Goal: Communication & Community: Answer question/provide support

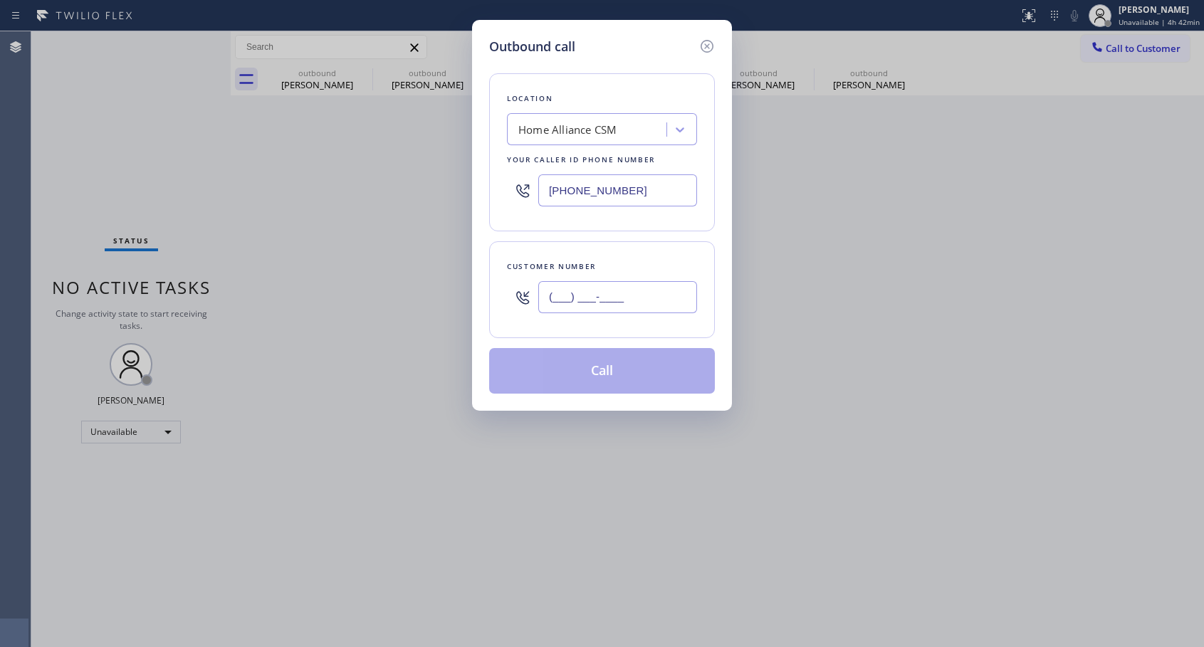
click at [561, 302] on input "(___) ___-____" at bounding box center [617, 297] width 159 height 32
paste input "415) 412-8328"
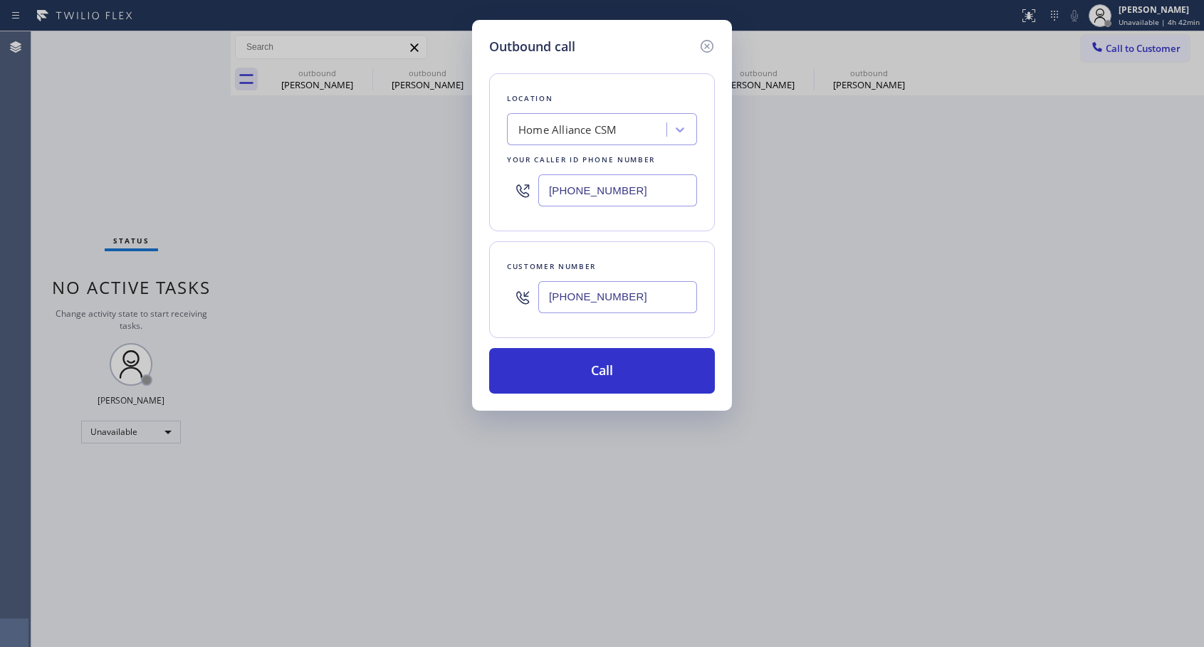
type input "[PHONE_NUMBER]"
click at [624, 375] on button "Call" at bounding box center [602, 371] width 226 height 46
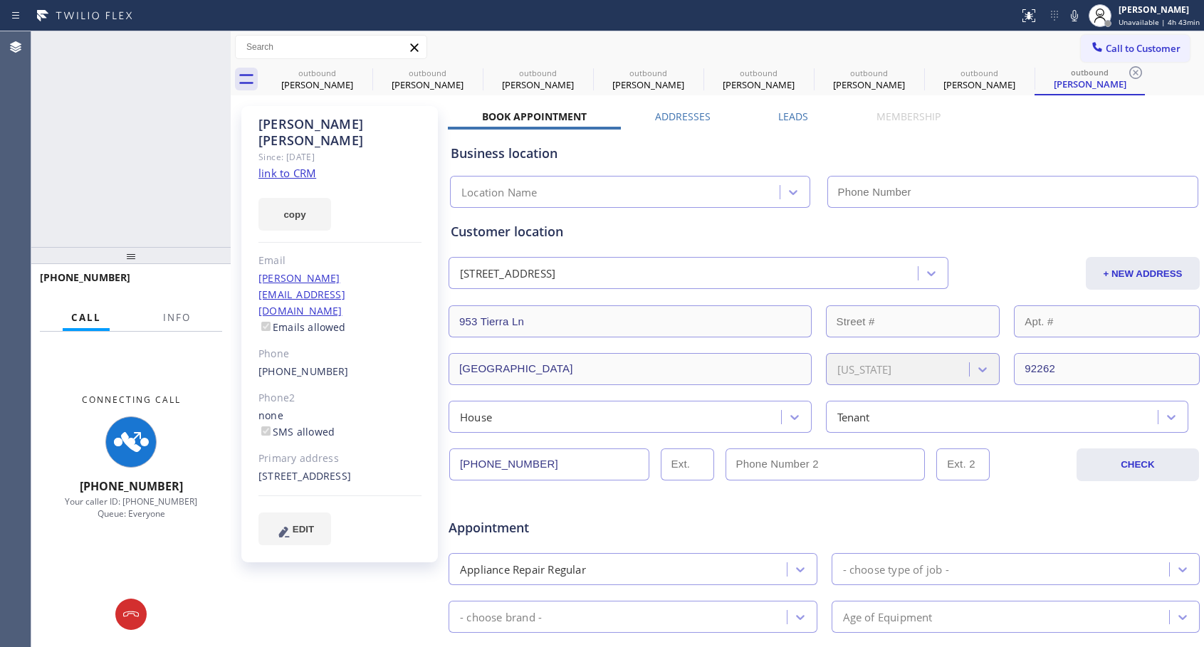
type input "[PHONE_NUMBER]"
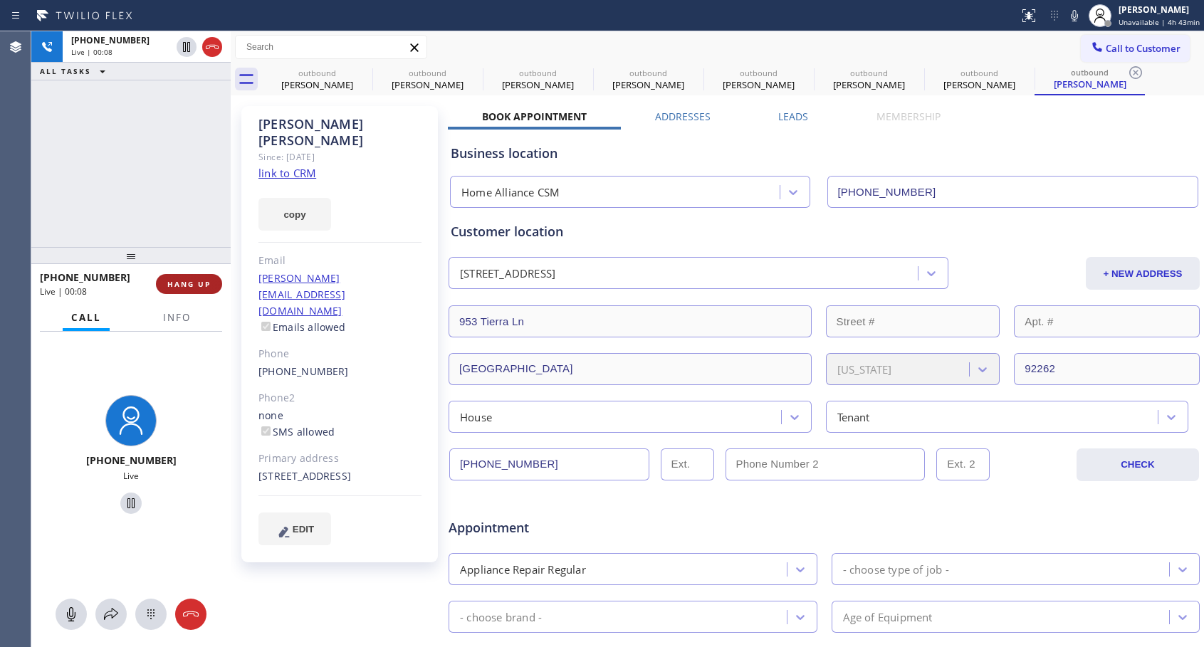
click at [191, 285] on span "HANG UP" at bounding box center [188, 284] width 43 height 10
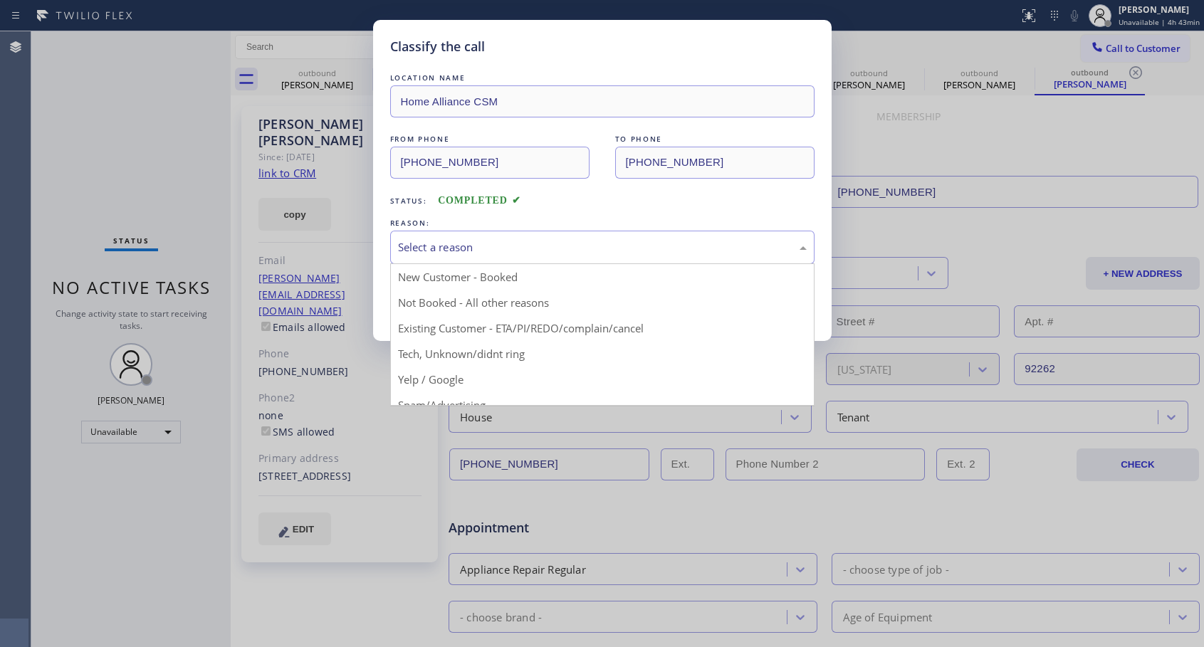
click at [517, 250] on div "Select a reason" at bounding box center [602, 247] width 409 height 16
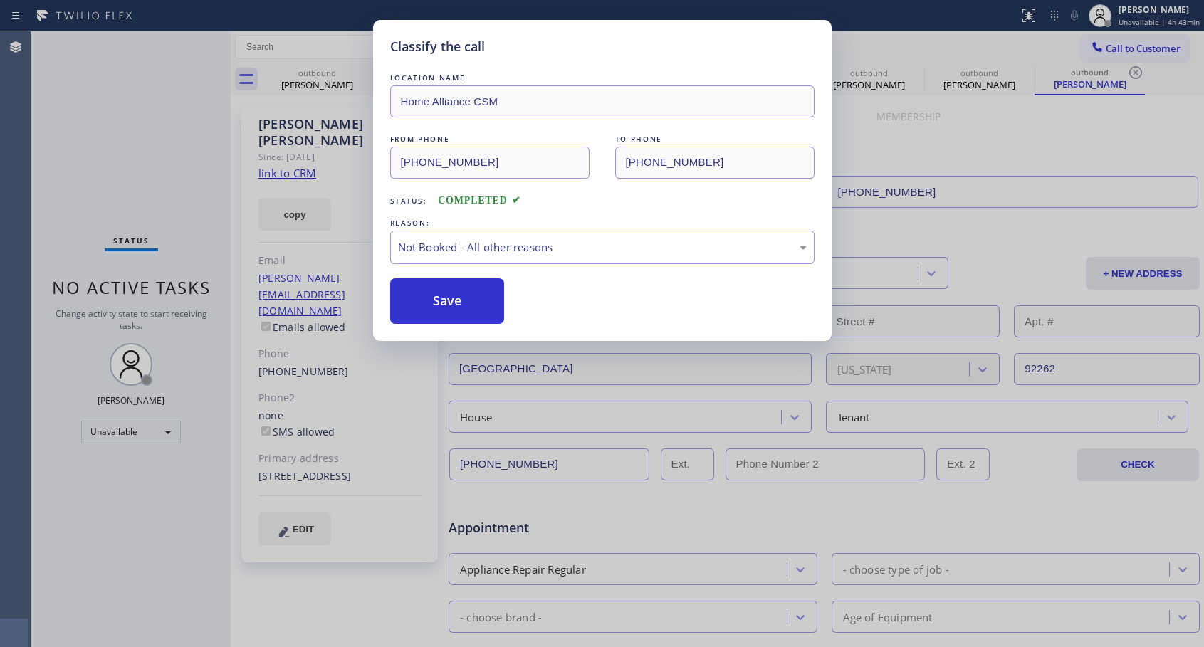
click at [454, 300] on button "Save" at bounding box center [447, 301] width 115 height 46
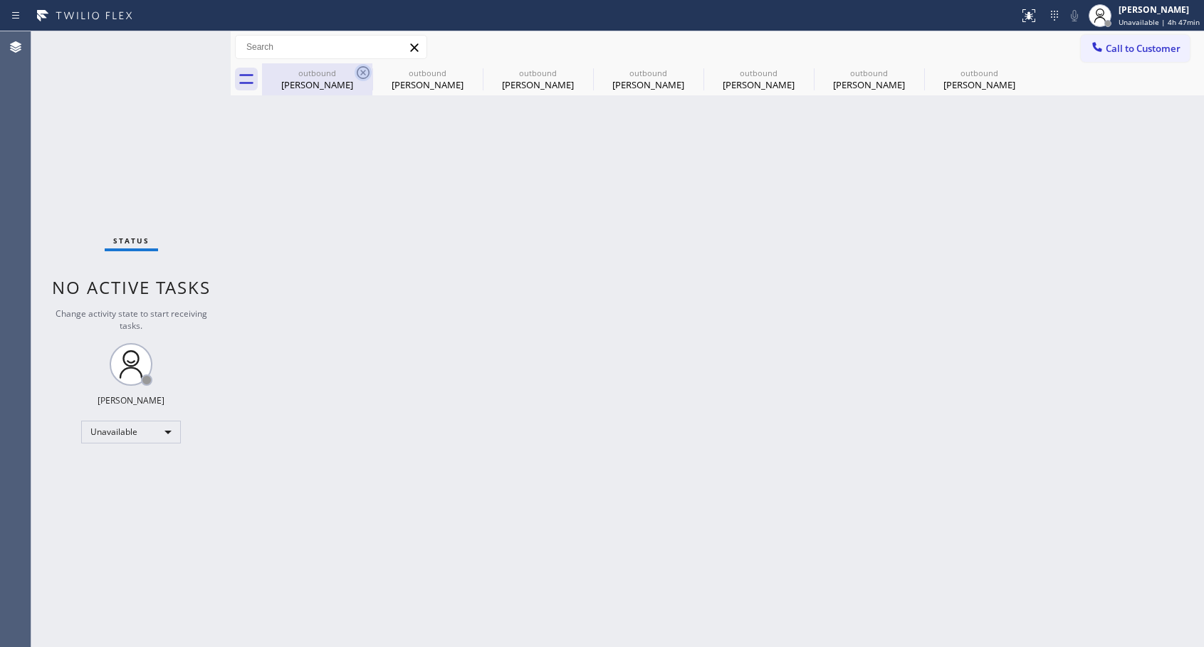
click at [361, 70] on icon at bounding box center [363, 72] width 17 height 17
click at [0, 0] on icon at bounding box center [0, 0] width 0 height 0
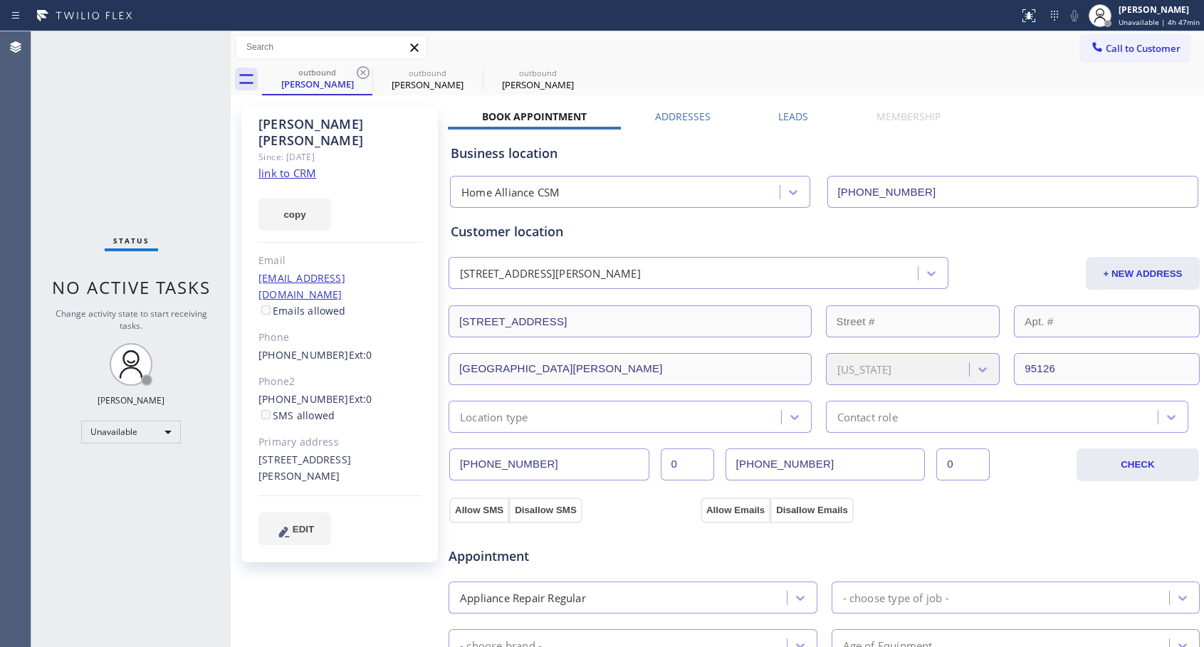
click at [361, 70] on icon at bounding box center [363, 72] width 17 height 17
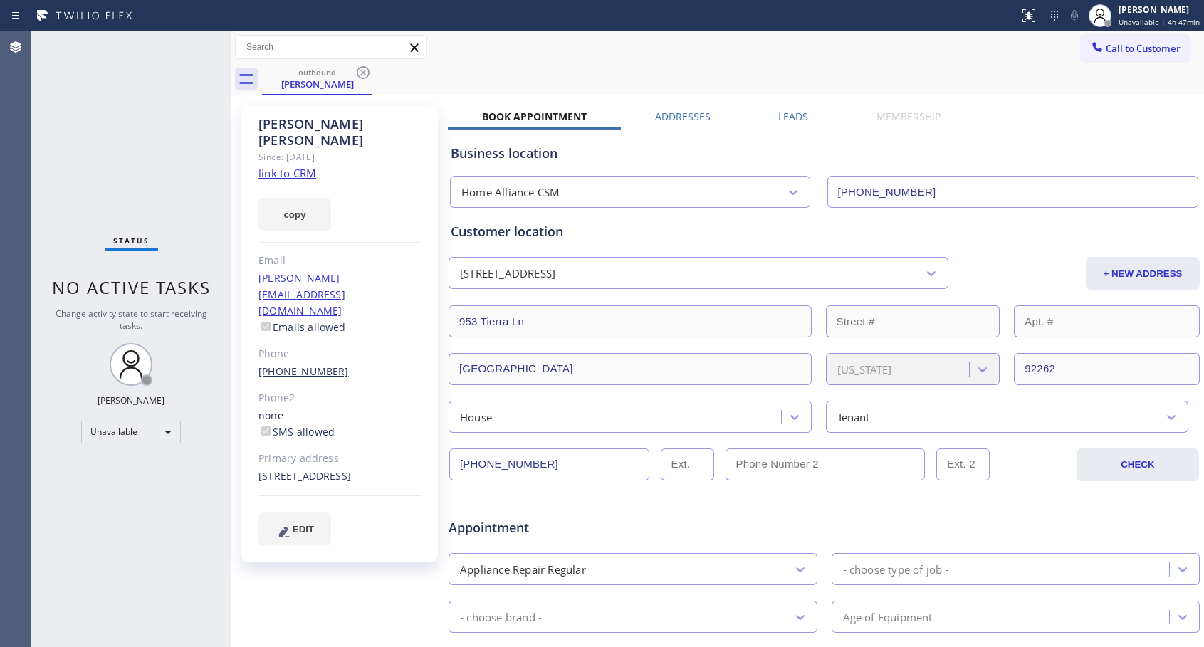
click at [318, 365] on link "[PHONE_NUMBER]" at bounding box center [303, 372] width 90 height 14
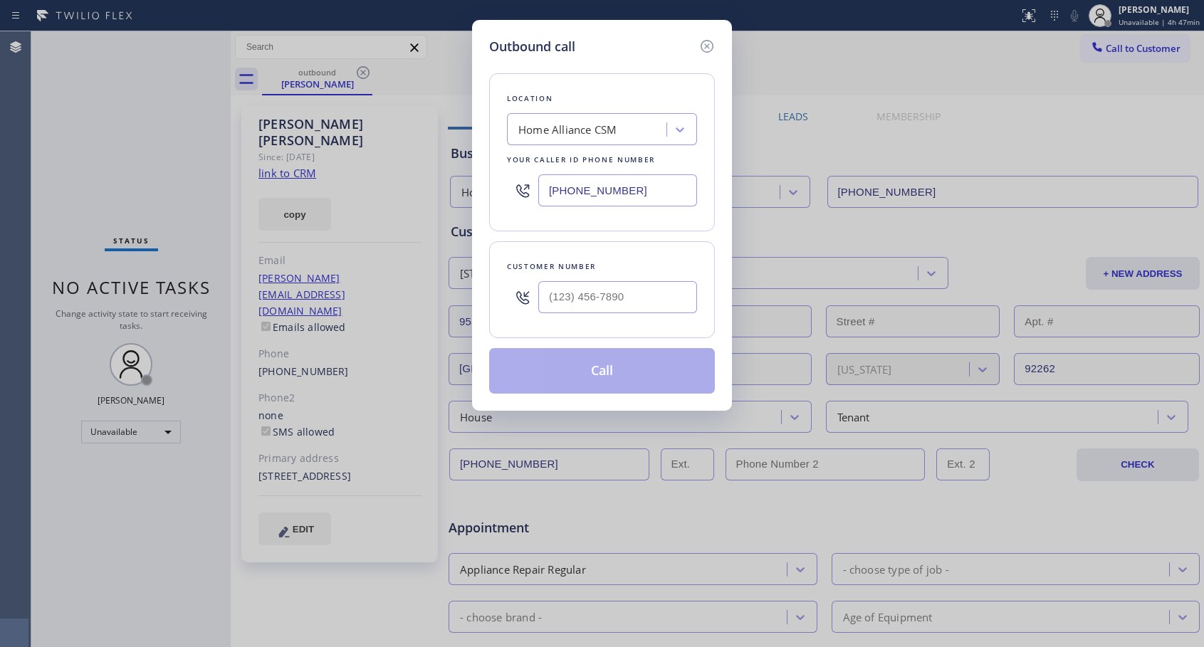
type input "[PHONE_NUMBER]"
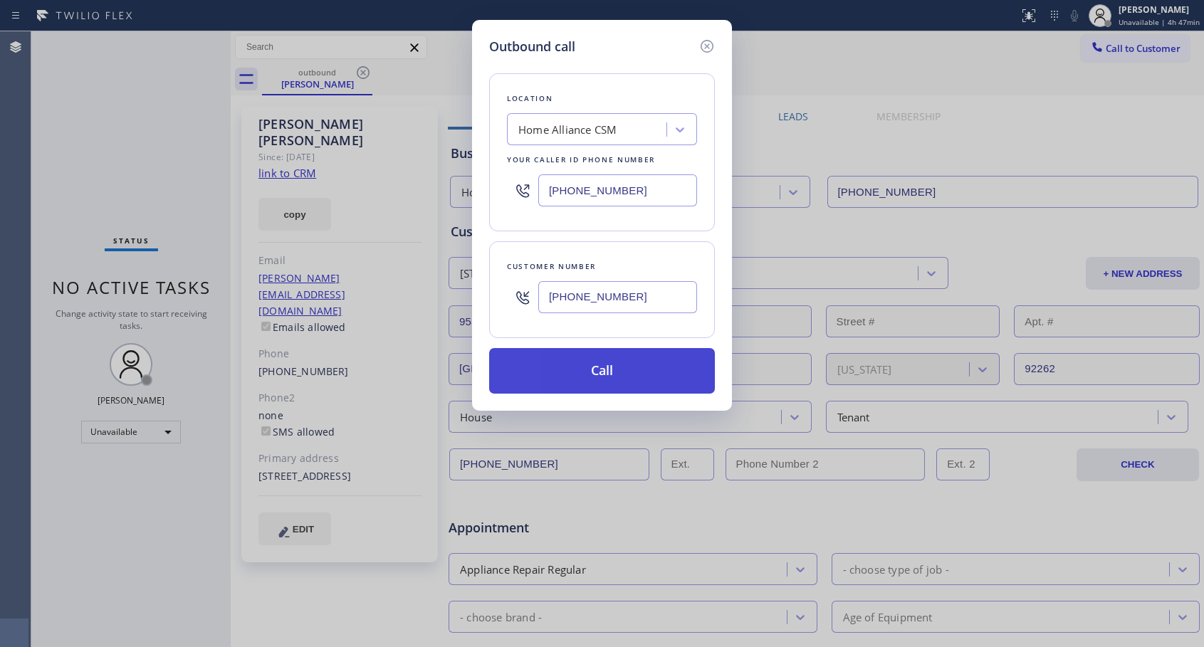
click at [594, 380] on button "Call" at bounding box center [602, 371] width 226 height 46
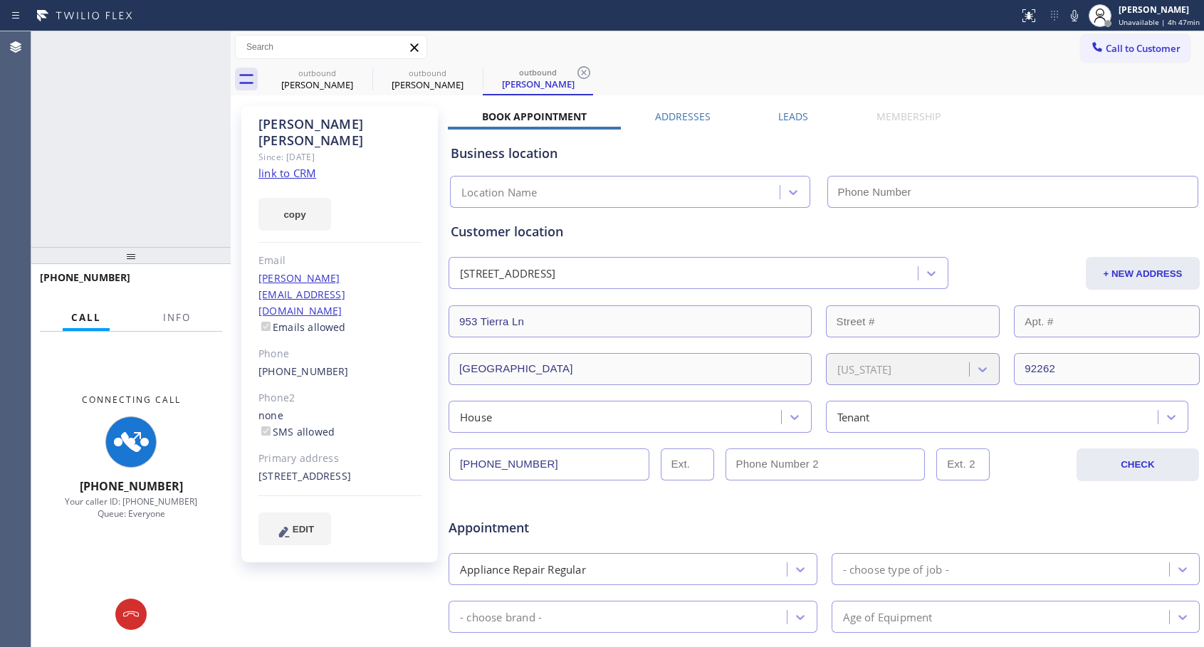
type input "[PHONE_NUMBER]"
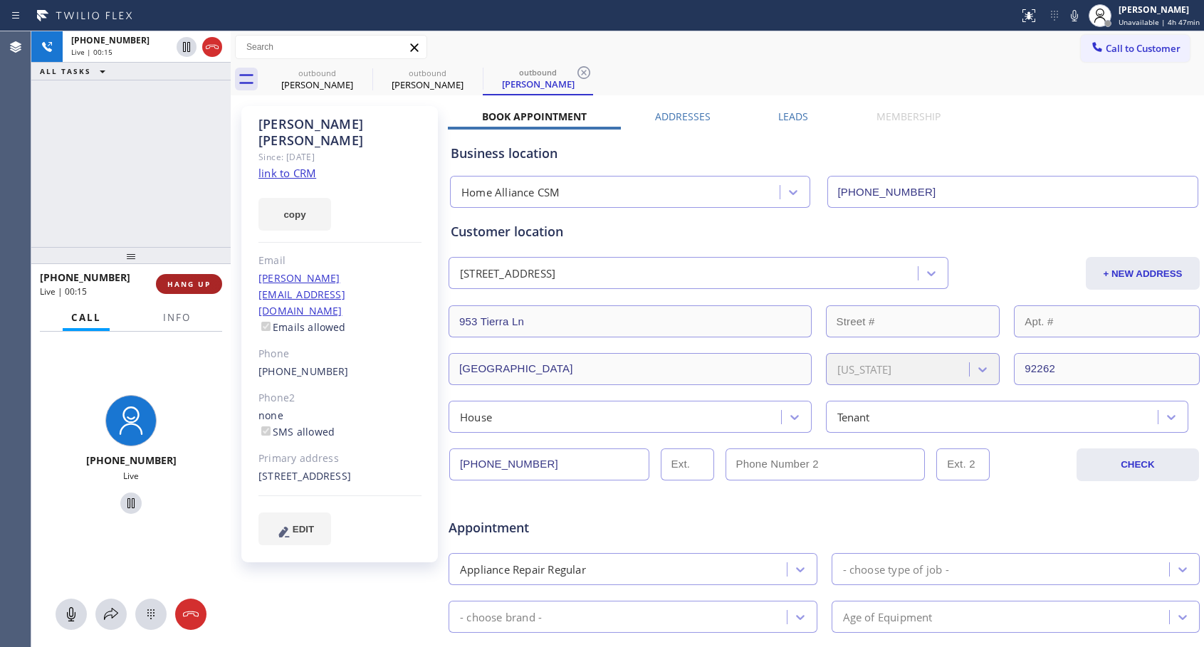
click at [198, 283] on span "HANG UP" at bounding box center [188, 284] width 43 height 10
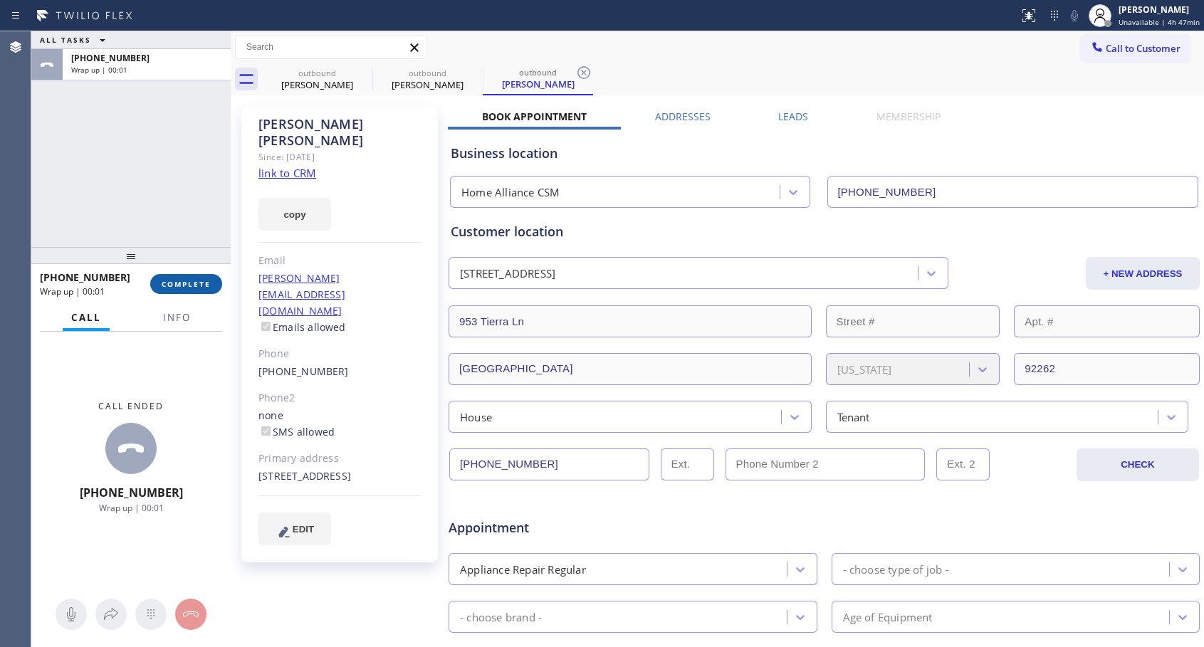
click at [213, 280] on button "COMPLETE" at bounding box center [186, 284] width 72 height 20
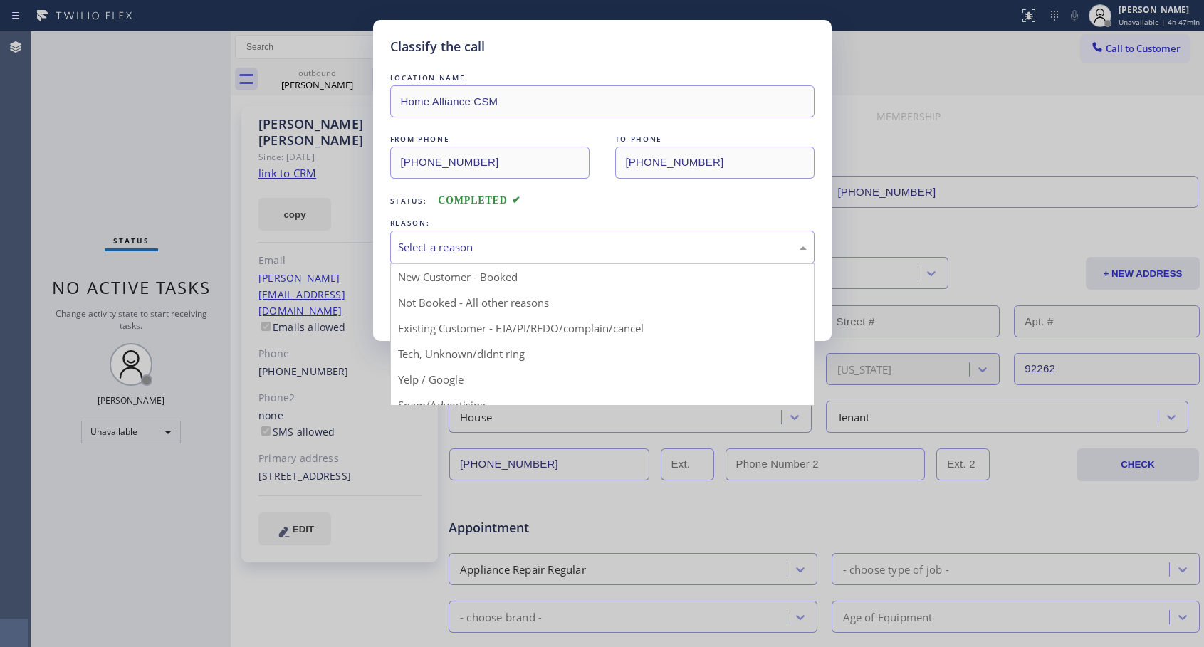
click at [528, 247] on div "Select a reason" at bounding box center [602, 247] width 409 height 16
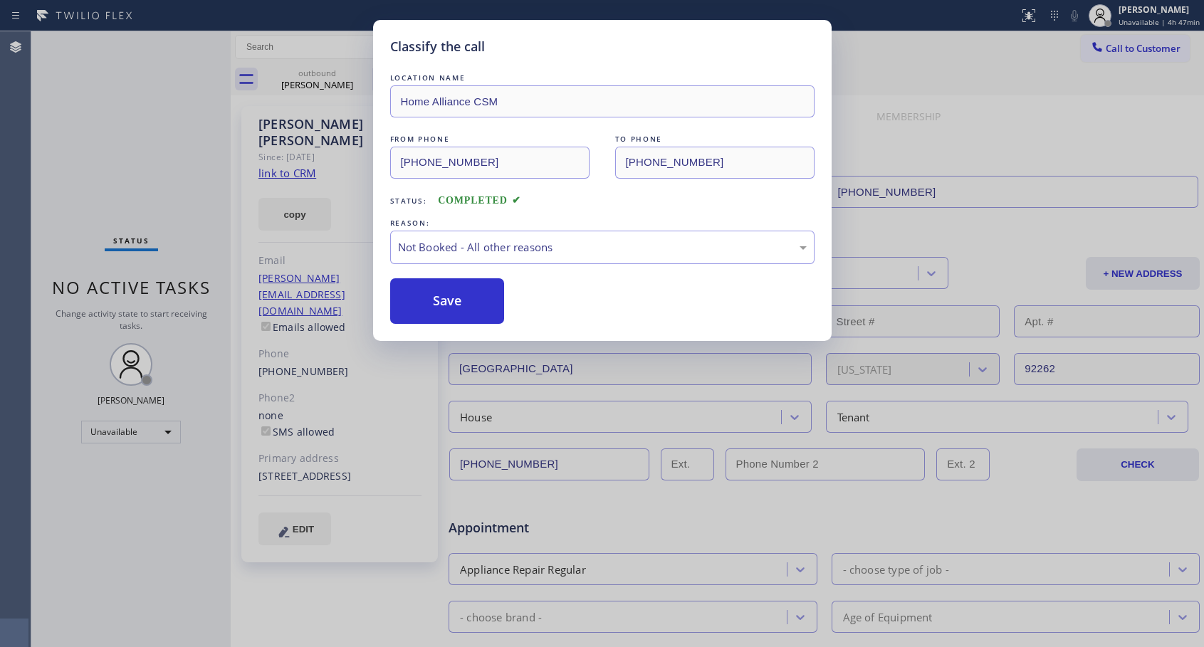
click at [484, 298] on button "Save" at bounding box center [447, 301] width 115 height 46
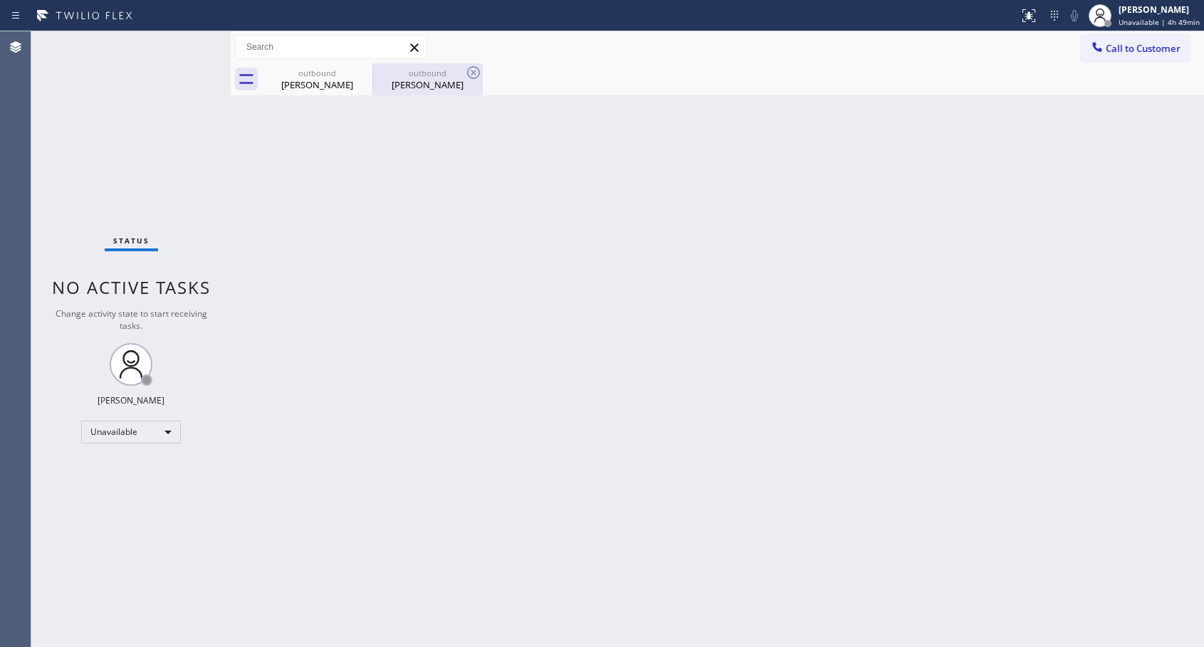
click at [415, 84] on div "[PERSON_NAME]" at bounding box center [428, 84] width 108 height 13
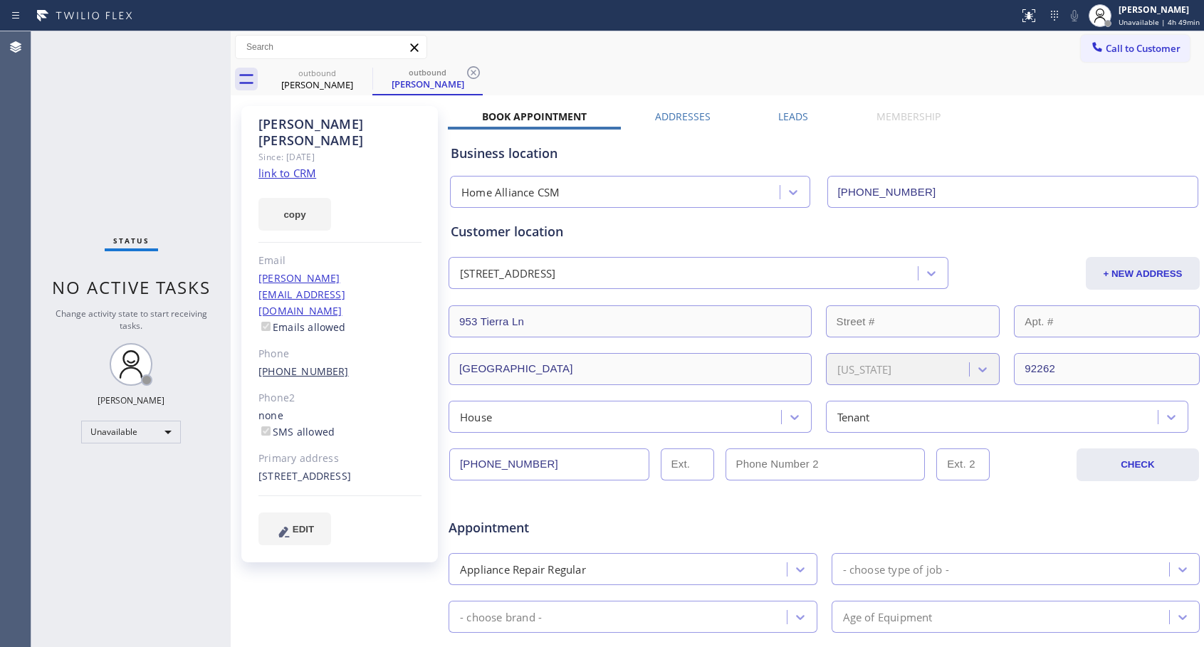
click at [317, 365] on link "[PHONE_NUMBER]" at bounding box center [303, 372] width 90 height 14
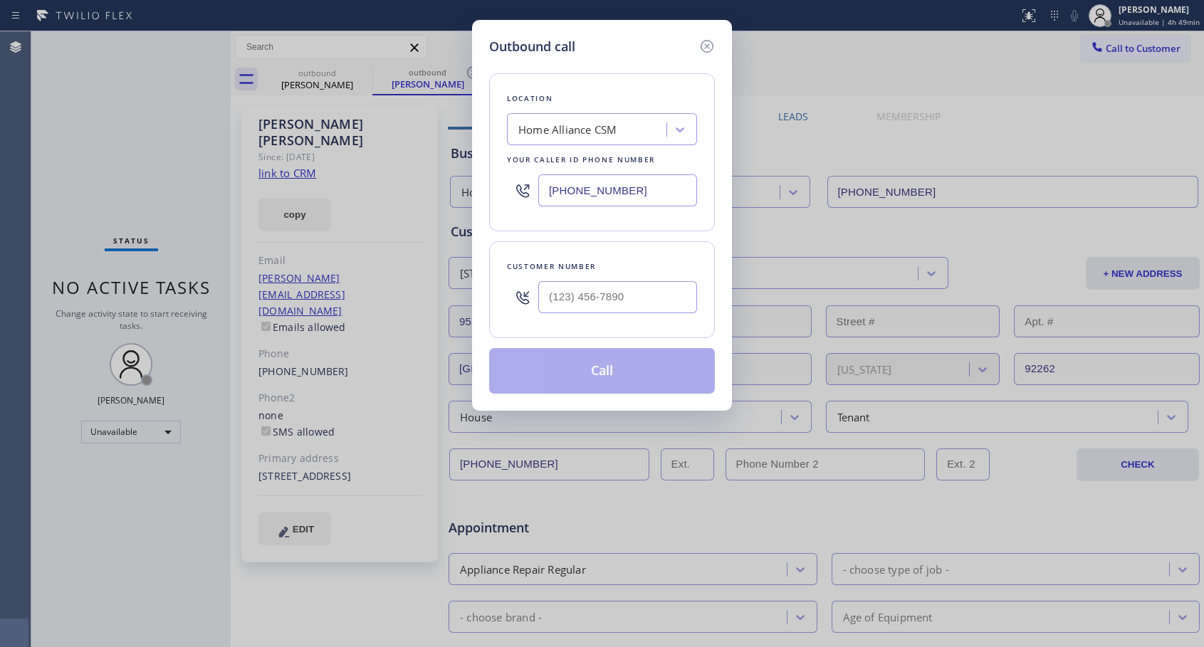
type input "[PHONE_NUMBER]"
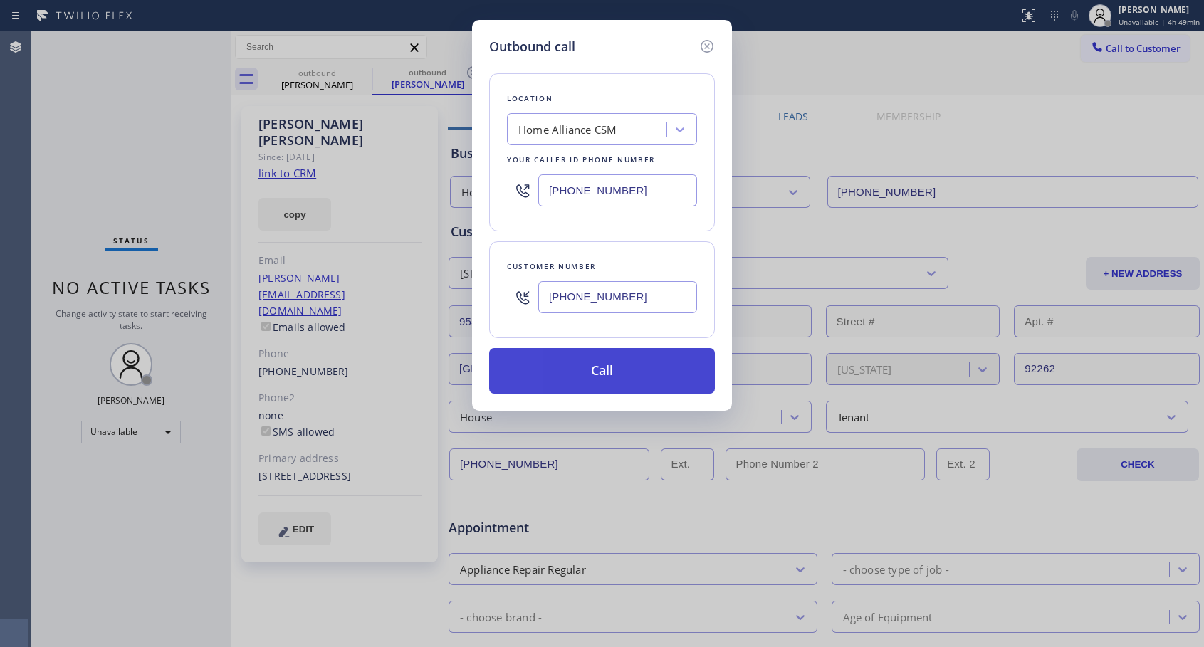
click at [592, 380] on button "Call" at bounding box center [602, 371] width 226 height 46
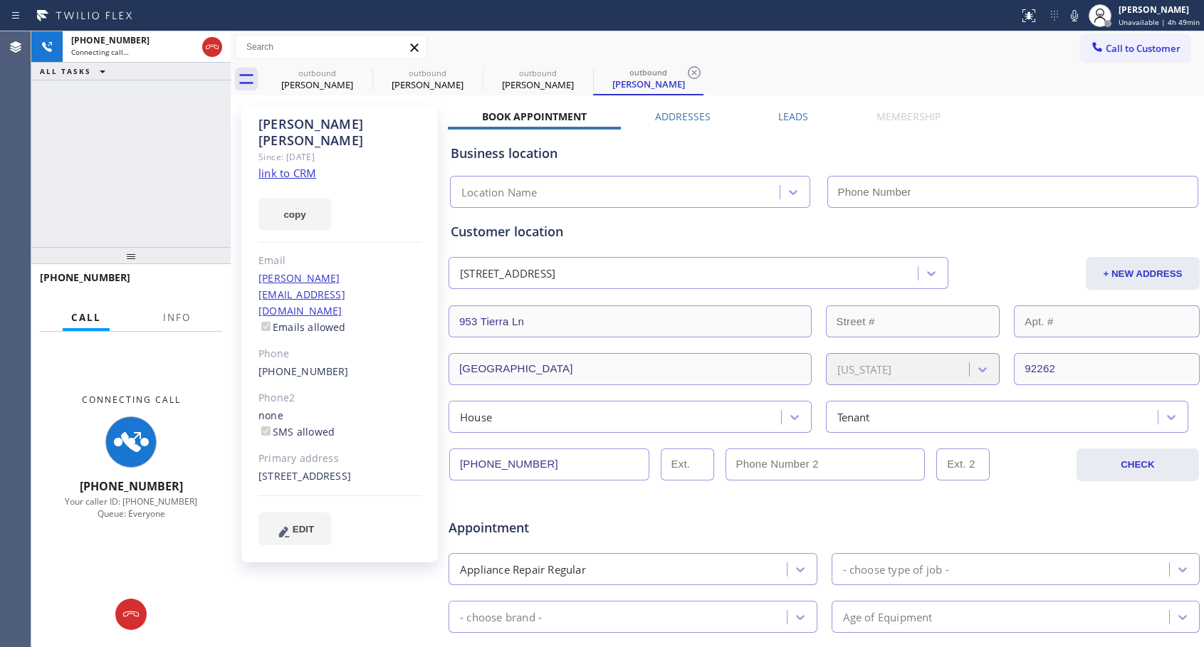
type input "[PHONE_NUMBER]"
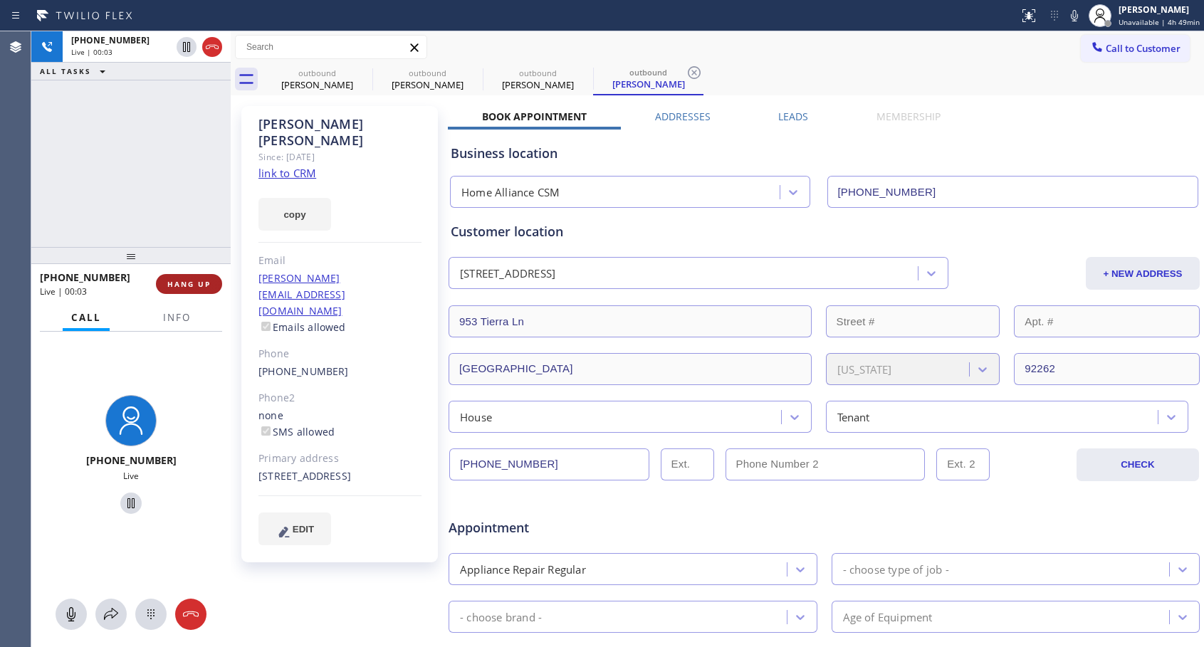
click at [207, 283] on span "HANG UP" at bounding box center [188, 284] width 43 height 10
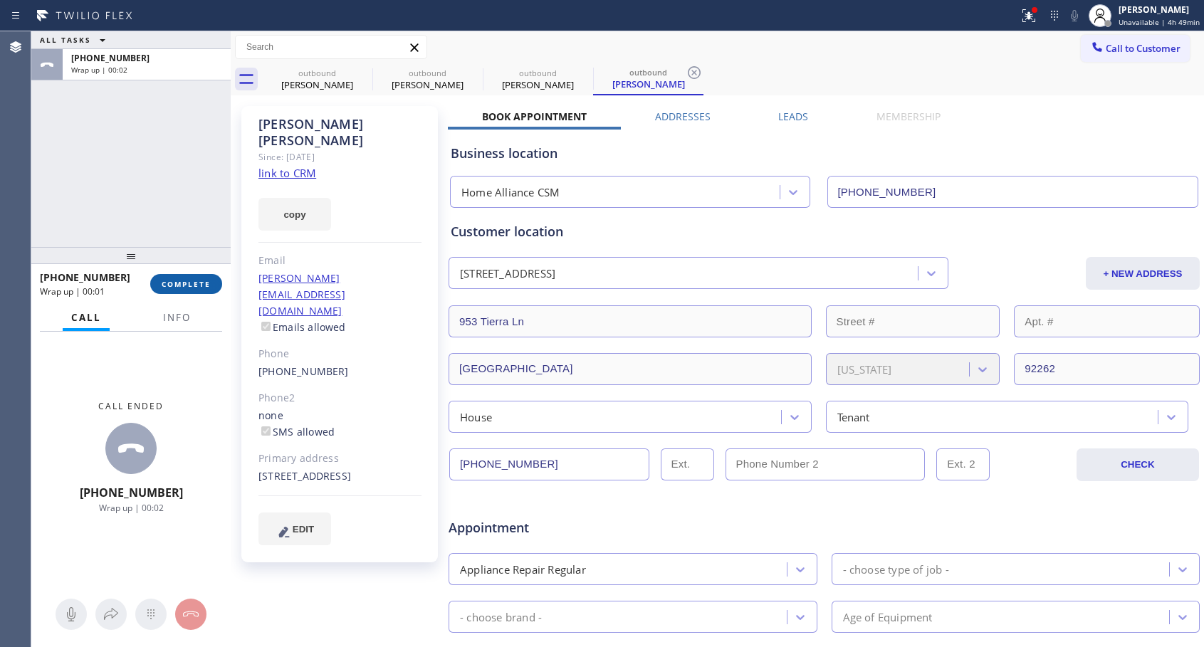
click at [192, 291] on button "COMPLETE" at bounding box center [186, 284] width 72 height 20
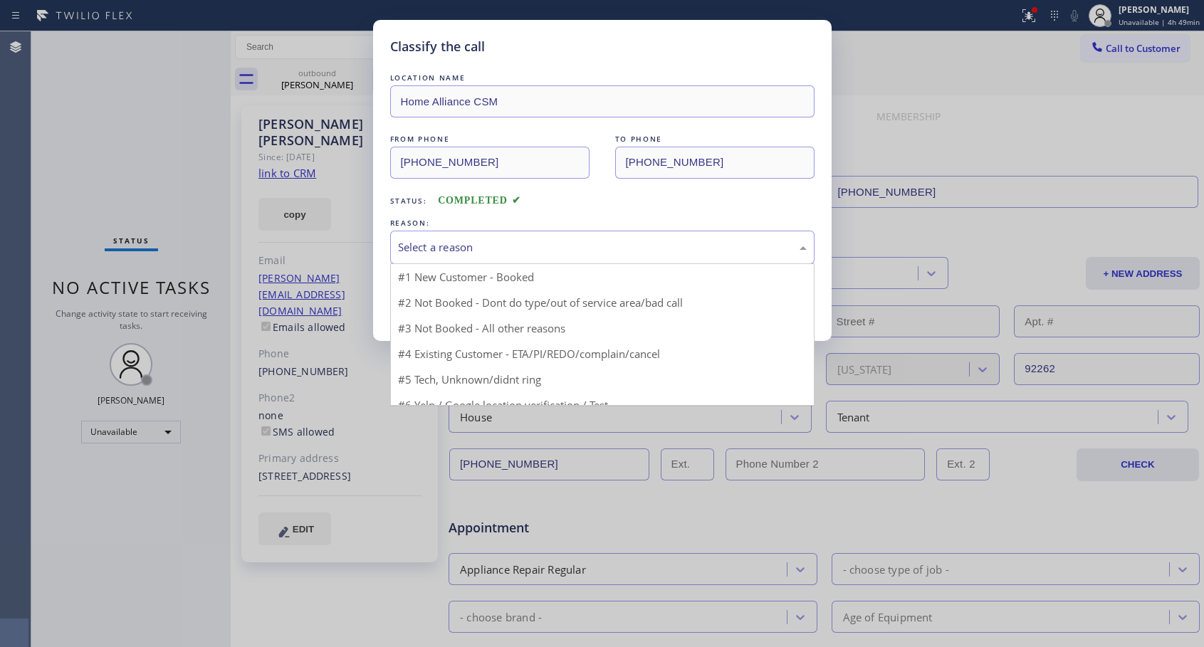
click at [616, 246] on div "Select a reason" at bounding box center [602, 247] width 409 height 16
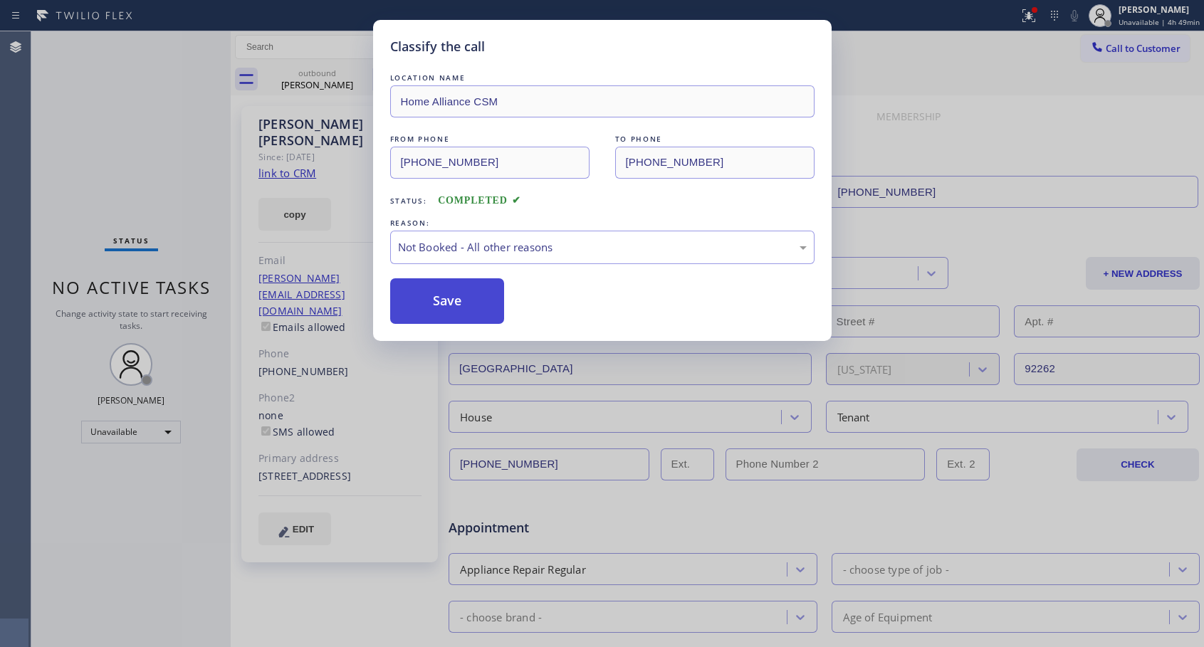
click at [479, 304] on button "Save" at bounding box center [447, 301] width 115 height 46
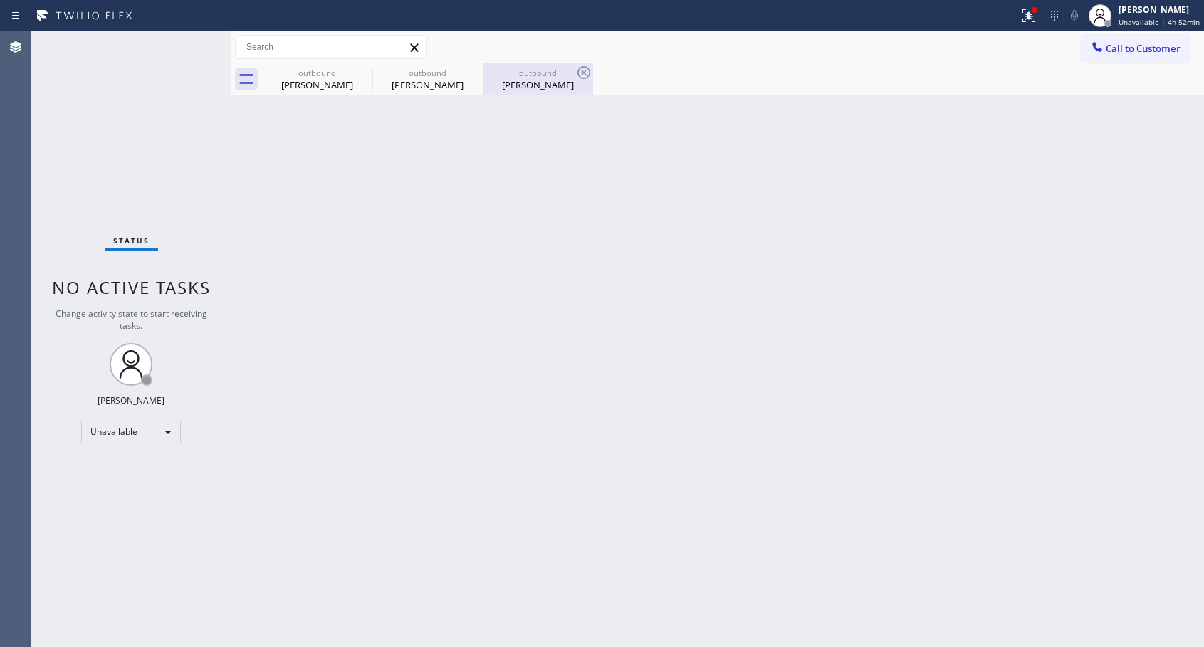
click at [537, 80] on div "[PERSON_NAME]" at bounding box center [538, 84] width 108 height 13
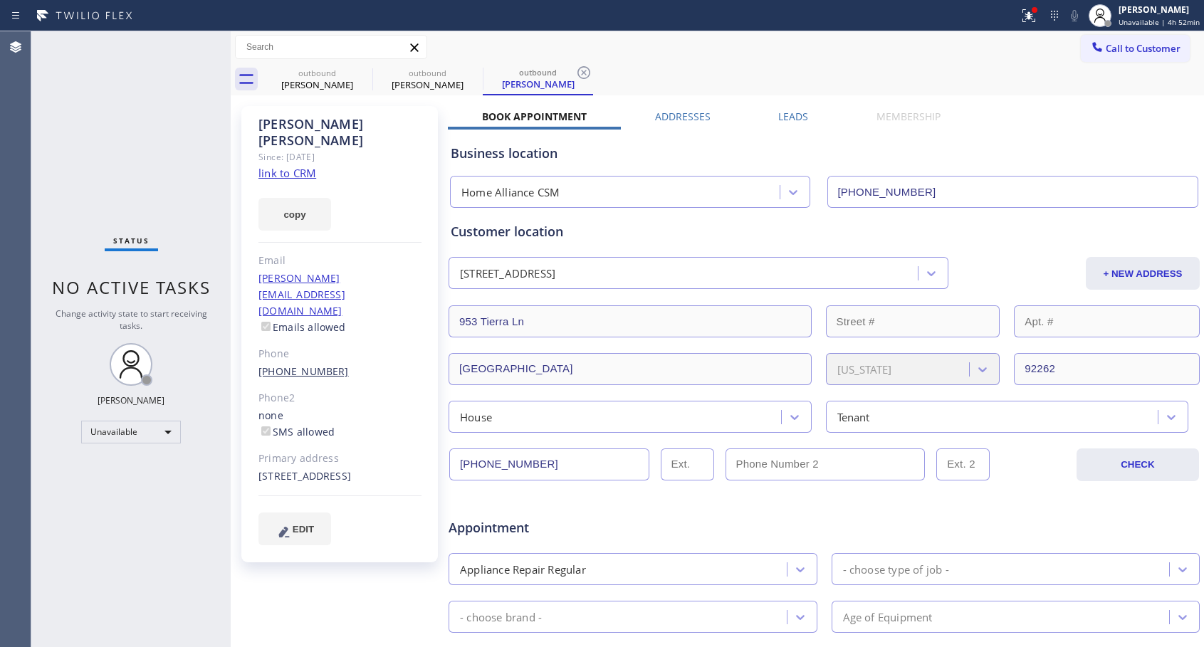
click at [313, 365] on link "[PHONE_NUMBER]" at bounding box center [303, 372] width 90 height 14
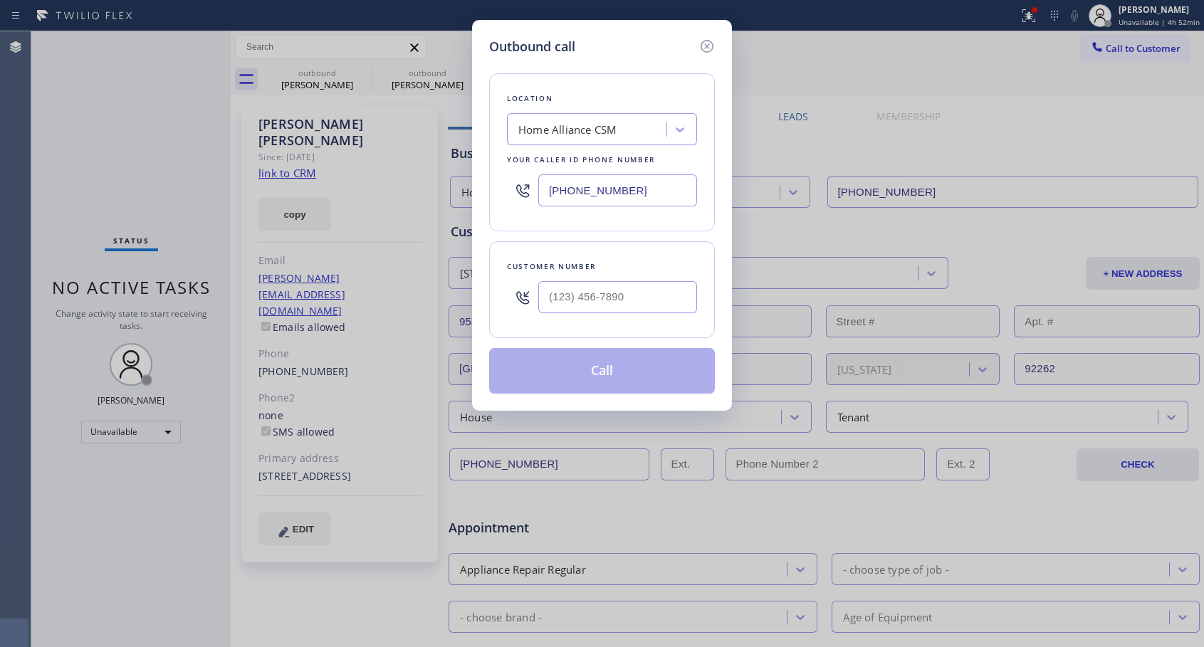
type input "[PHONE_NUMBER]"
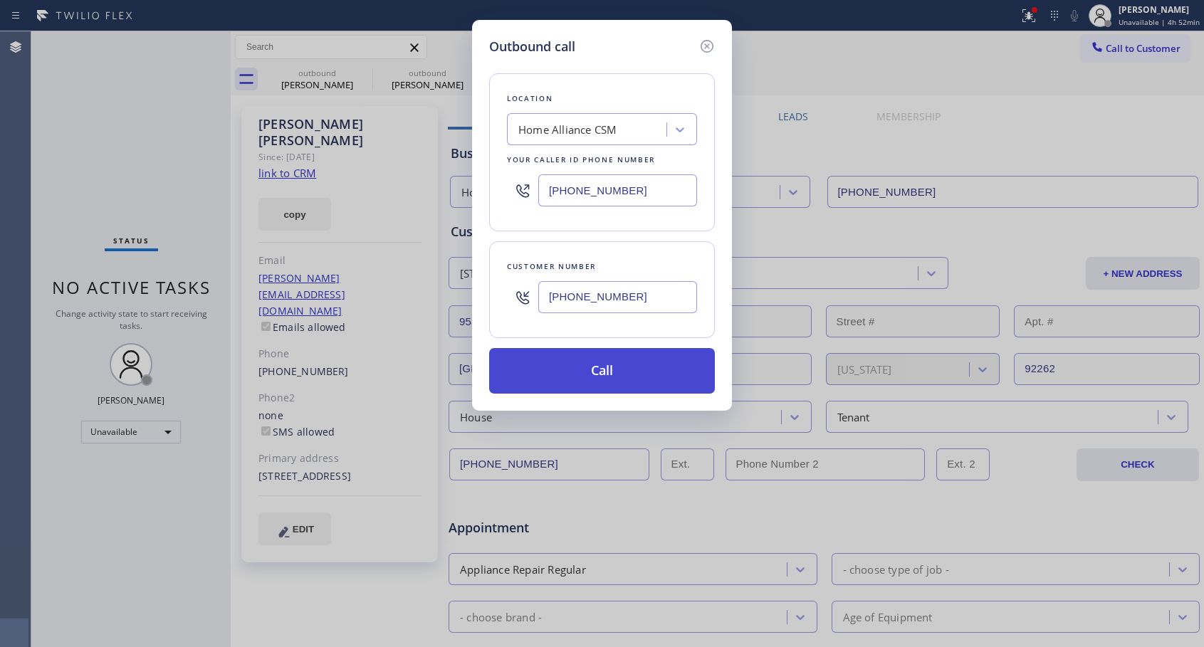
click at [572, 379] on button "Call" at bounding box center [602, 371] width 226 height 46
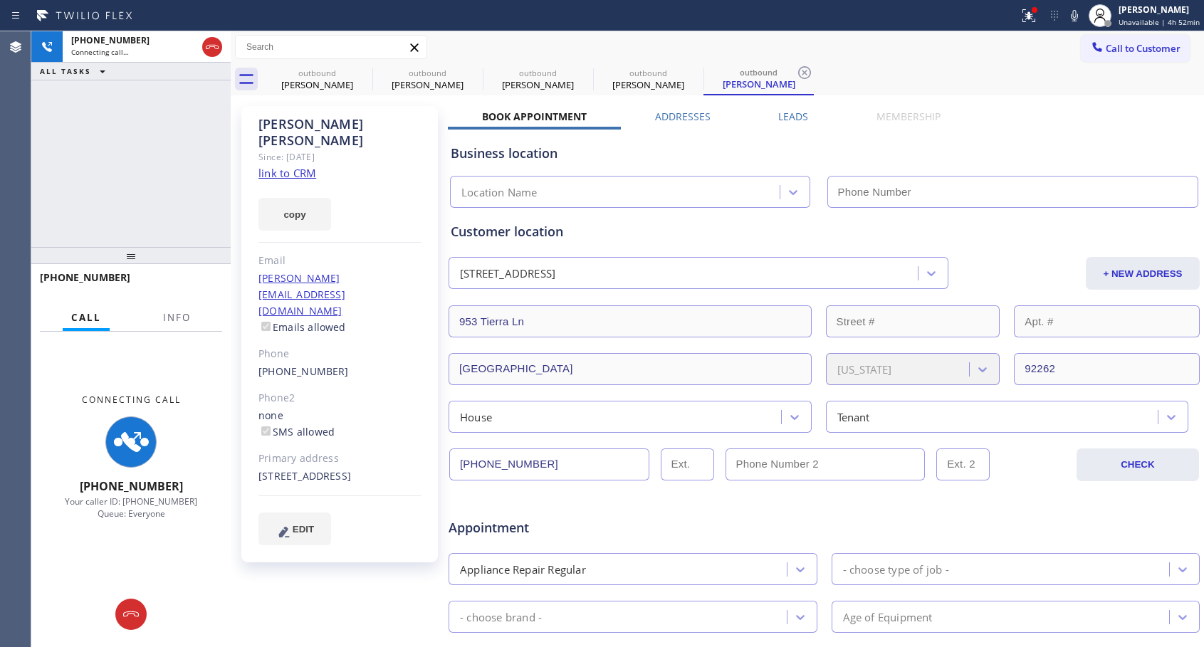
type input "[PHONE_NUMBER]"
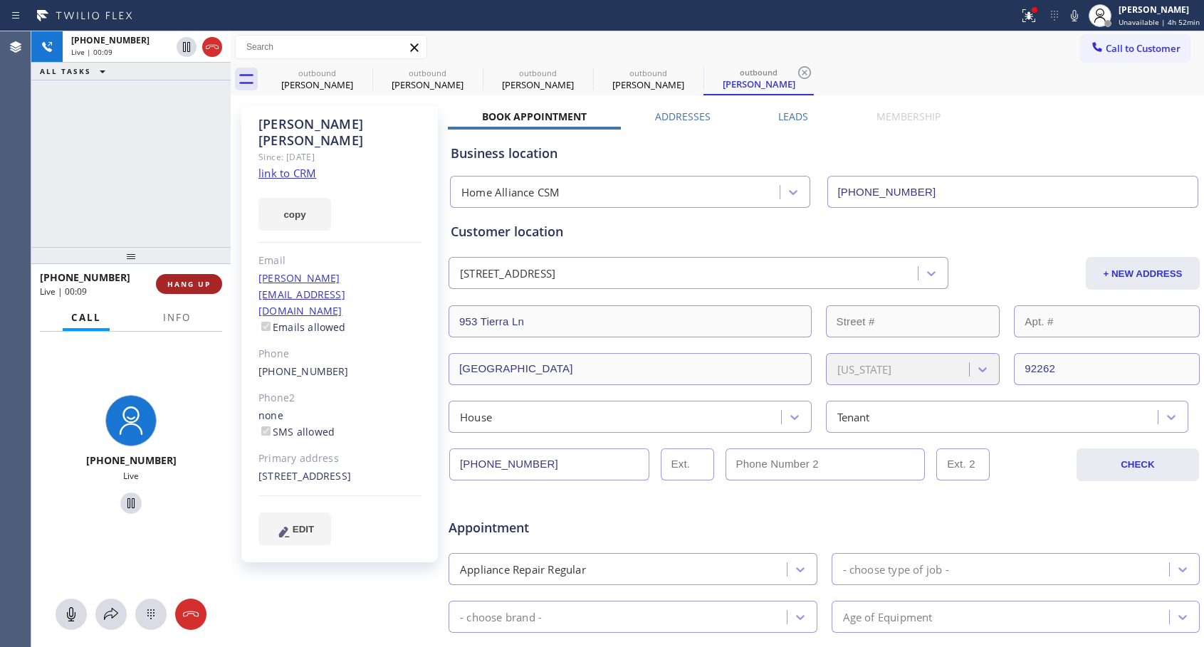
click at [202, 281] on span "HANG UP" at bounding box center [188, 284] width 43 height 10
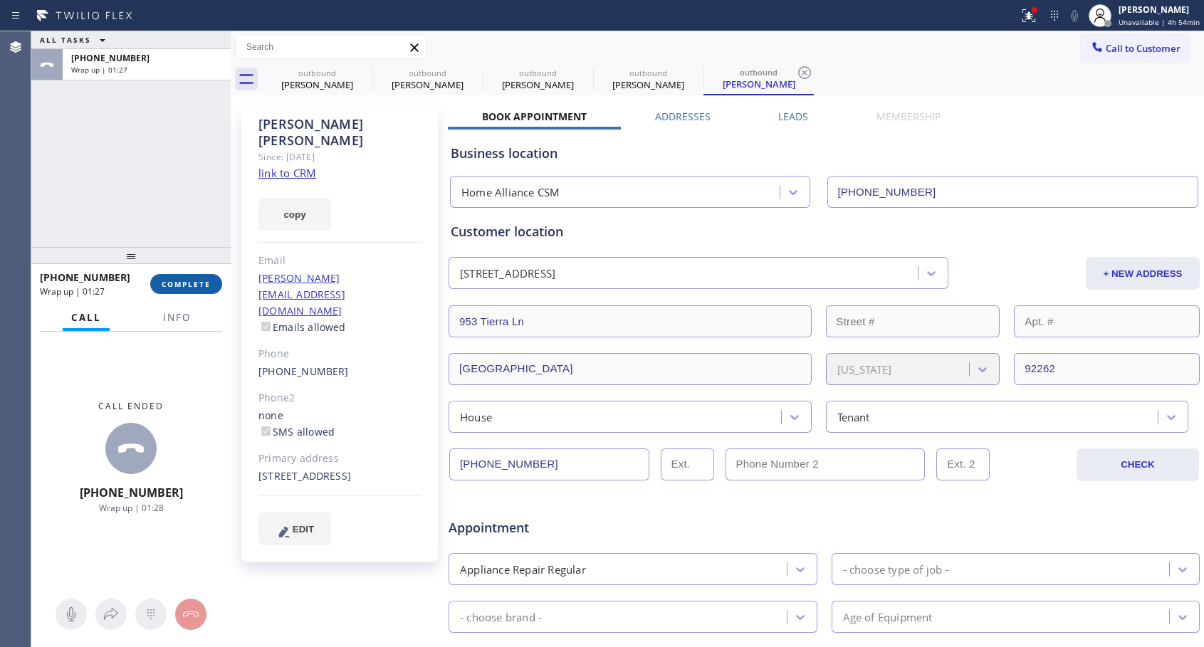
click at [206, 286] on span "COMPLETE" at bounding box center [186, 284] width 49 height 10
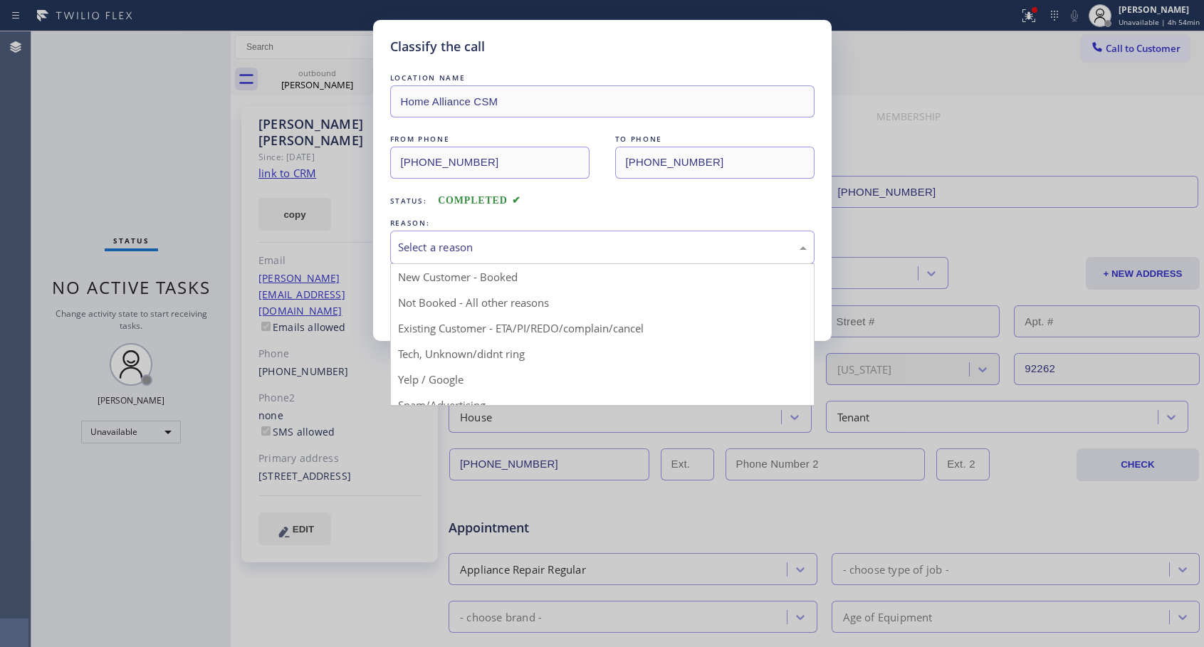
click at [519, 245] on div "Select a reason" at bounding box center [602, 247] width 409 height 16
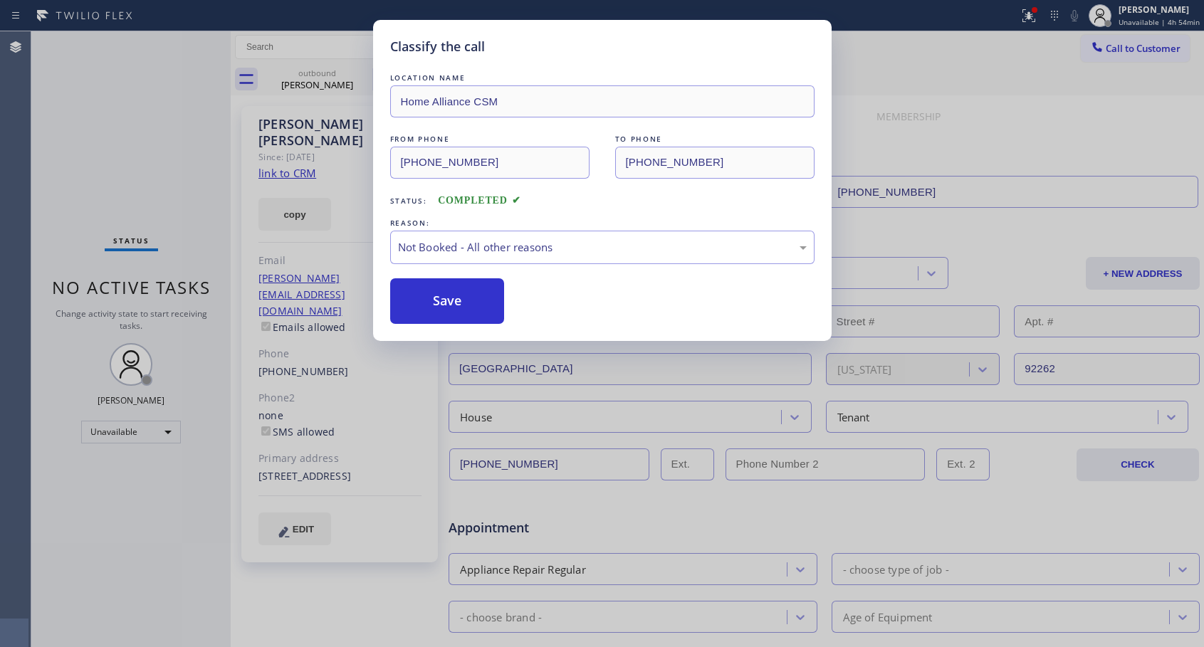
click at [480, 303] on button "Save" at bounding box center [447, 301] width 115 height 46
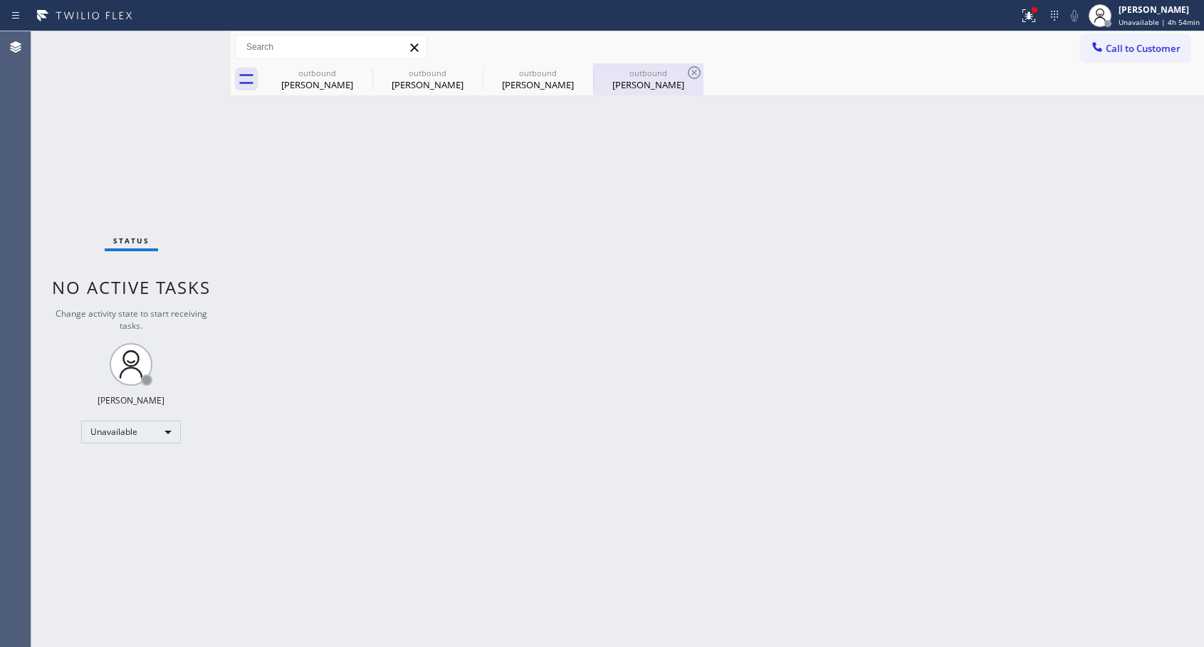
click at [631, 85] on div "[PERSON_NAME]" at bounding box center [649, 84] width 108 height 13
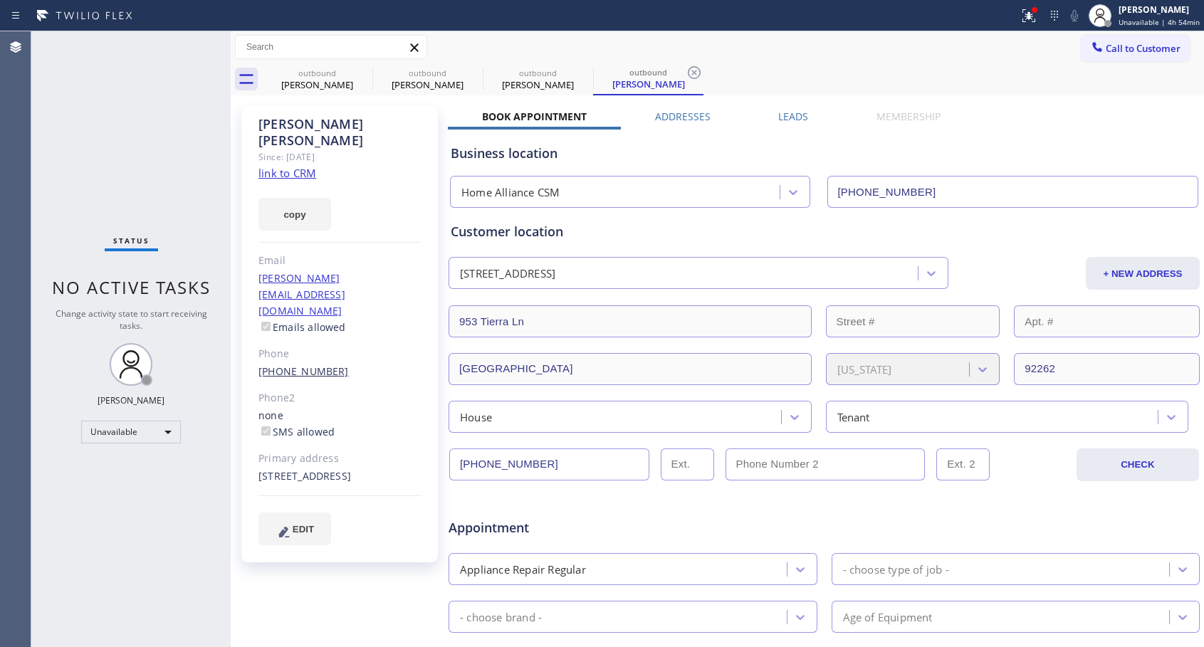
click at [314, 365] on link "[PHONE_NUMBER]" at bounding box center [303, 372] width 90 height 14
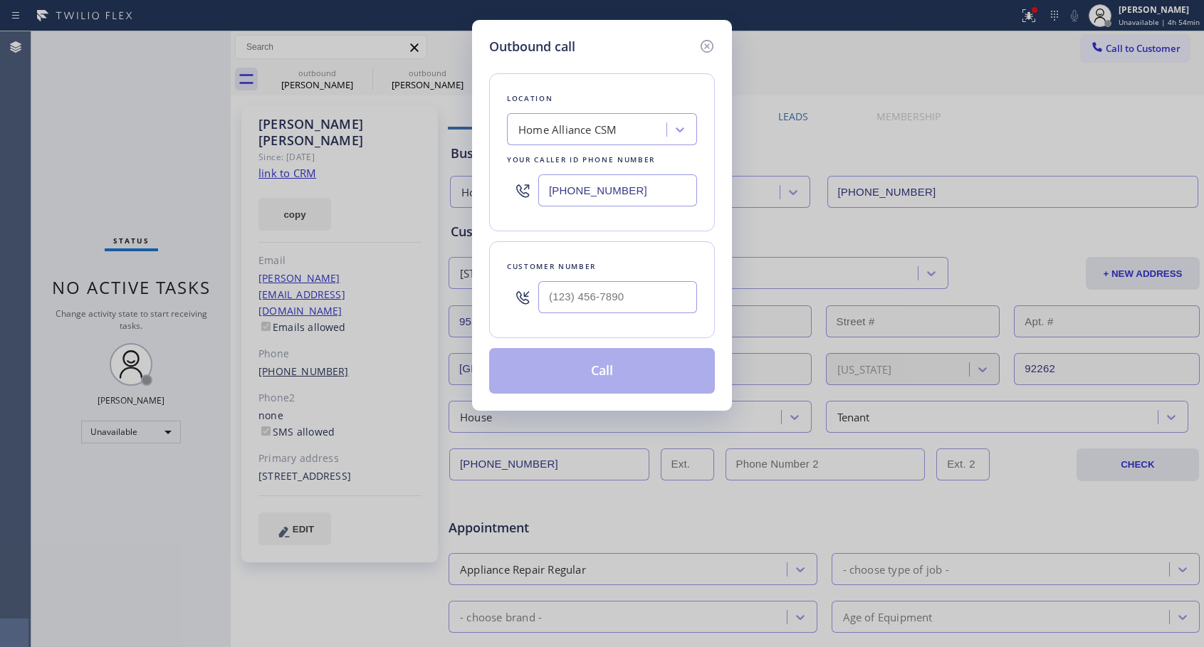
type input "[PHONE_NUMBER]"
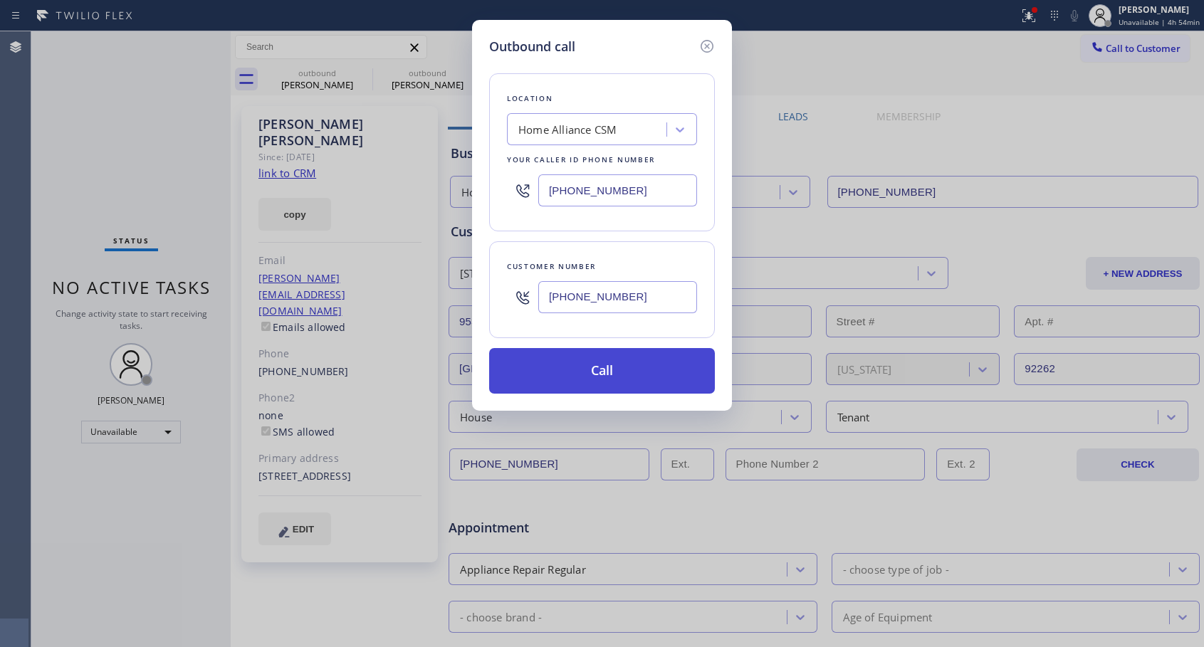
click at [555, 374] on button "Call" at bounding box center [602, 371] width 226 height 46
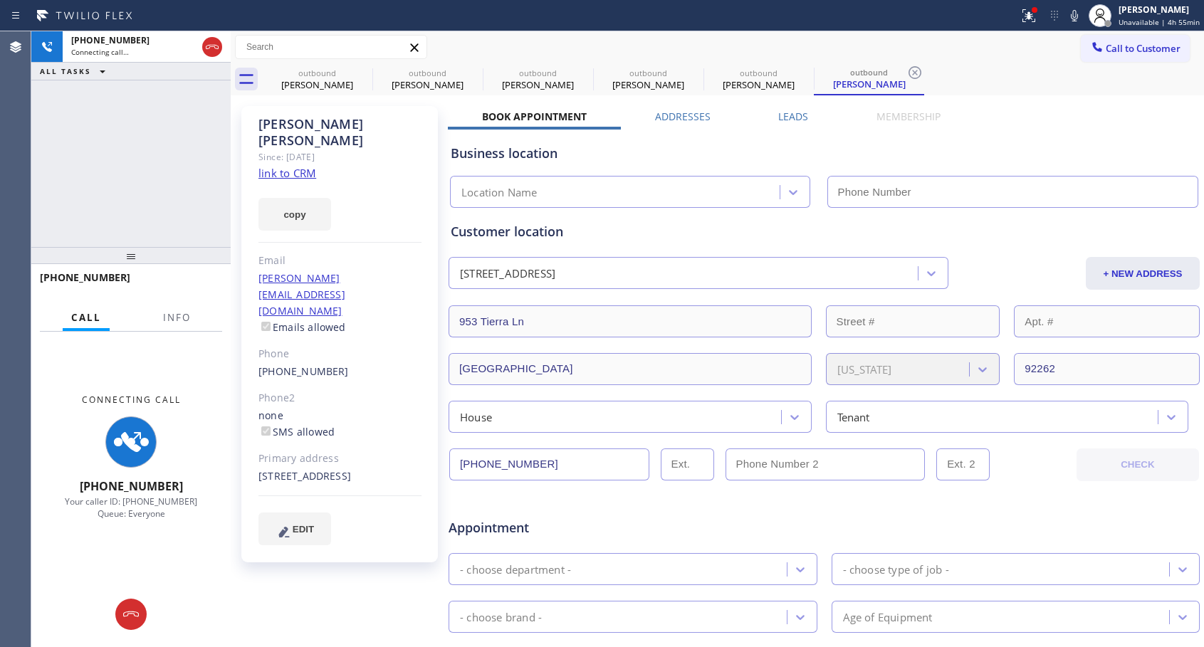
type input "[PHONE_NUMBER]"
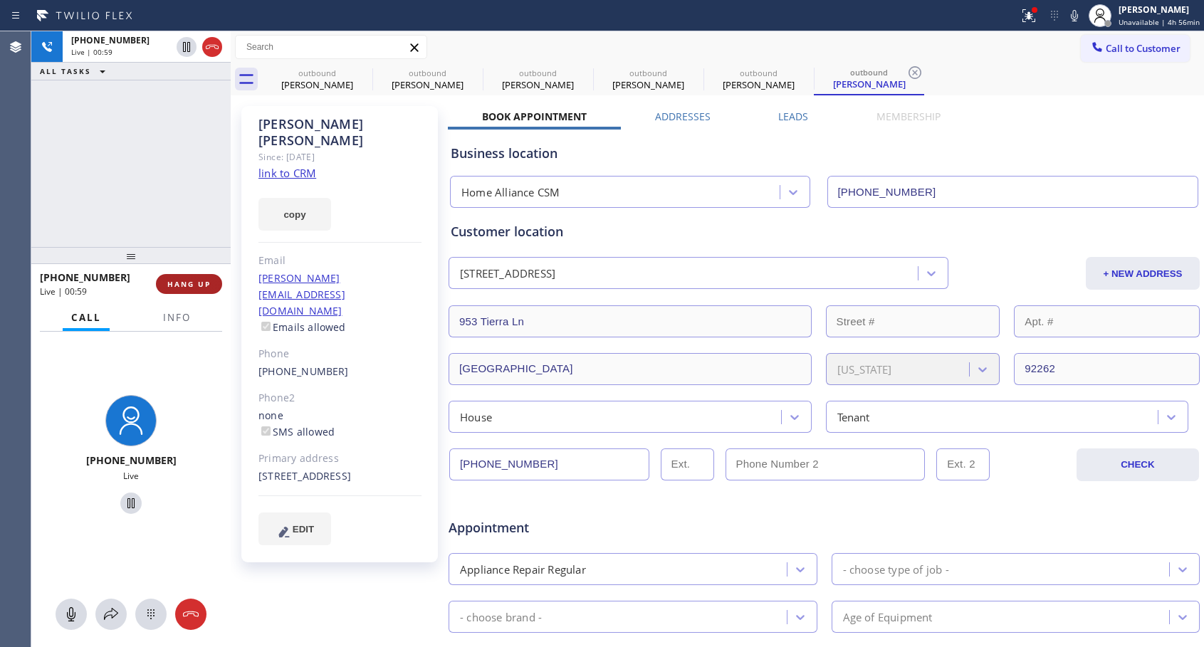
click at [182, 286] on span "HANG UP" at bounding box center [188, 284] width 43 height 10
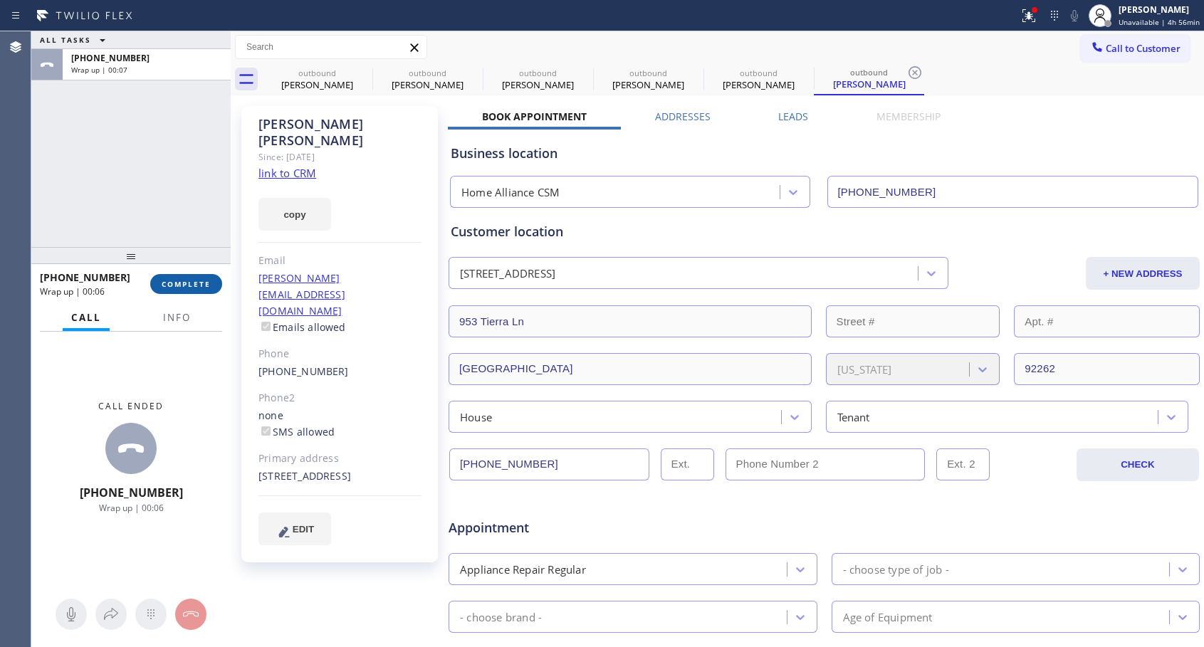
click at [182, 286] on span "COMPLETE" at bounding box center [186, 284] width 49 height 10
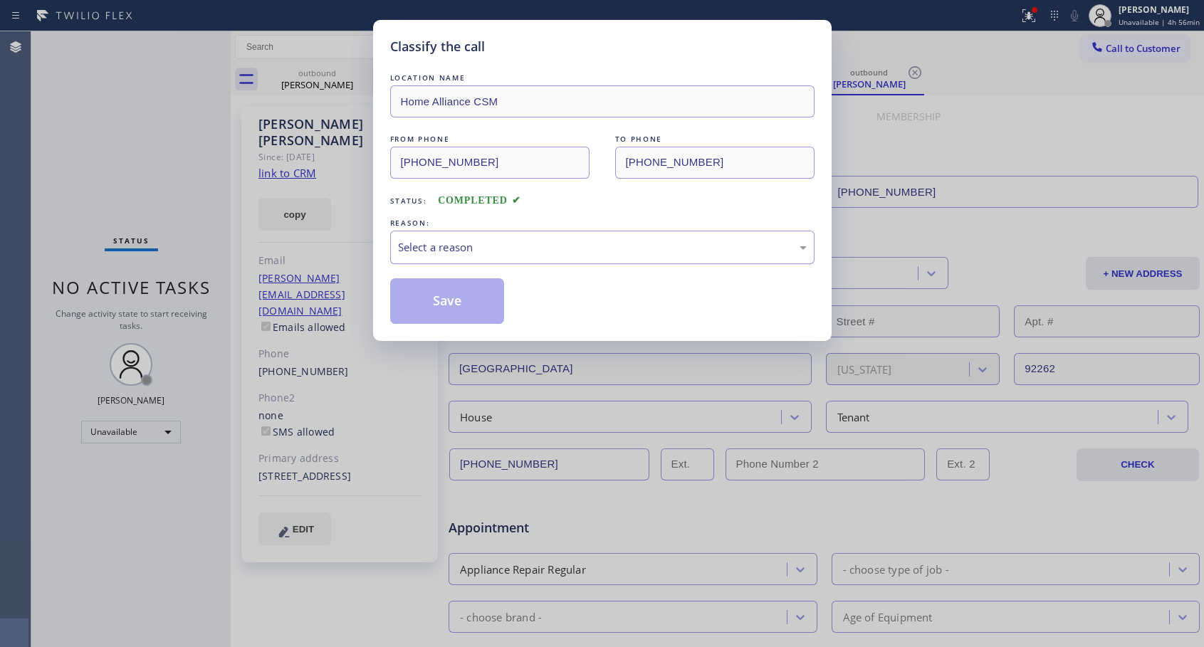
click at [456, 242] on div "Select a reason" at bounding box center [602, 247] width 409 height 16
click at [466, 297] on button "Save" at bounding box center [447, 301] width 115 height 46
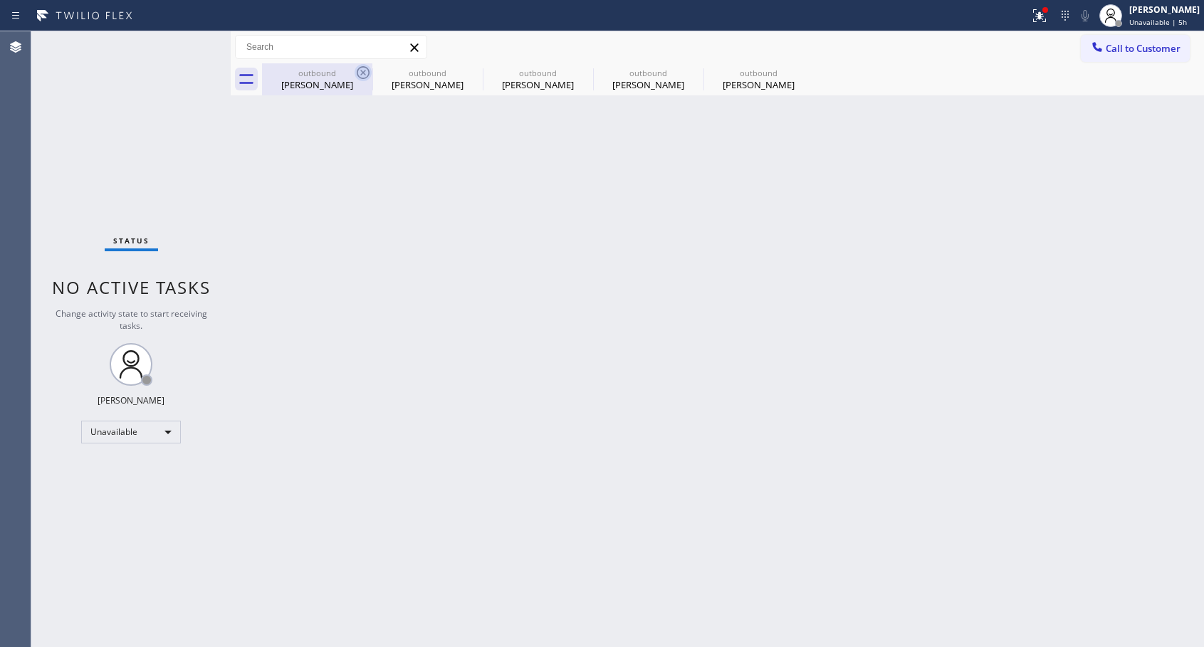
click at [361, 73] on icon at bounding box center [363, 72] width 17 height 17
click at [0, 0] on icon at bounding box center [0, 0] width 0 height 0
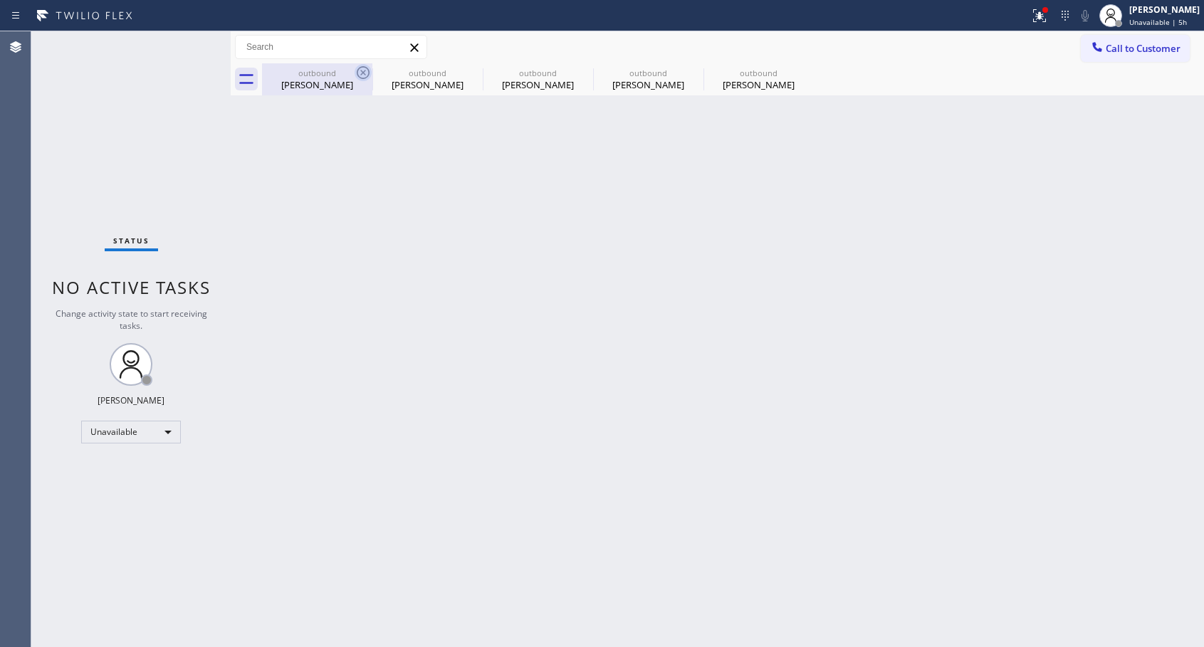
click at [361, 73] on div "outbound [PERSON_NAME] outbound [PERSON_NAME] outbound [PERSON_NAME] outbound […" at bounding box center [733, 79] width 942 height 32
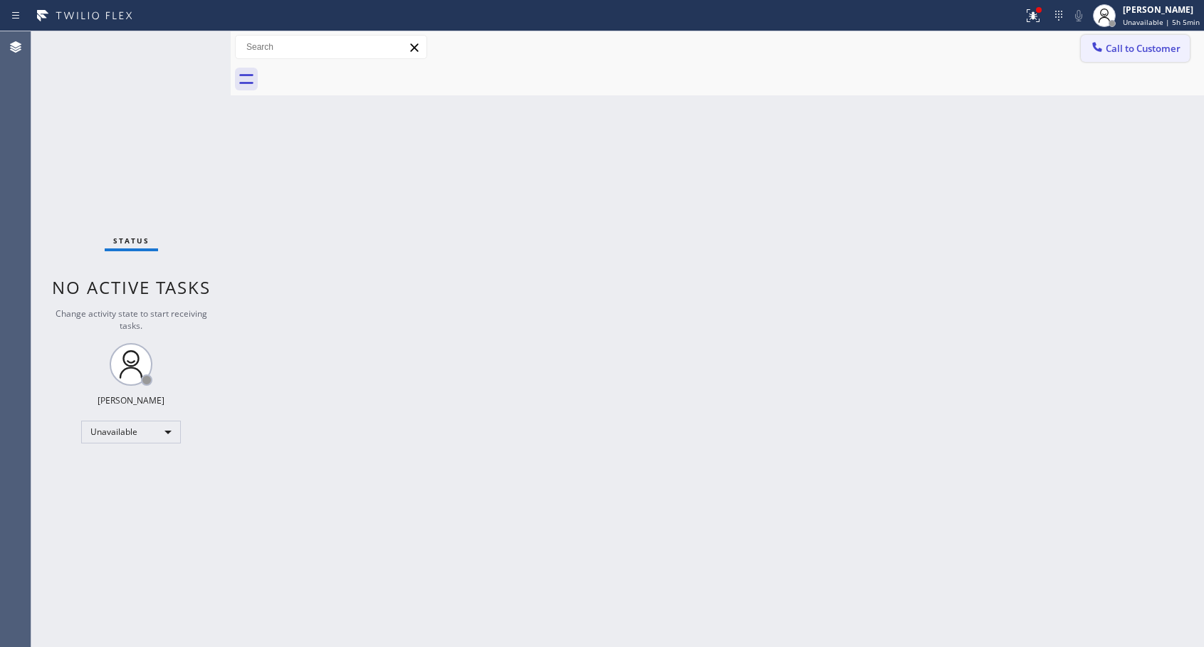
click at [1116, 49] on span "Call to Customer" at bounding box center [1143, 48] width 75 height 13
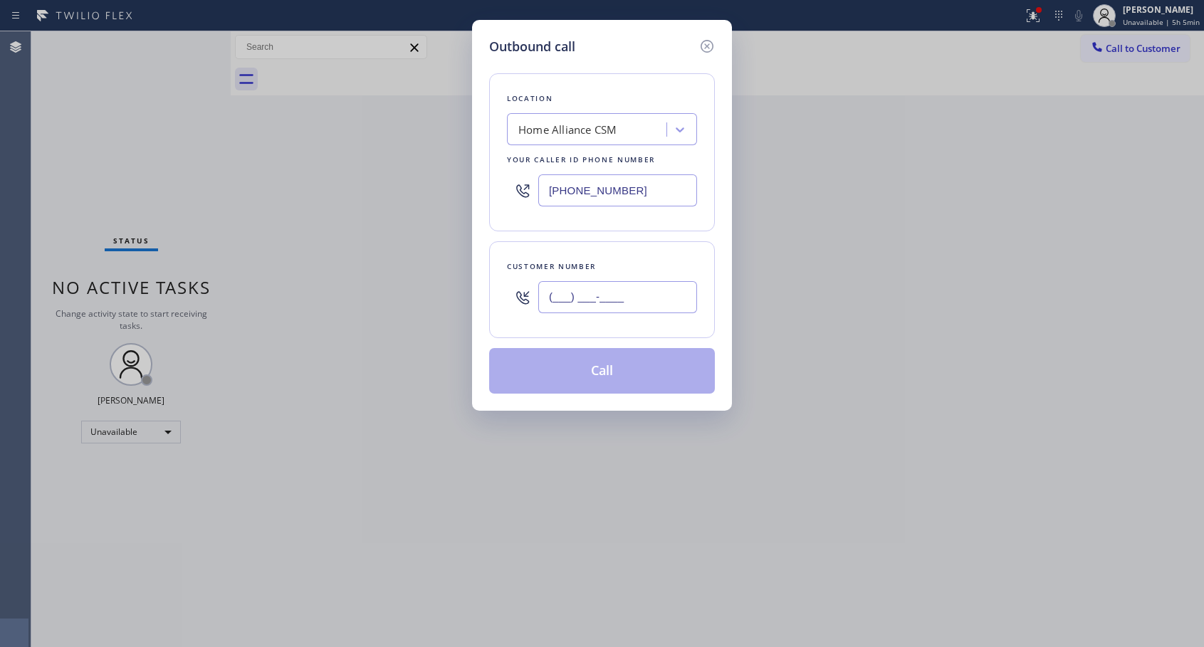
click at [640, 294] on input "(___) ___-____" at bounding box center [617, 297] width 159 height 32
paste input "562) 900-6547"
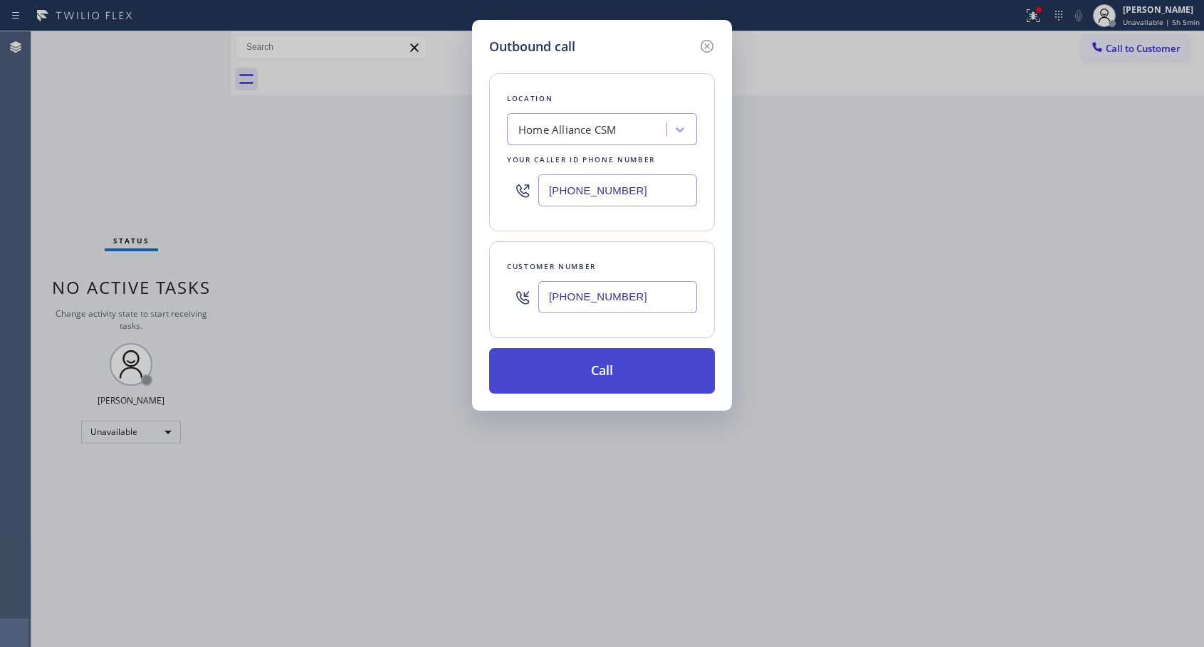
type input "[PHONE_NUMBER]"
click at [612, 375] on button "Call" at bounding box center [602, 371] width 226 height 46
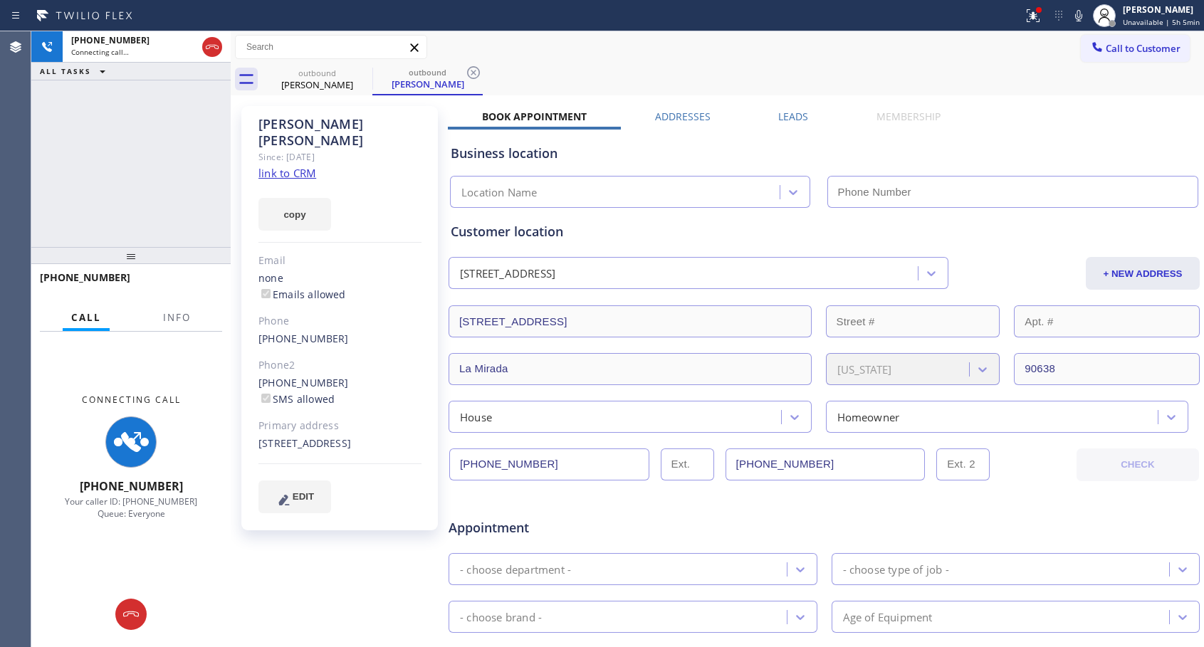
type input "[PHONE_NUMBER]"
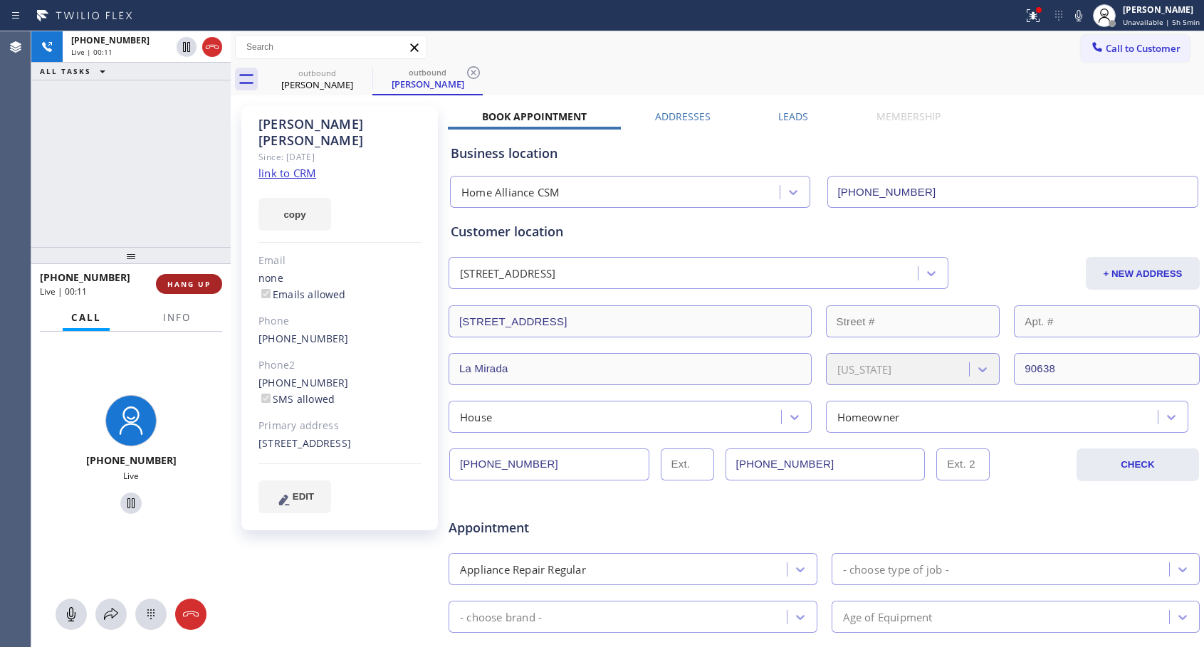
click at [215, 283] on button "HANG UP" at bounding box center [189, 284] width 66 height 20
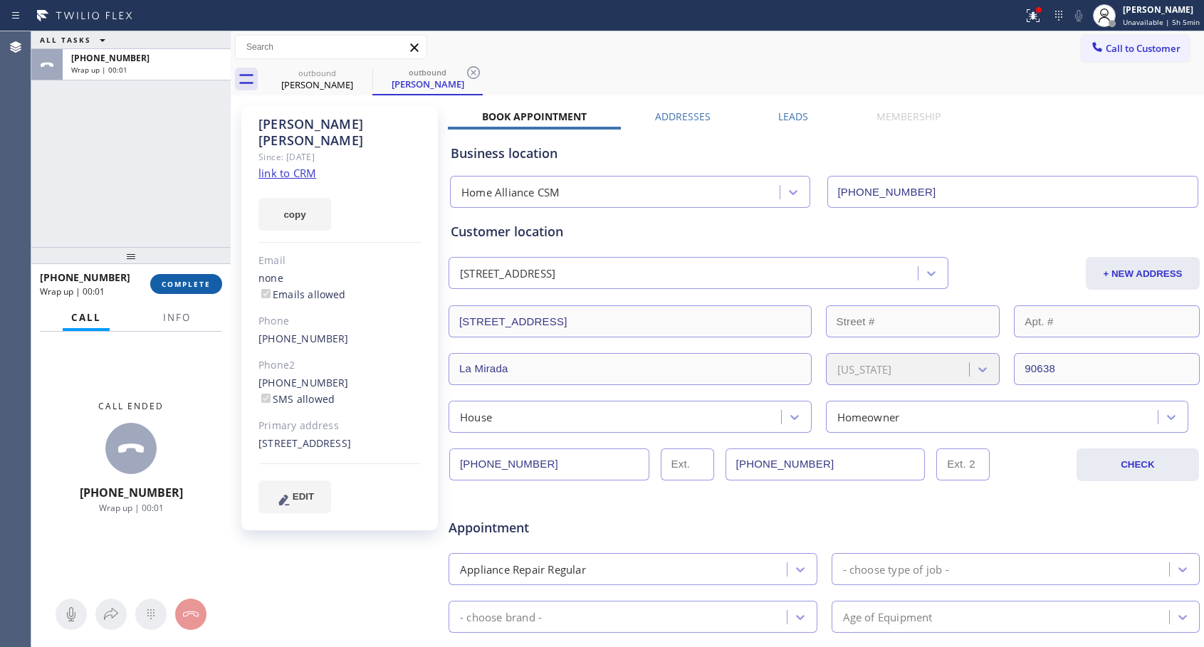
click at [215, 276] on button "COMPLETE" at bounding box center [186, 284] width 72 height 20
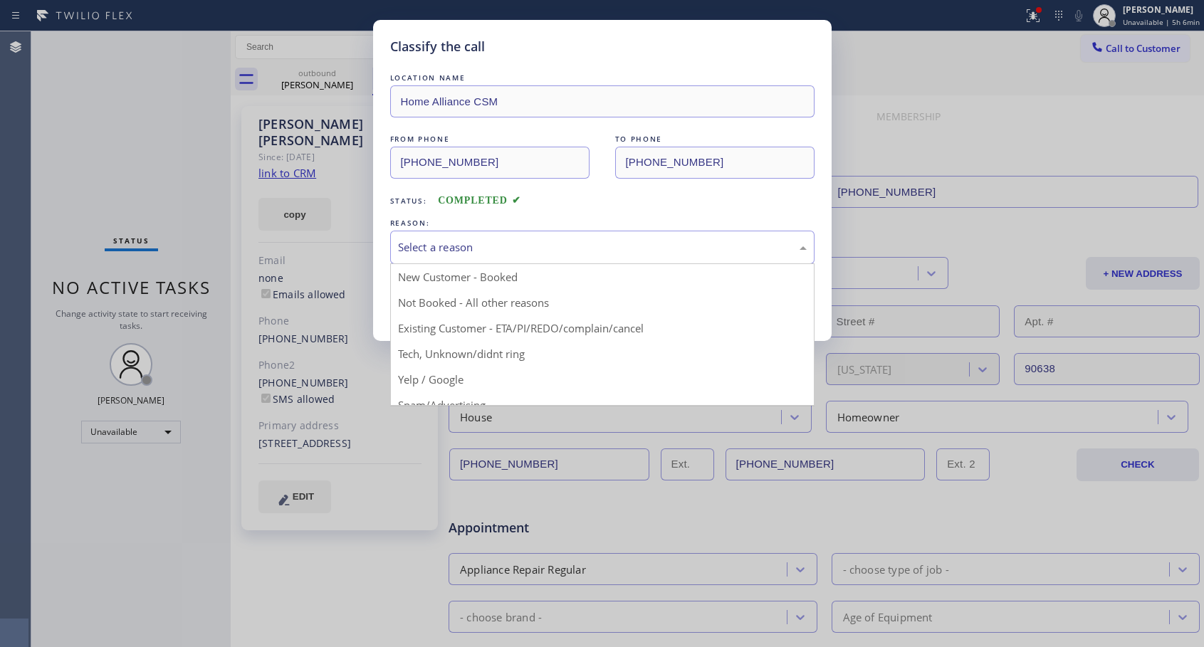
click at [562, 241] on div "Select a reason" at bounding box center [602, 247] width 409 height 16
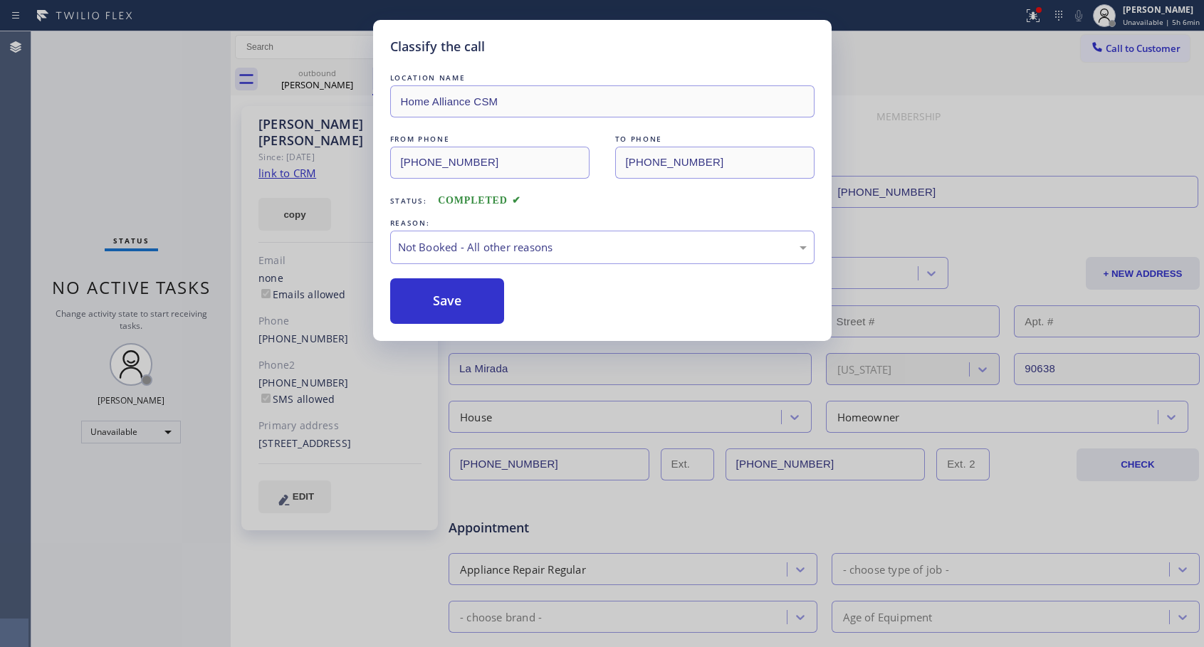
click at [415, 297] on button "Save" at bounding box center [447, 301] width 115 height 46
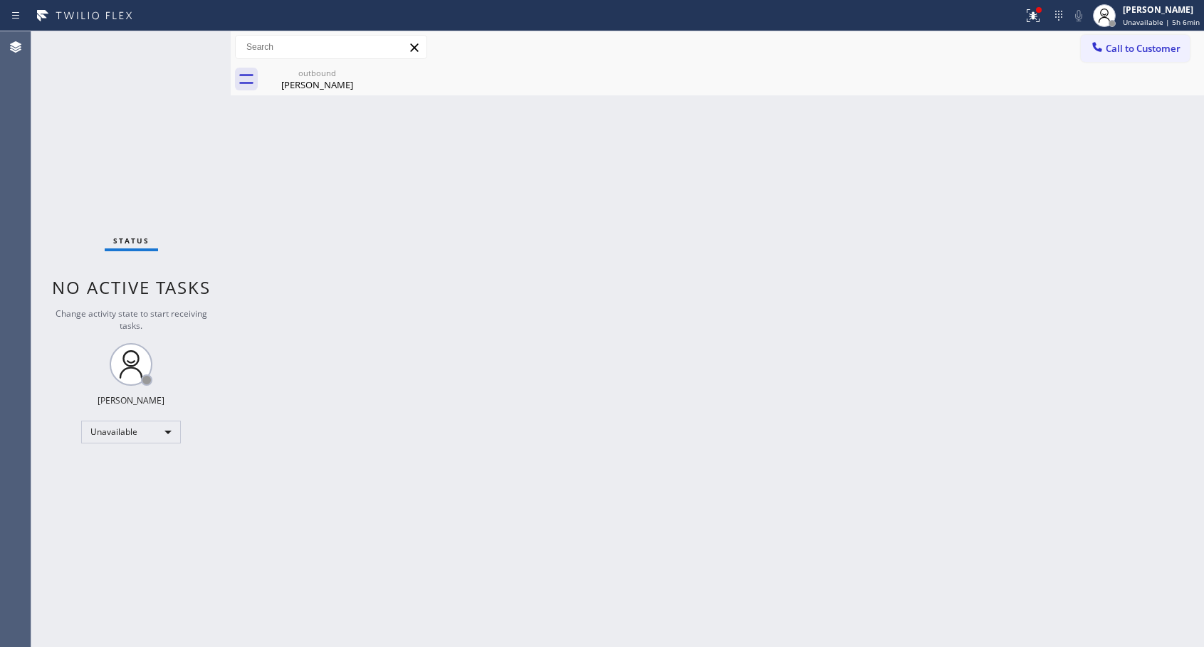
drag, startPoint x: 1104, startPoint y: 53, endPoint x: 662, endPoint y: 193, distance: 463.9
click at [1104, 53] on div at bounding box center [1097, 48] width 17 height 17
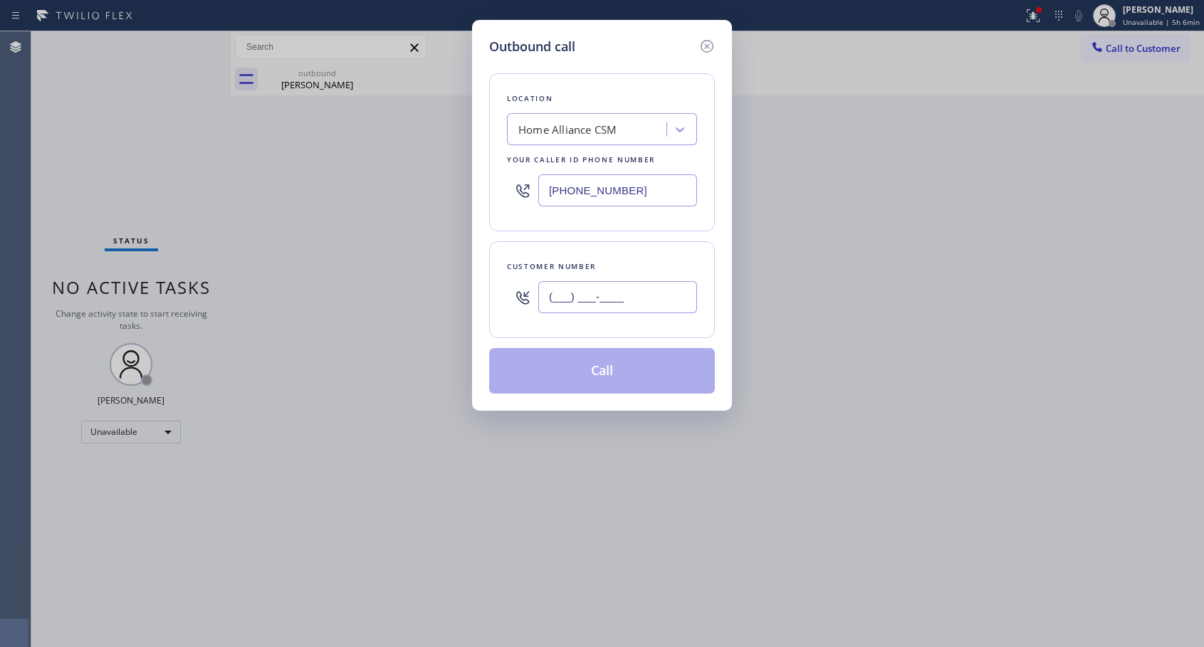
click at [558, 302] on input "(___) ___-____" at bounding box center [617, 297] width 159 height 32
paste input "562) 900-6547"
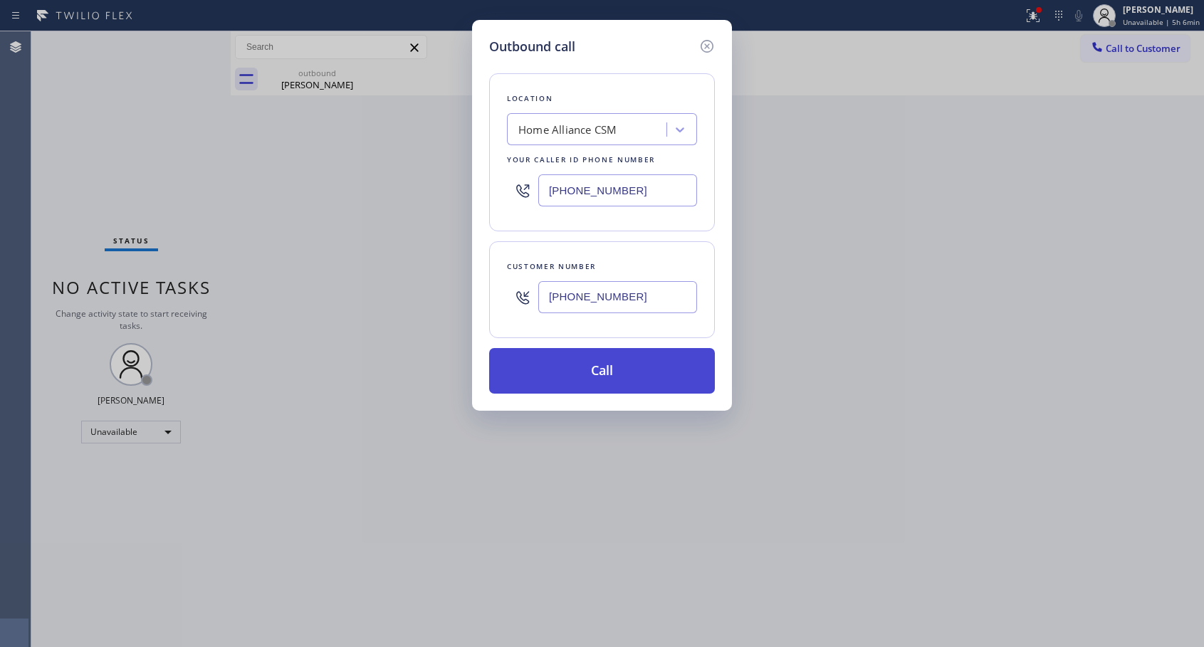
type input "[PHONE_NUMBER]"
click at [588, 362] on button "Call" at bounding box center [602, 371] width 226 height 46
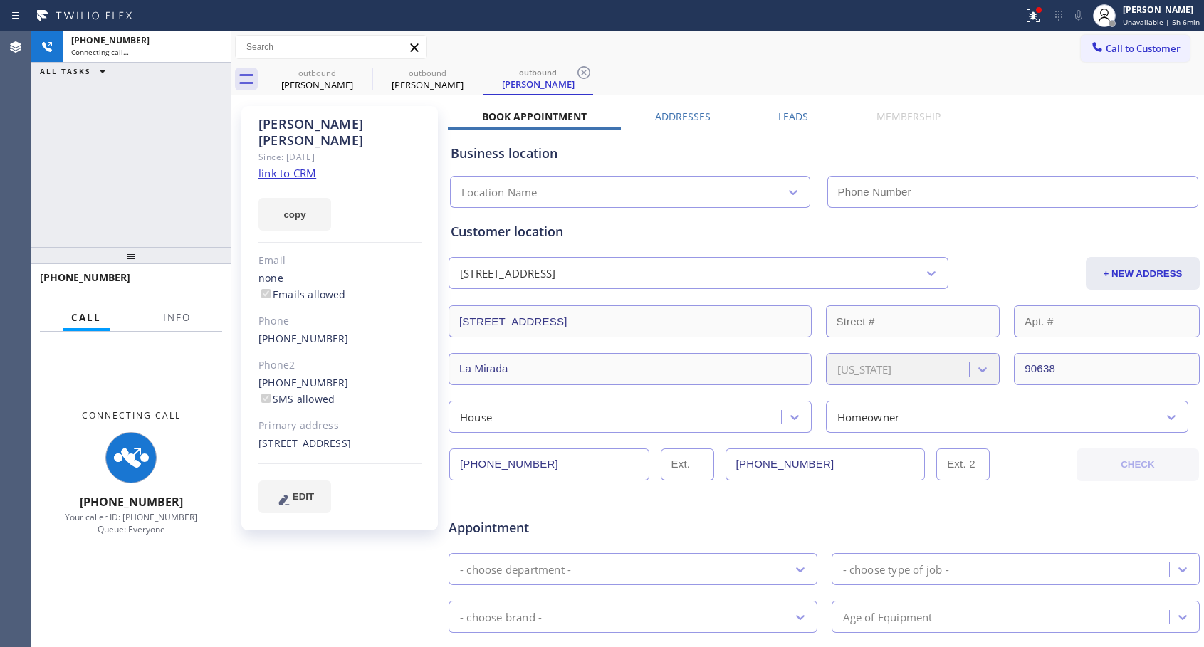
type input "[PHONE_NUMBER]"
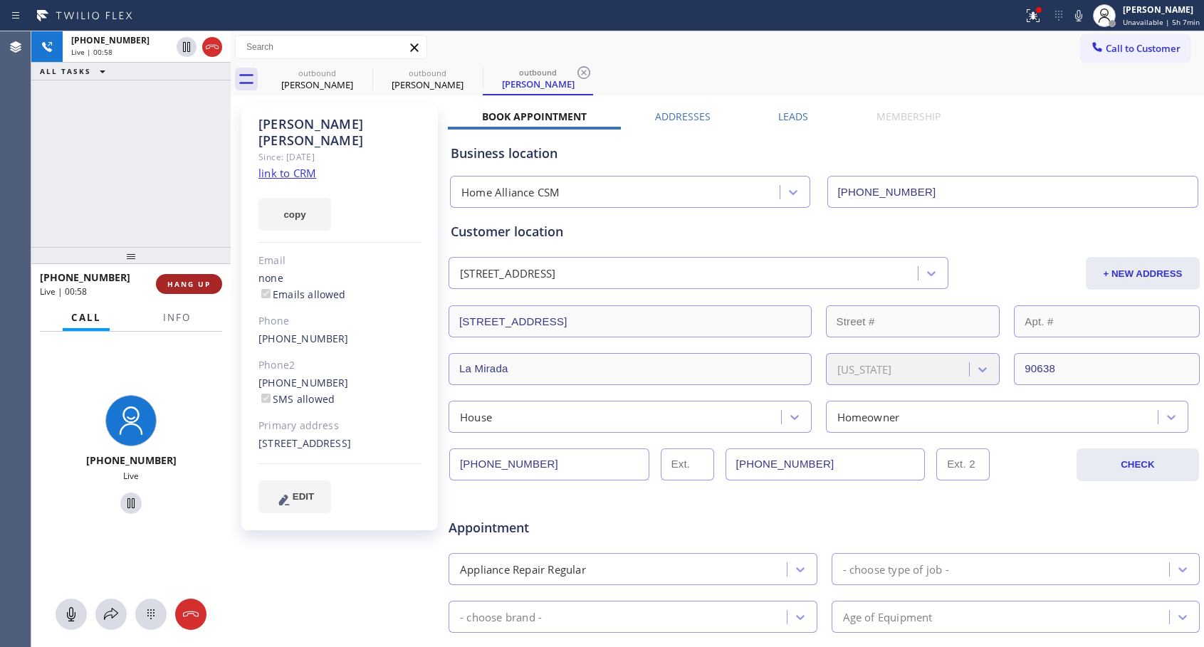
click at [211, 282] on button "HANG UP" at bounding box center [189, 284] width 66 height 20
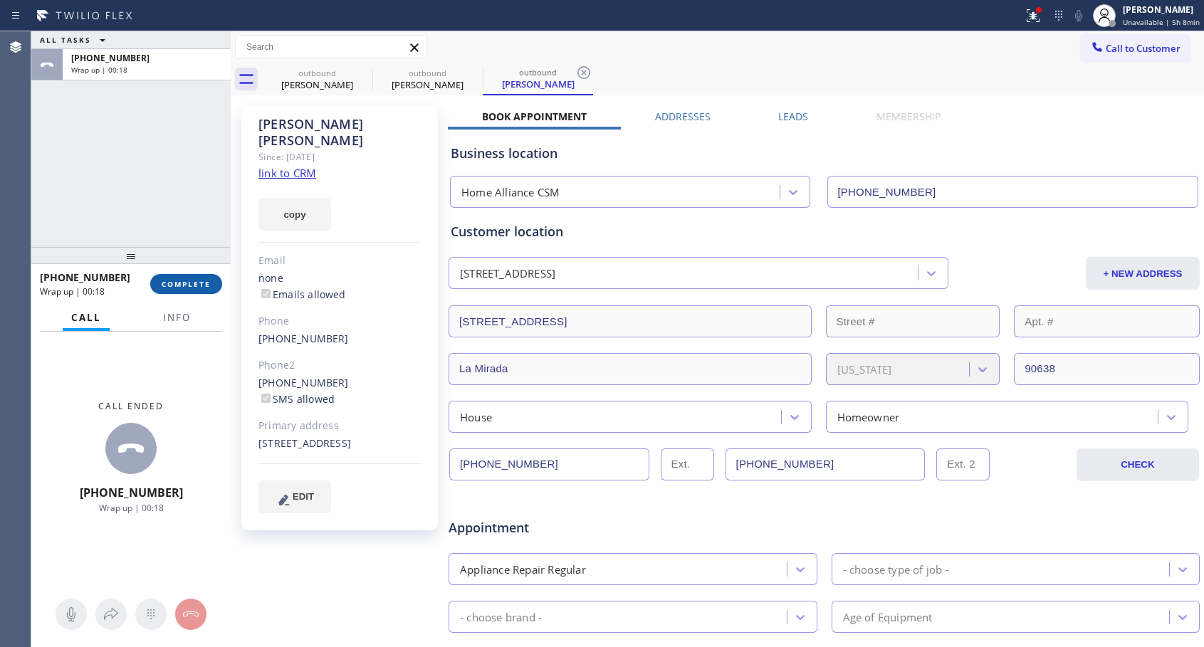
click at [187, 286] on span "COMPLETE" at bounding box center [186, 284] width 49 height 10
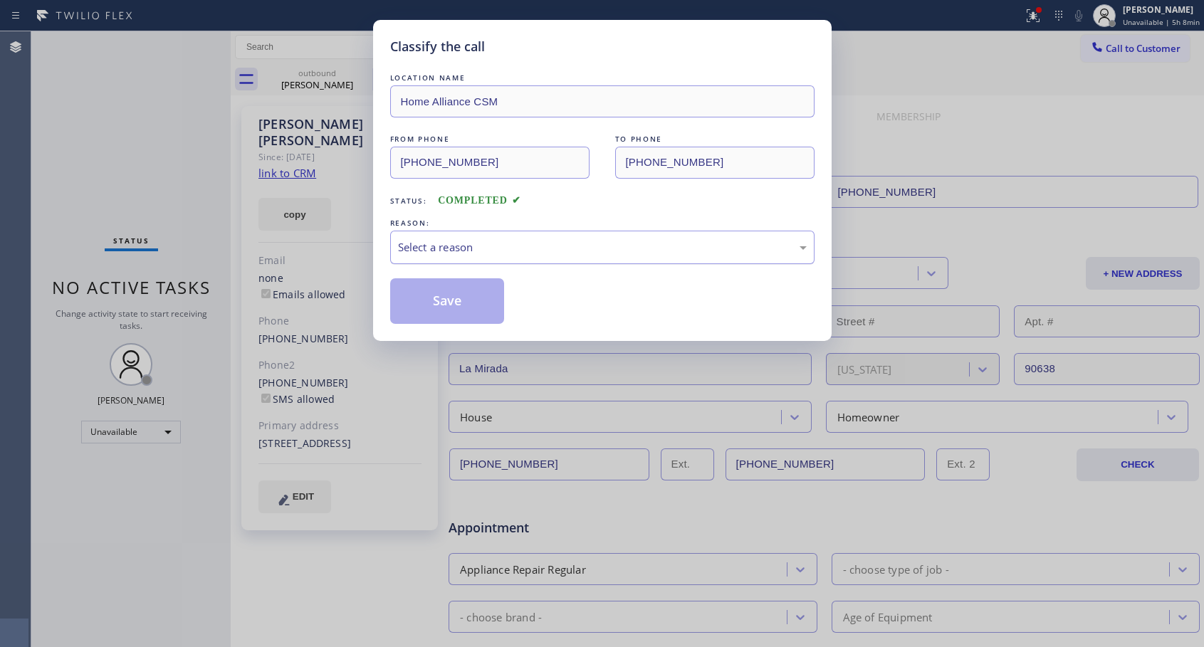
click at [436, 242] on div "Select a reason" at bounding box center [602, 247] width 409 height 16
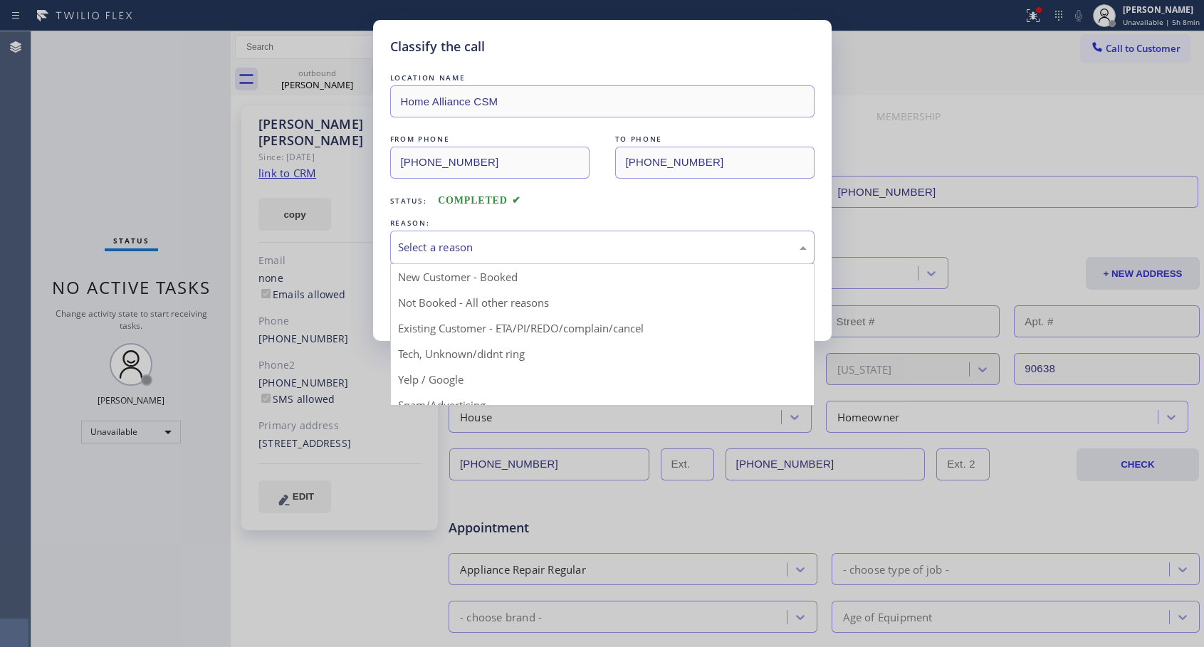
drag, startPoint x: 437, startPoint y: 256, endPoint x: 438, endPoint y: 287, distance: 31.3
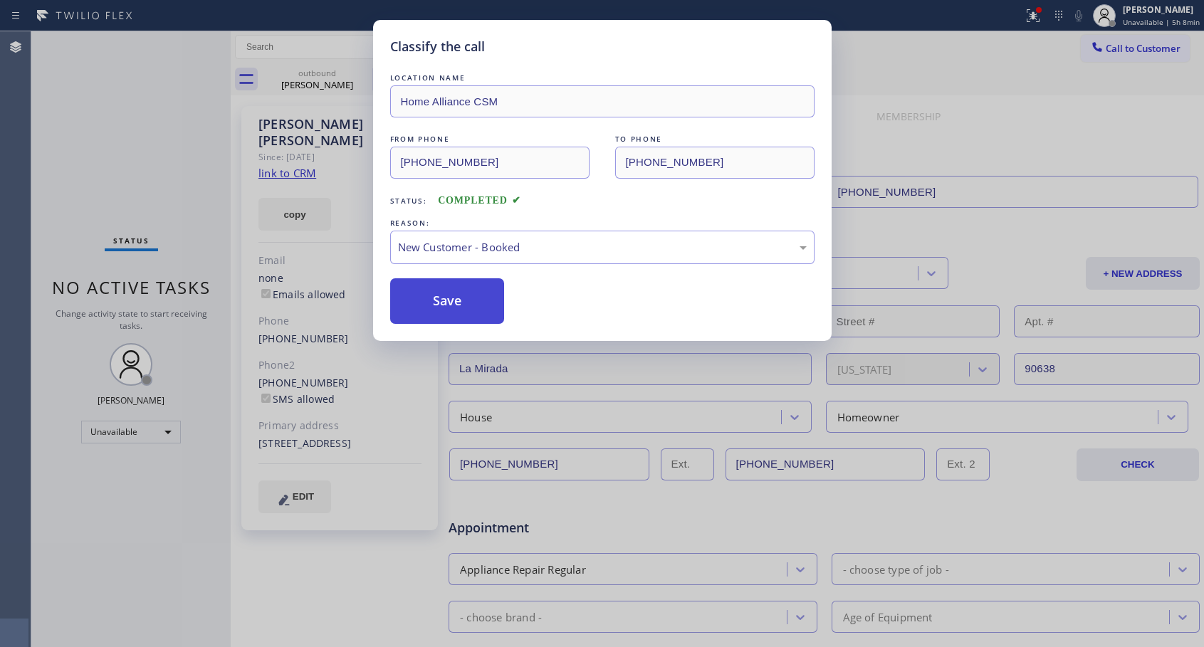
click at [438, 288] on button "Save" at bounding box center [447, 301] width 115 height 46
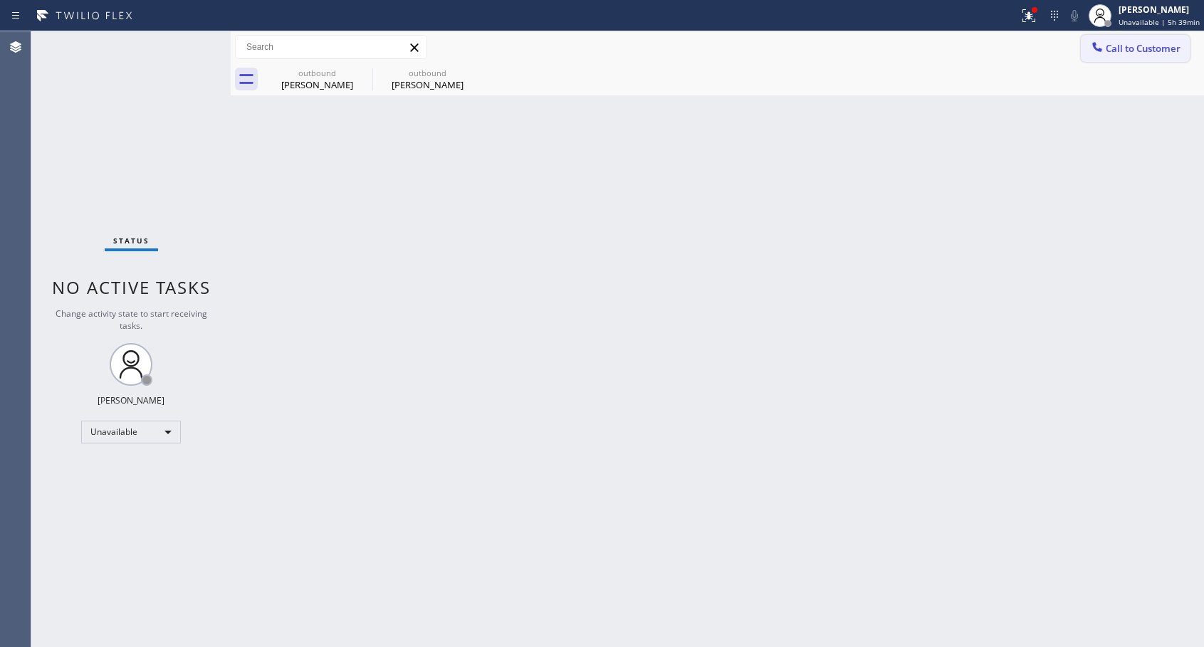
click at [1107, 48] on span "Call to Customer" at bounding box center [1143, 48] width 75 height 13
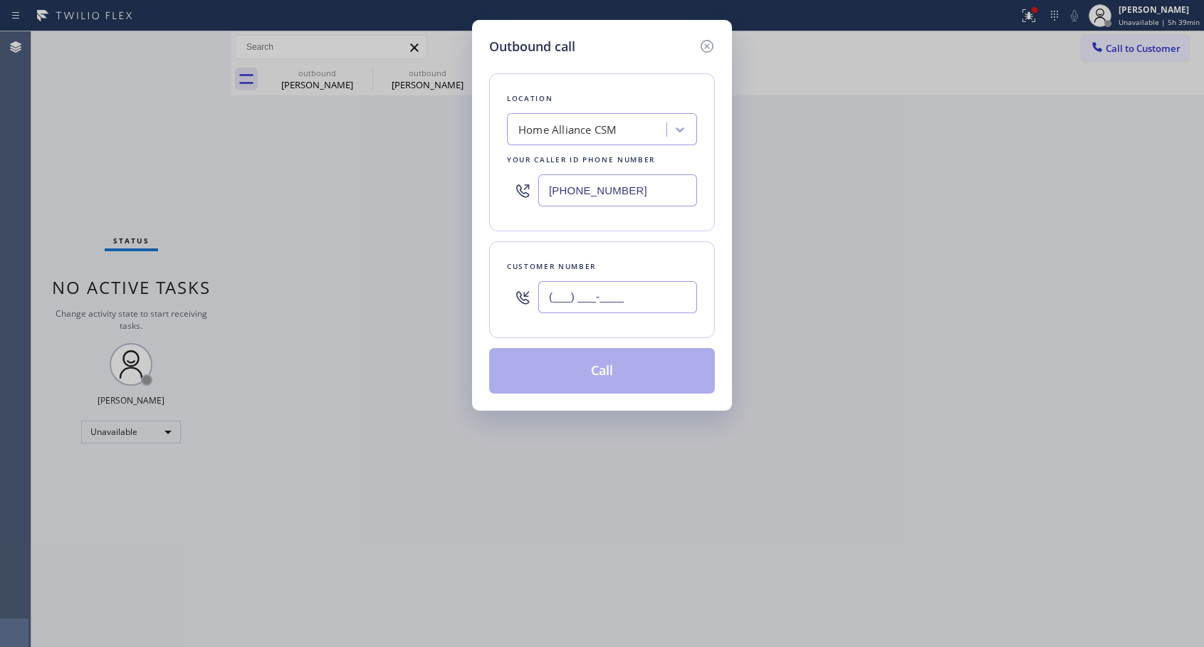
click at [625, 298] on input "(___) ___-____" at bounding box center [617, 297] width 159 height 32
paste input "206) 778-1081"
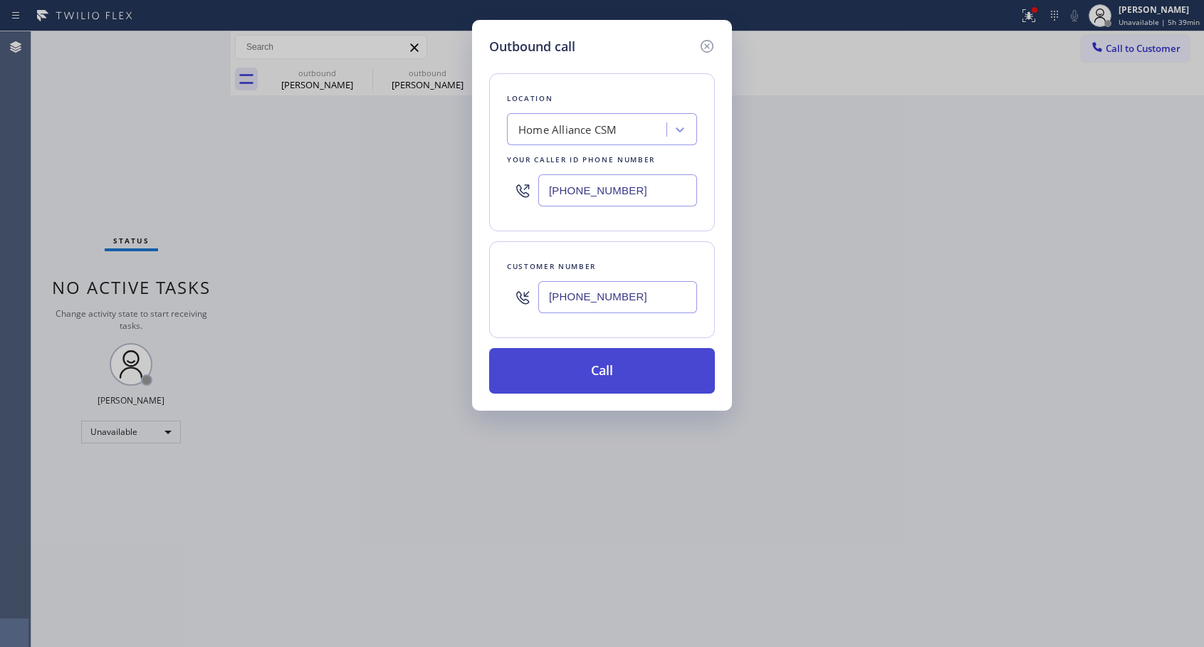
type input "[PHONE_NUMBER]"
click at [613, 370] on button "Call" at bounding box center [602, 371] width 226 height 46
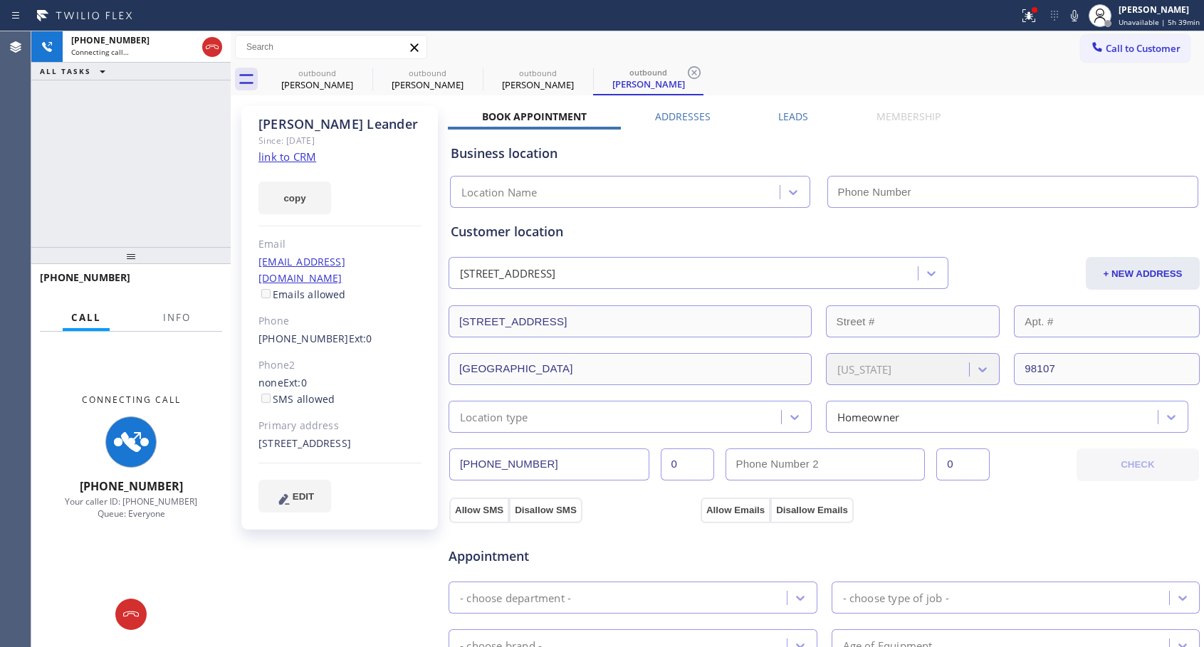
type input "[PHONE_NUMBER]"
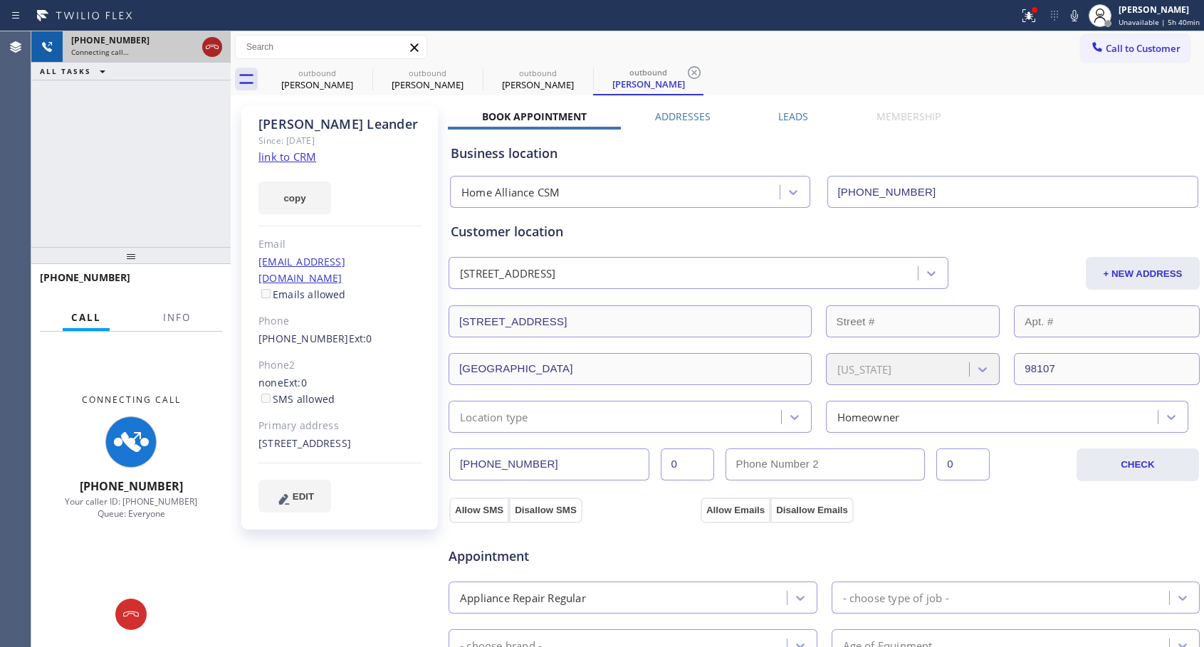
click at [214, 46] on icon at bounding box center [212, 46] width 17 height 17
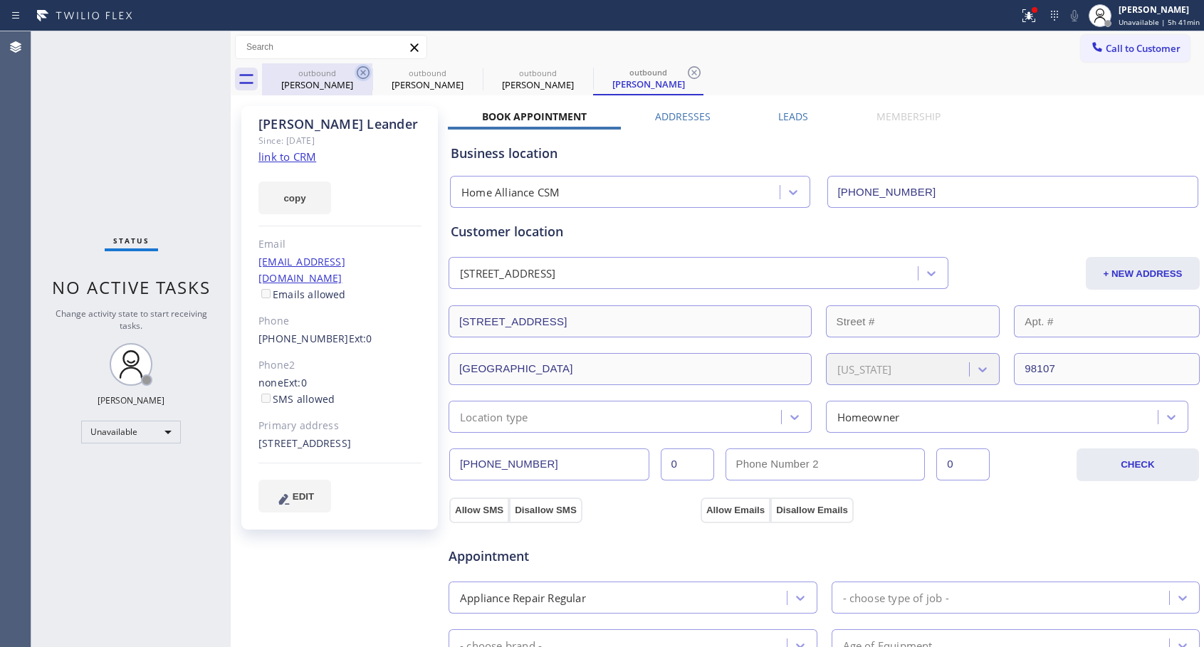
click at [363, 72] on icon at bounding box center [363, 72] width 13 height 13
click at [0, 0] on icon at bounding box center [0, 0] width 0 height 0
click at [688, 72] on icon at bounding box center [694, 72] width 13 height 13
click at [363, 72] on div "outbound [PERSON_NAME] outbound [PERSON_NAME] outbound [PERSON_NAME] outbound […" at bounding box center [733, 79] width 942 height 32
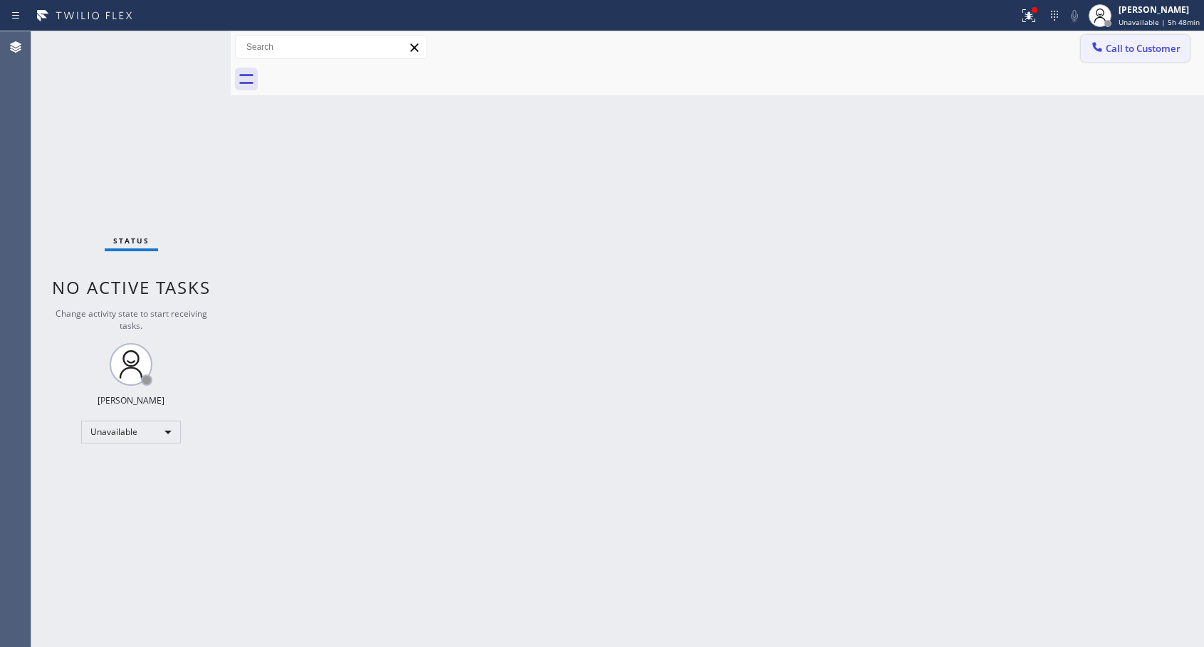
click at [1103, 53] on icon at bounding box center [1097, 47] width 14 height 14
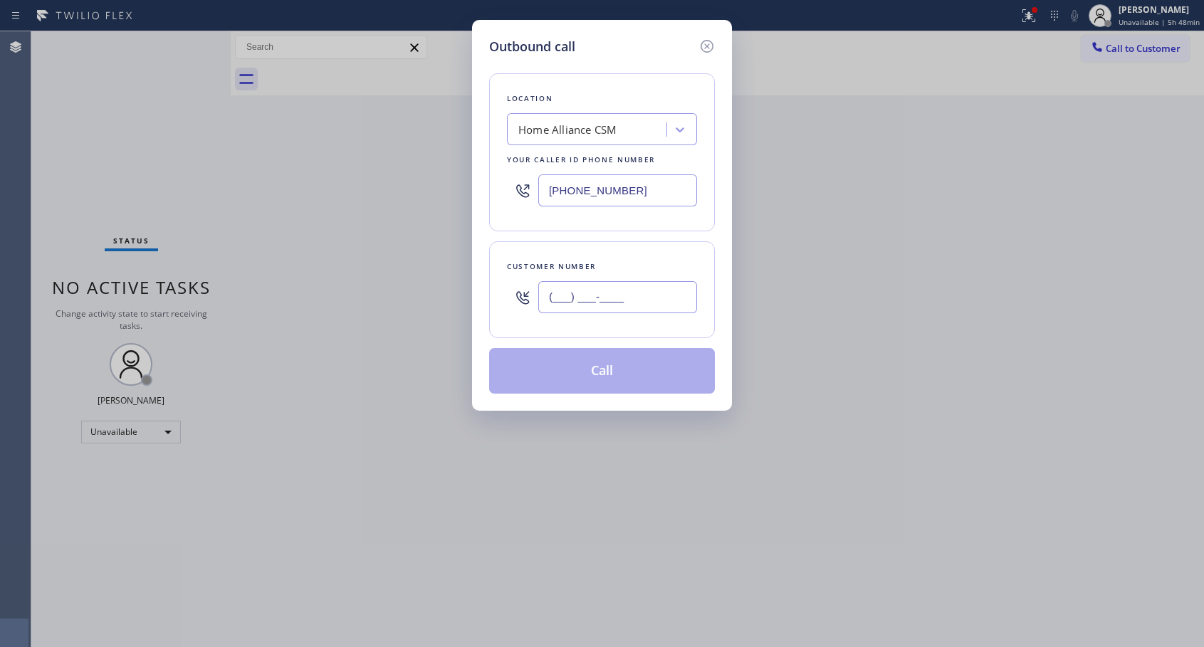
click at [645, 304] on input "(___) ___-____" at bounding box center [617, 297] width 159 height 32
paste input "206) 775-5958"
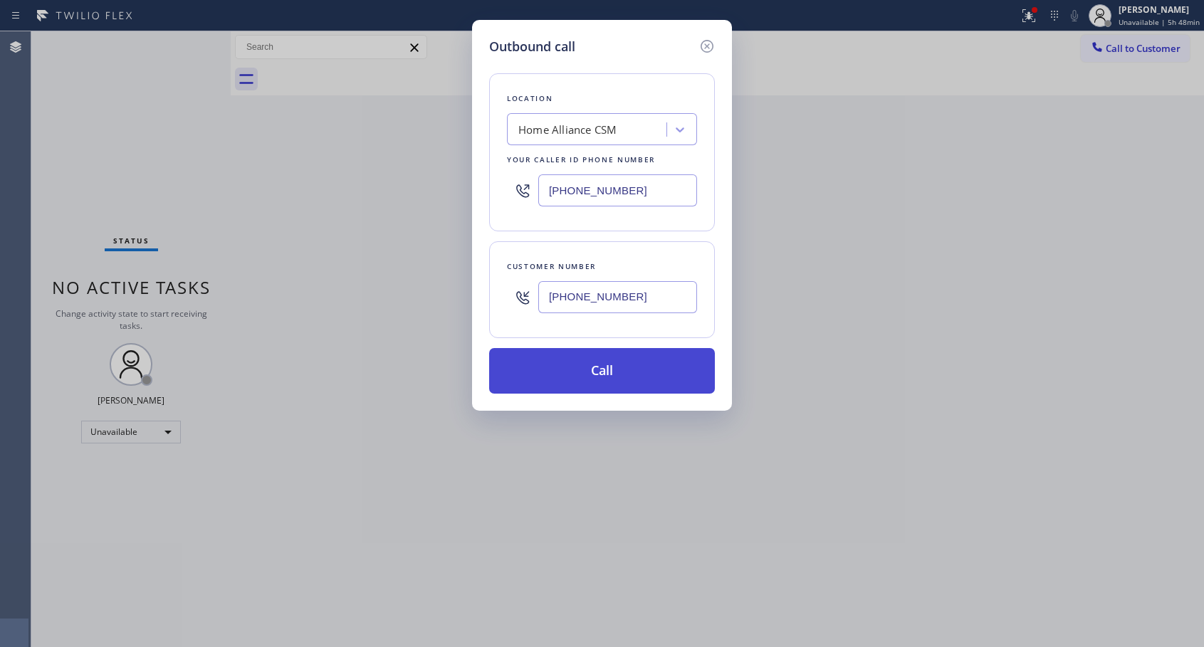
type input "[PHONE_NUMBER]"
click at [622, 375] on button "Call" at bounding box center [602, 371] width 226 height 46
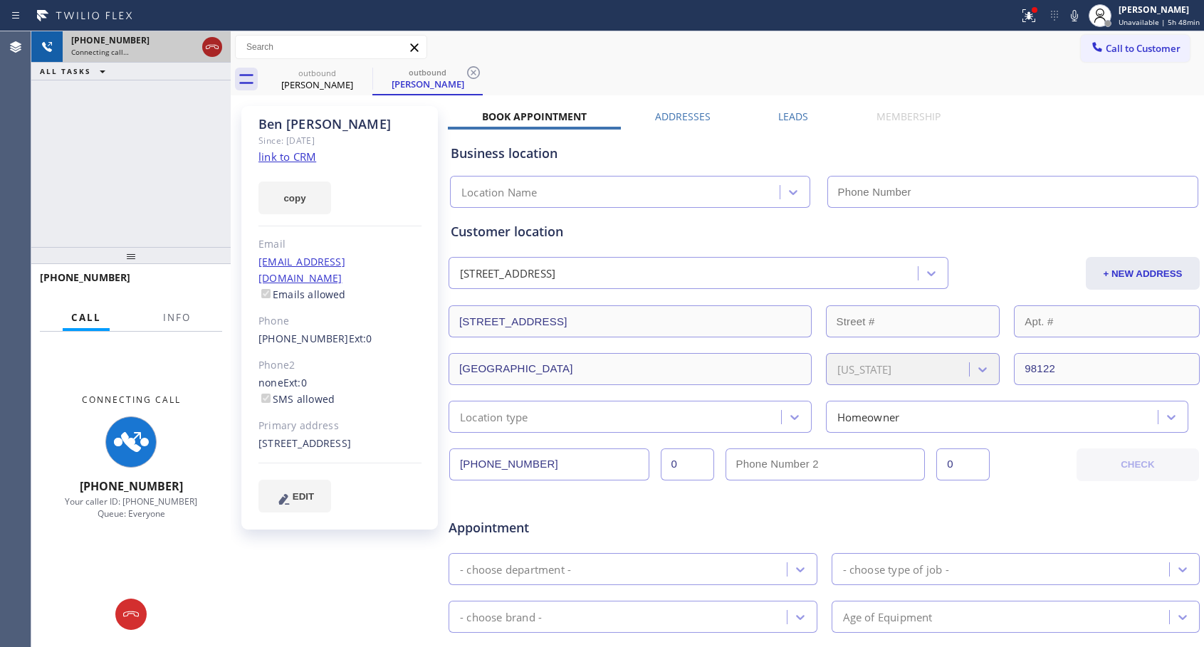
click at [206, 49] on icon at bounding box center [212, 47] width 13 height 4
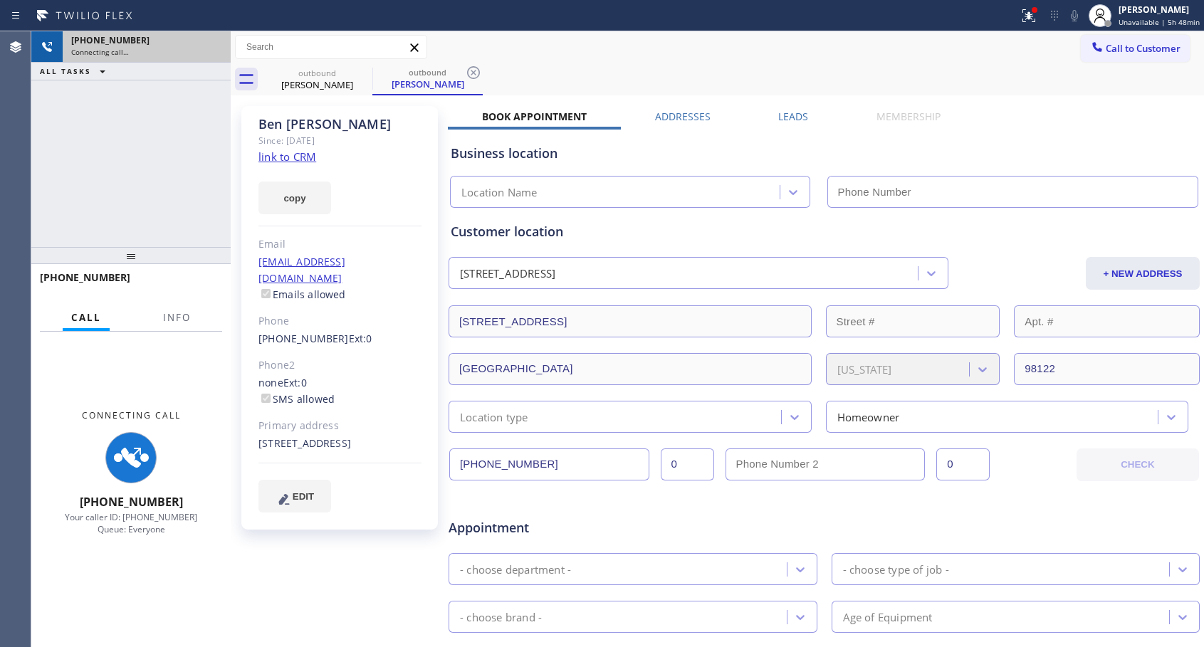
type input "[PHONE_NUMBER]"
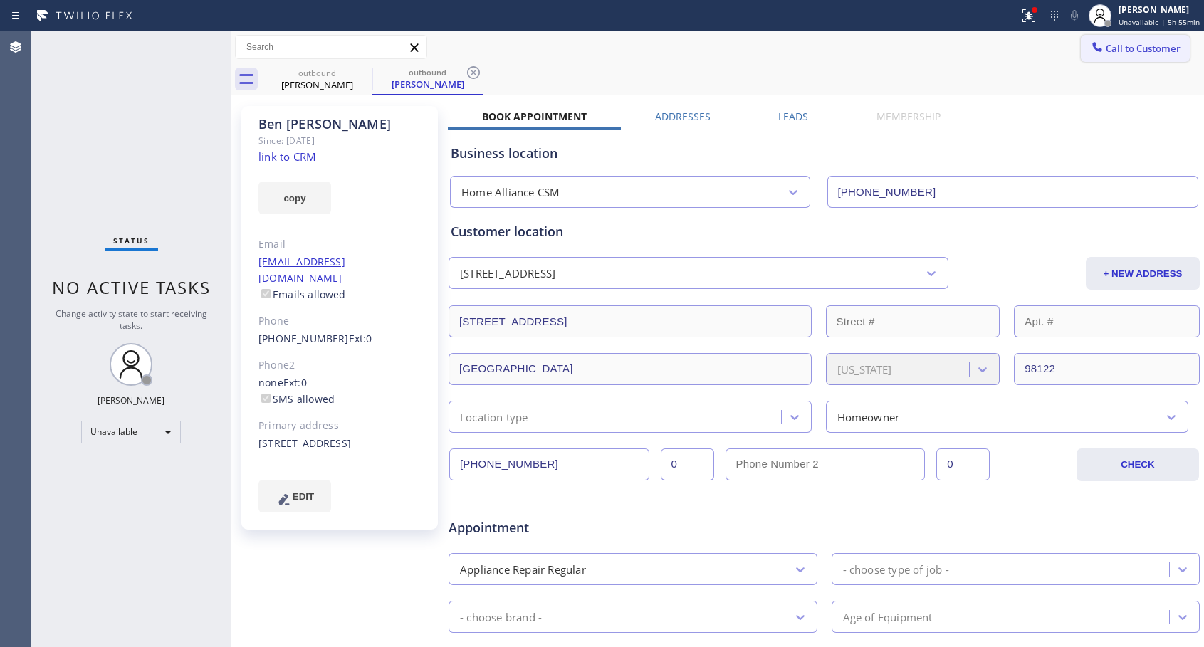
click at [1106, 46] on span "Call to Customer" at bounding box center [1143, 48] width 75 height 13
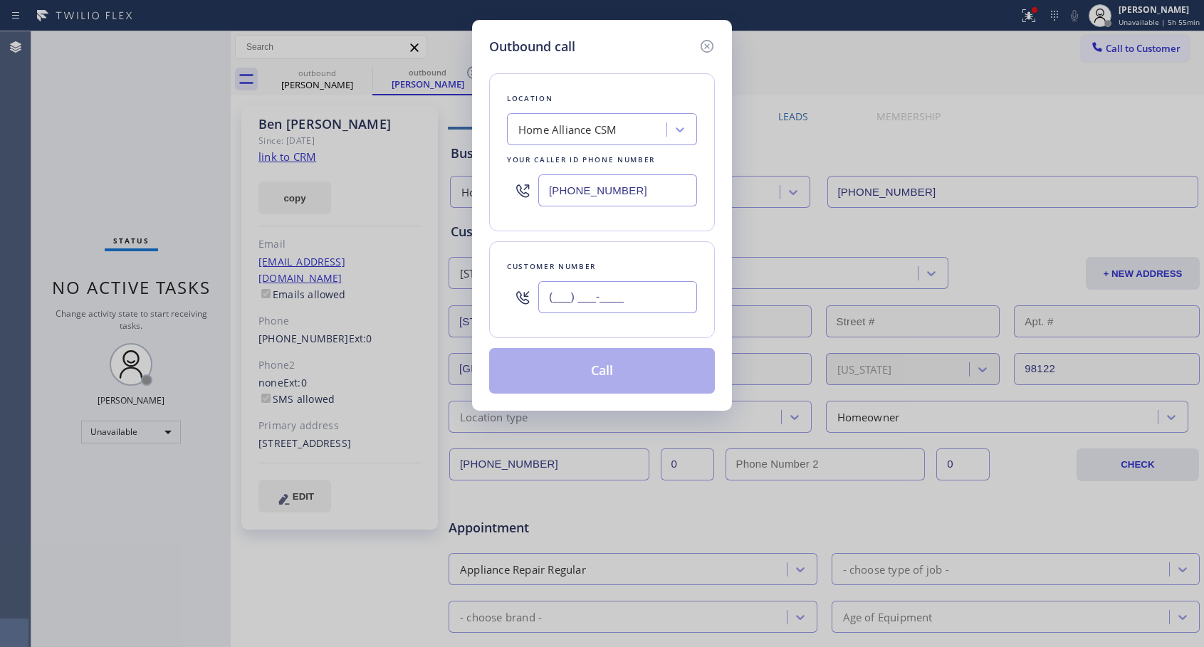
click at [546, 301] on input "(___) ___-____" at bounding box center [617, 297] width 159 height 32
paste input "678) 772-0604"
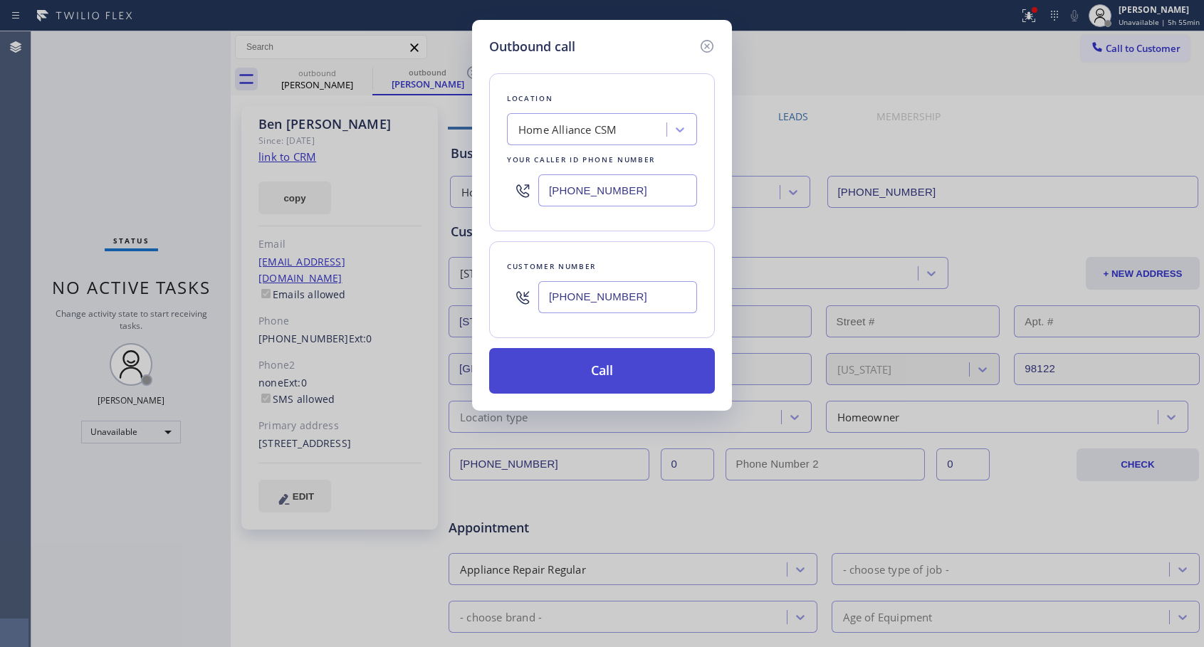
type input "[PHONE_NUMBER]"
click at [642, 367] on button "Call" at bounding box center [602, 371] width 226 height 46
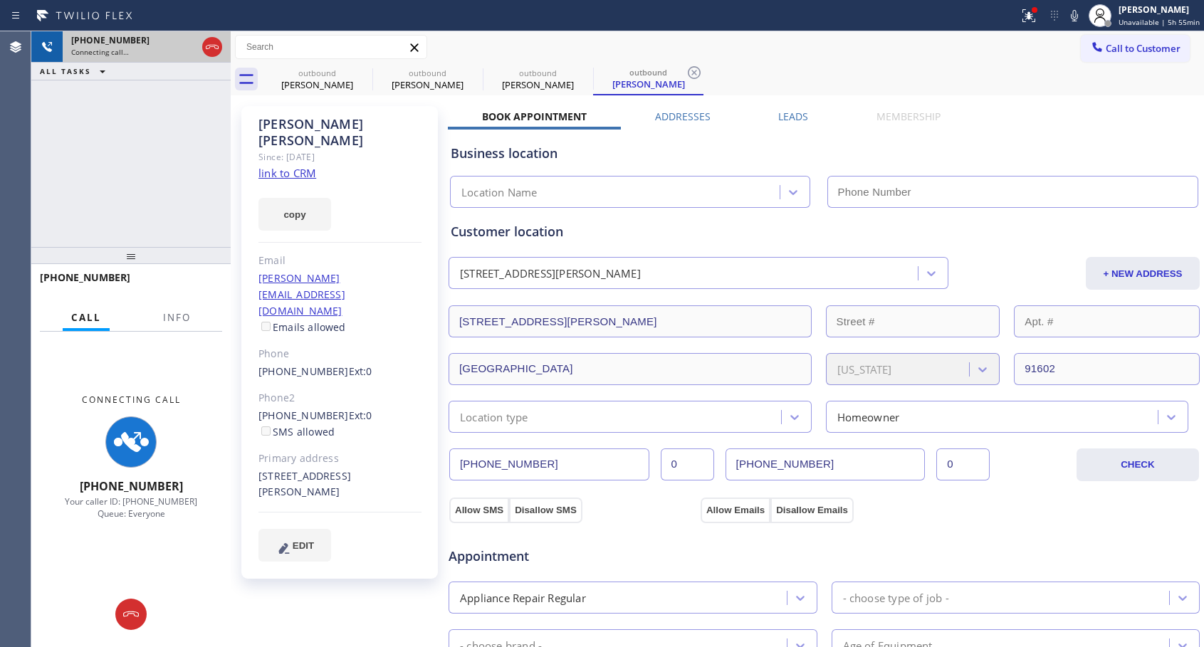
type input "[PHONE_NUMBER]"
click at [219, 48] on icon at bounding box center [212, 46] width 17 height 17
click at [197, 48] on div "Connecting call…" at bounding box center [133, 52] width 125 height 10
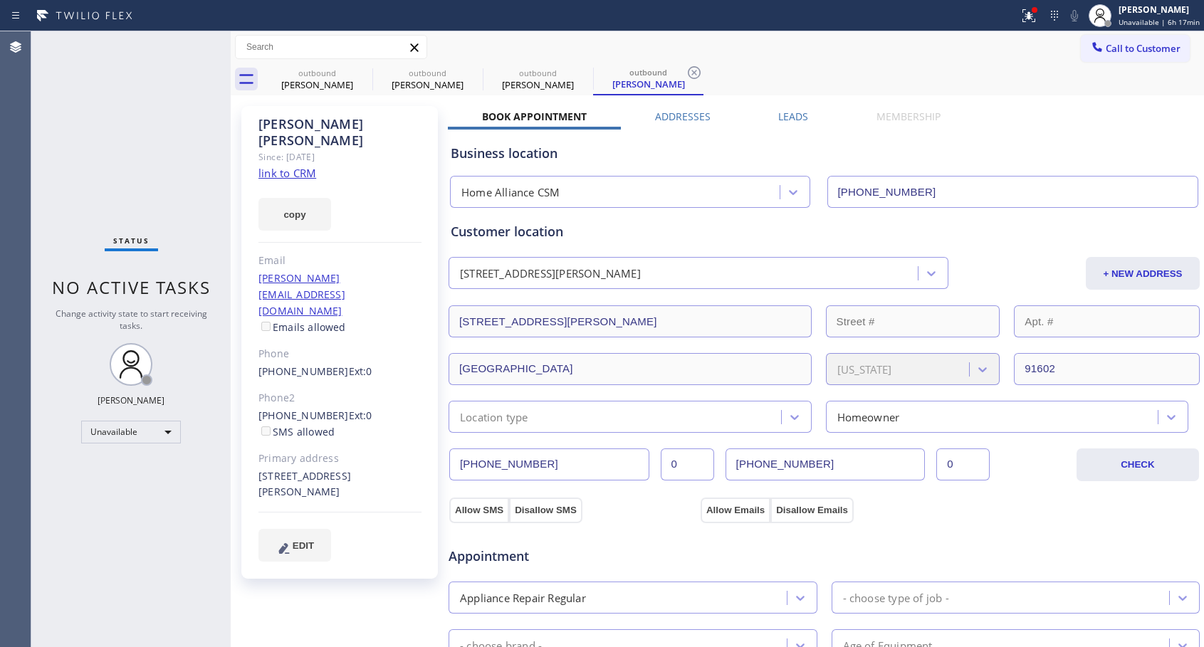
click at [1111, 51] on span "Call to Customer" at bounding box center [1143, 48] width 75 height 13
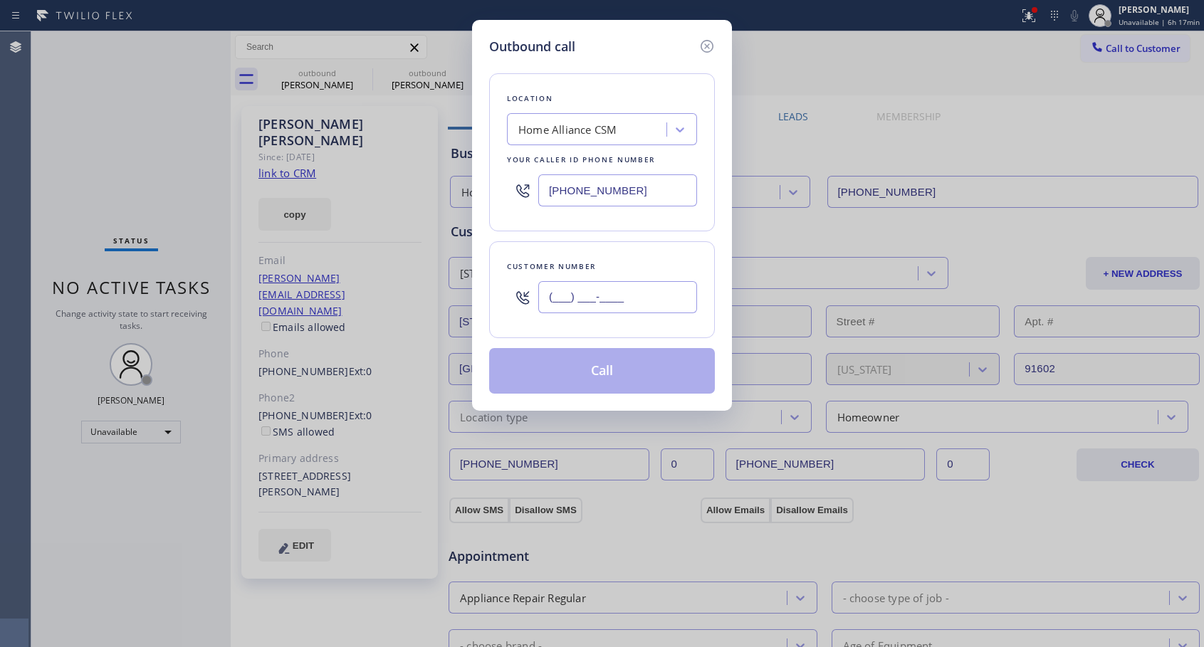
click at [616, 295] on input "(___) ___-____" at bounding box center [617, 297] width 159 height 32
paste input "323) 337-3600"
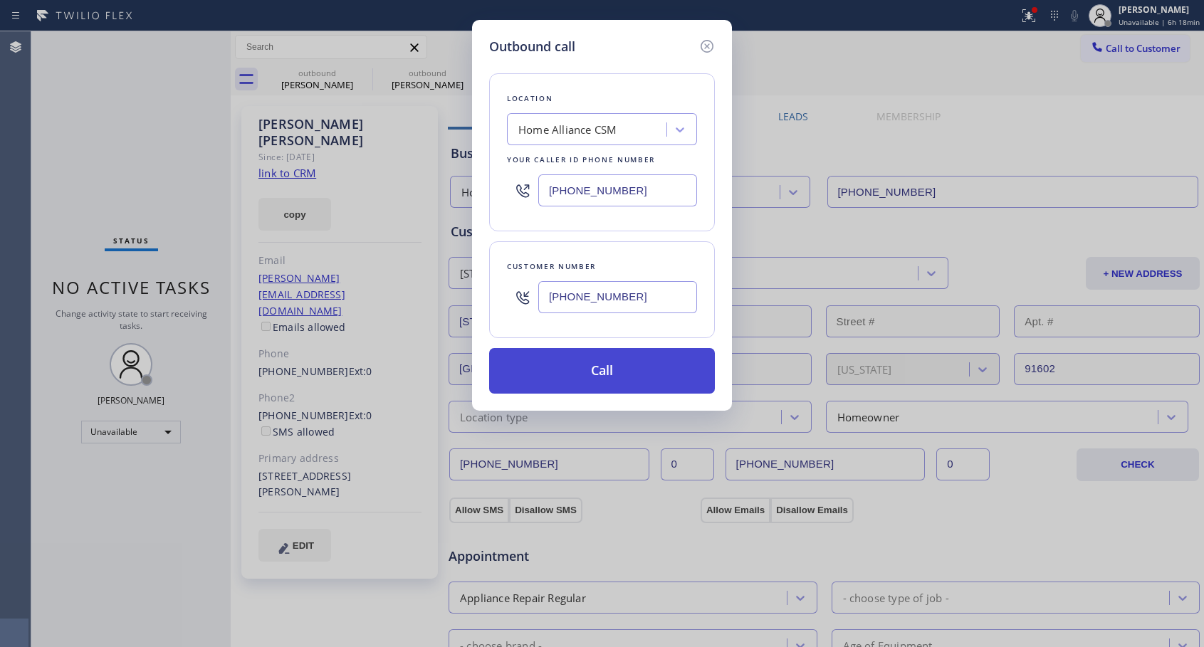
type input "[PHONE_NUMBER]"
click at [616, 370] on button "Call" at bounding box center [602, 371] width 226 height 46
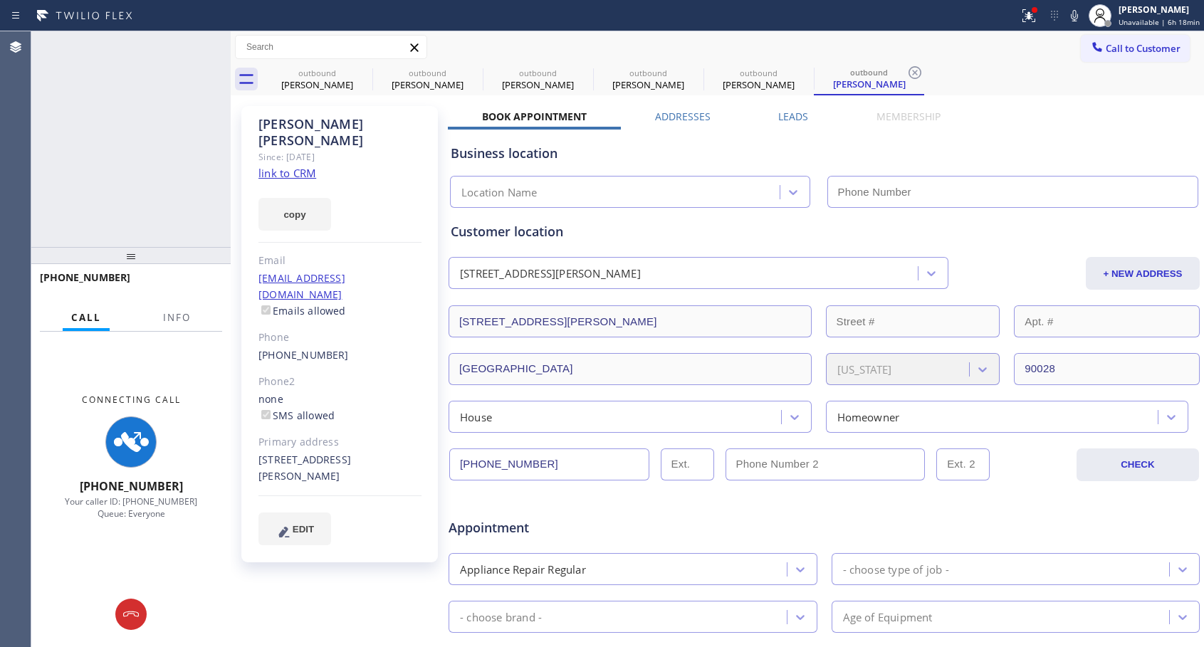
type input "[PHONE_NUMBER]"
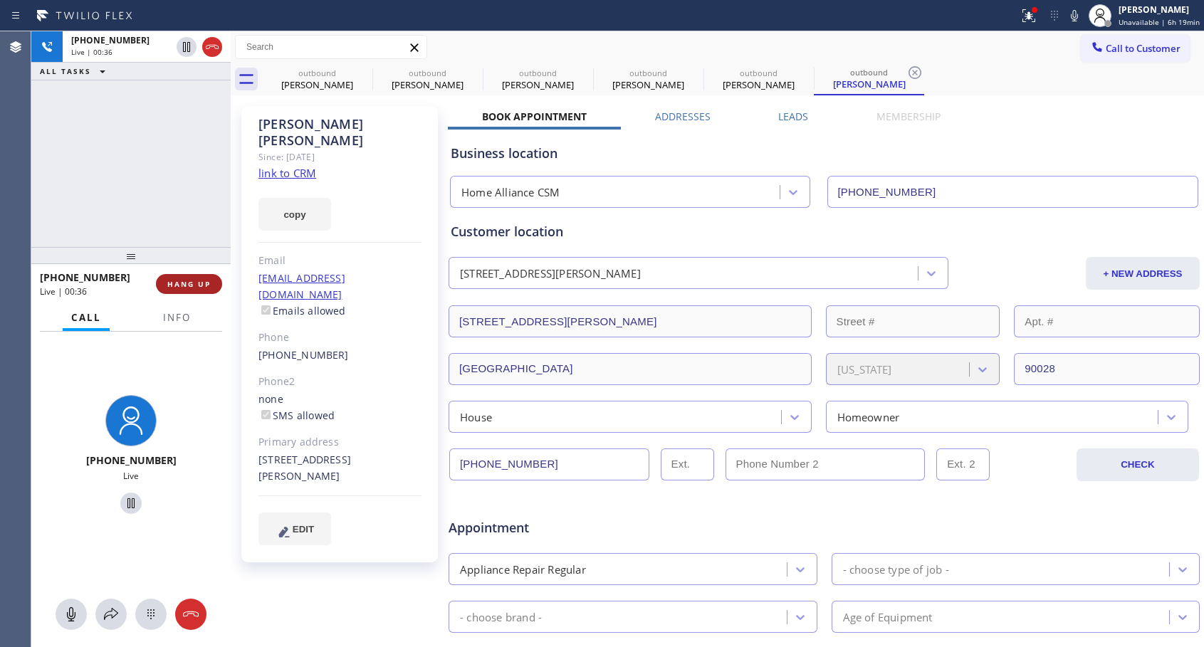
click at [207, 288] on span "HANG UP" at bounding box center [188, 284] width 43 height 10
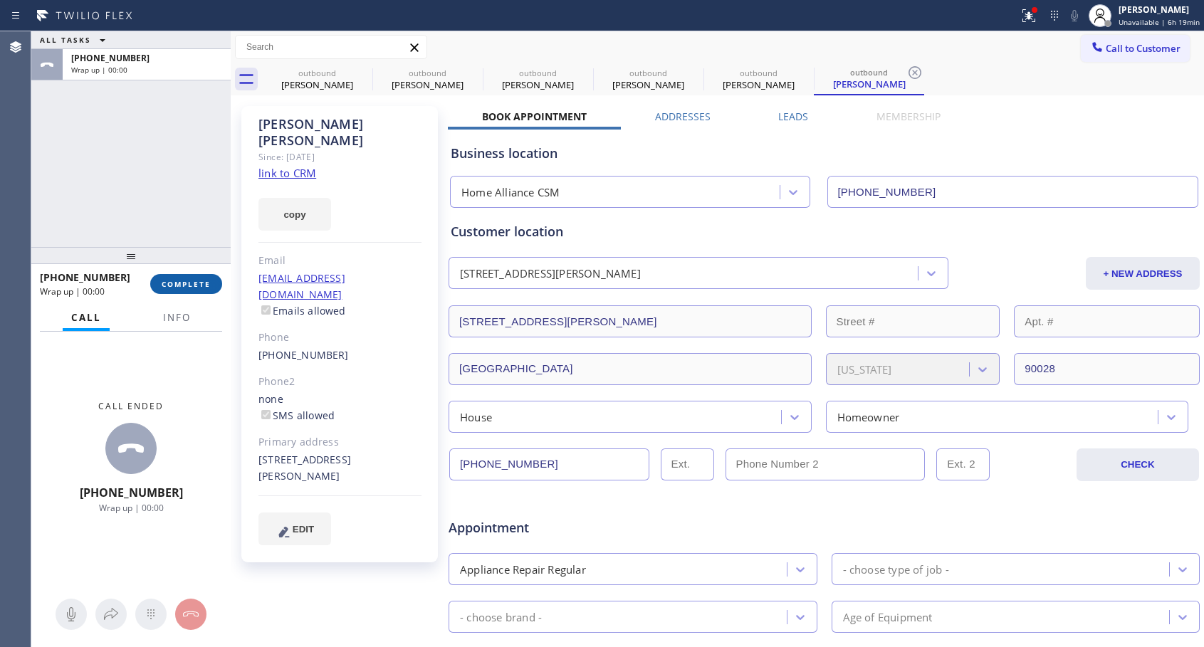
click at [207, 288] on span "COMPLETE" at bounding box center [186, 284] width 49 height 10
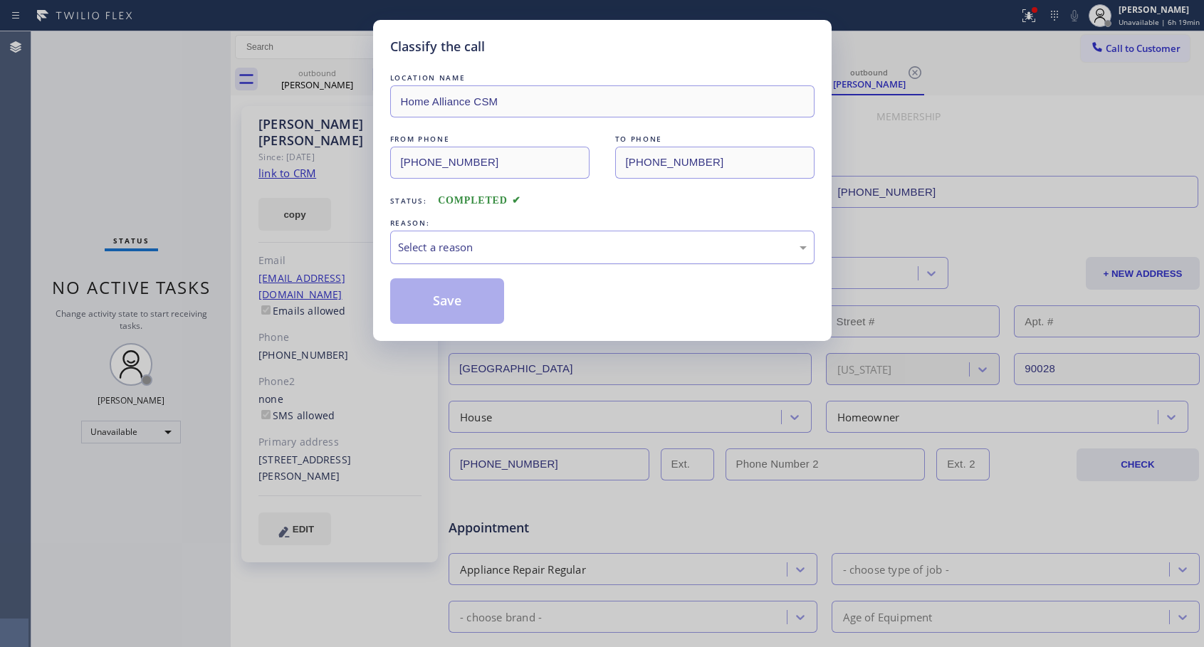
click at [535, 244] on div "Select a reason" at bounding box center [602, 247] width 409 height 16
click at [484, 302] on button "Save" at bounding box center [447, 301] width 115 height 46
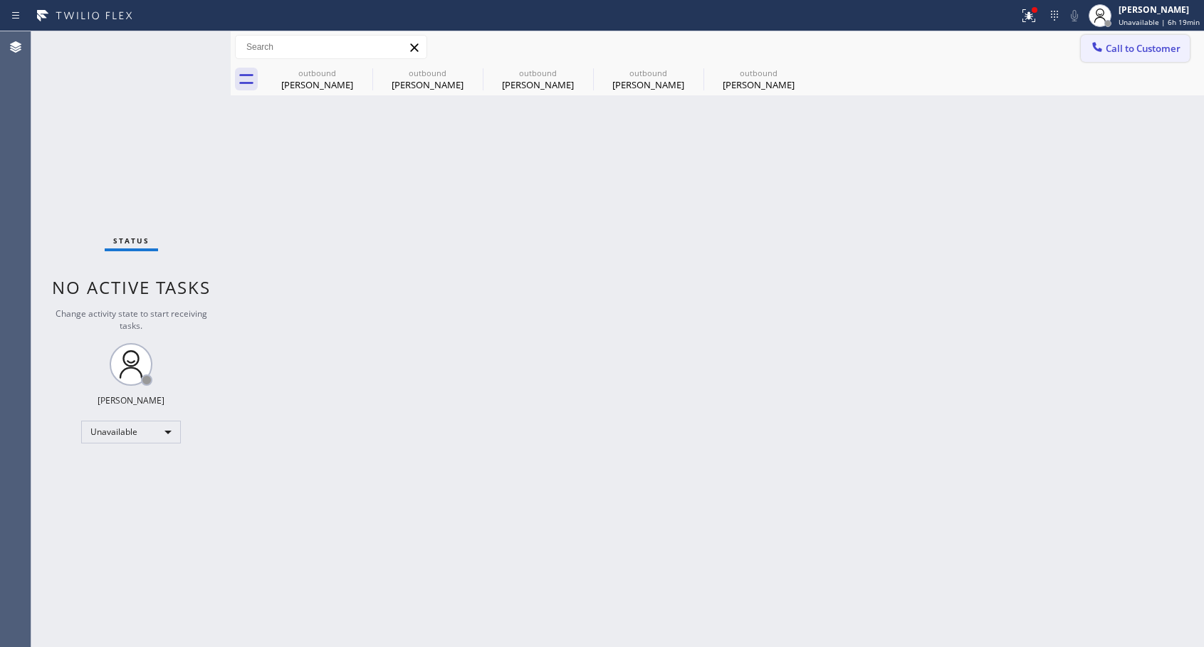
click at [1096, 46] on icon at bounding box center [1097, 47] width 14 height 14
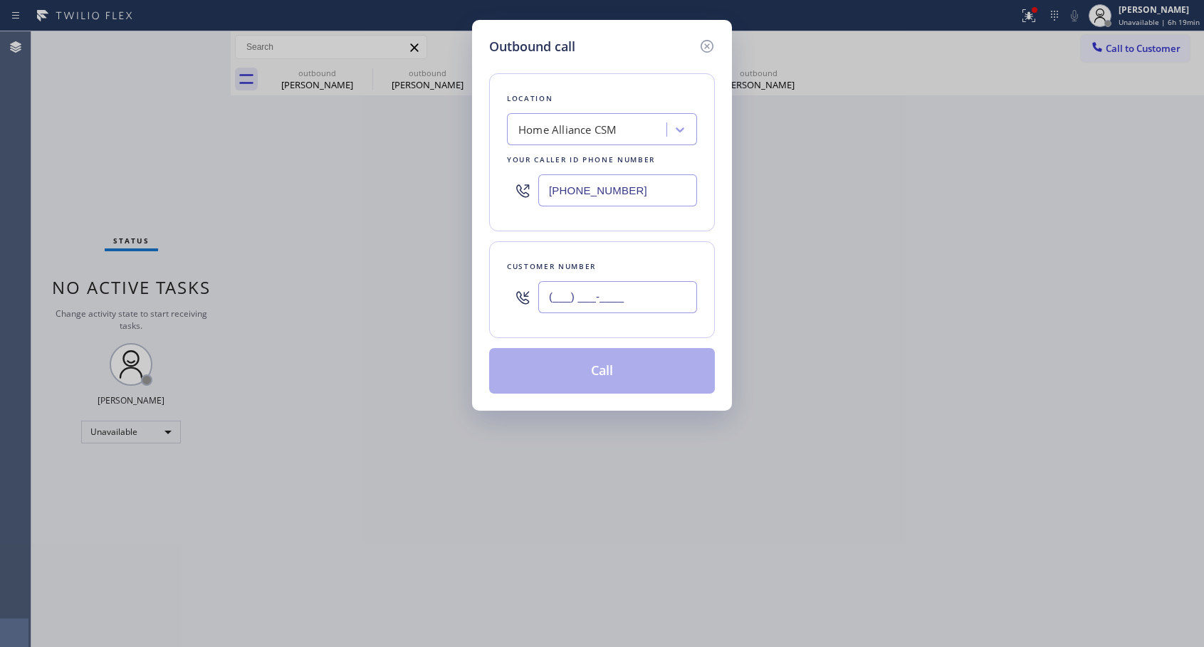
click at [642, 296] on input "(___) ___-____" at bounding box center [617, 297] width 159 height 32
paste input "510) 381-1545"
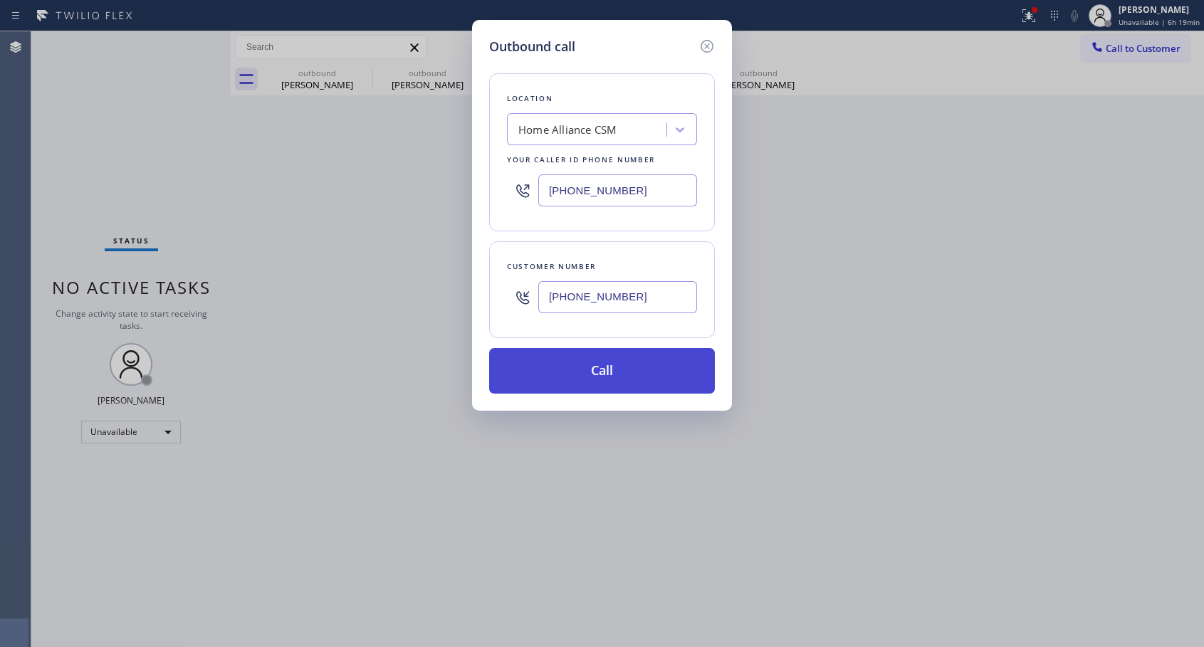
type input "[PHONE_NUMBER]"
click at [607, 382] on button "Call" at bounding box center [602, 371] width 226 height 46
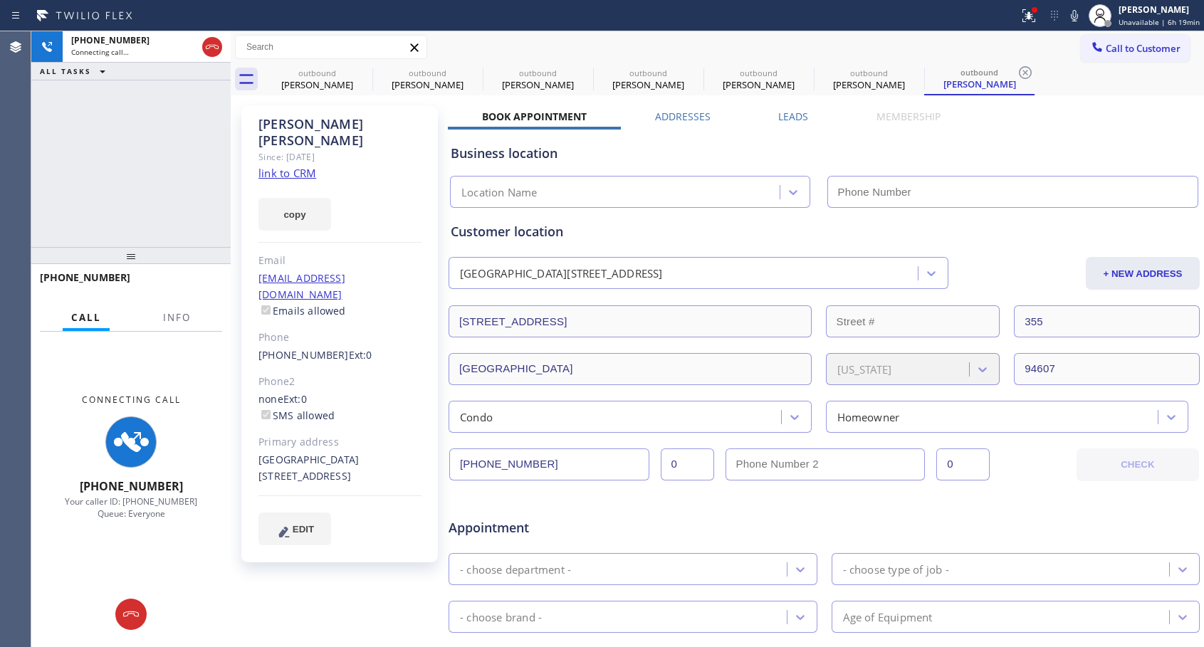
type input "[PHONE_NUMBER]"
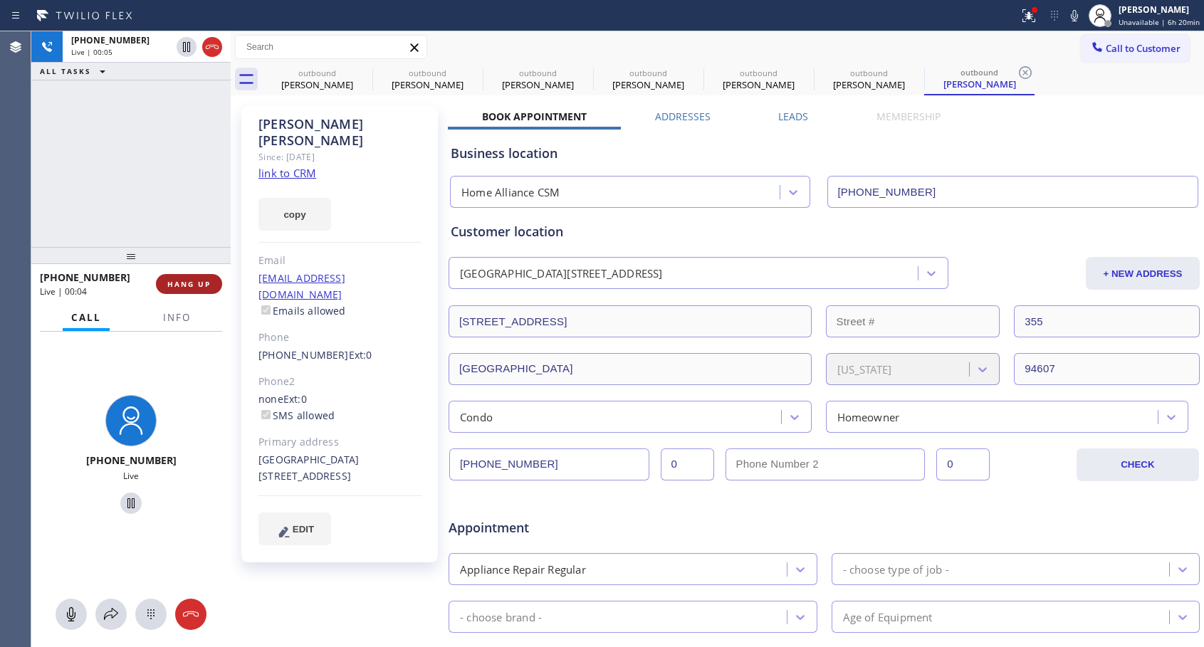
click at [189, 285] on span "HANG UP" at bounding box center [188, 284] width 43 height 10
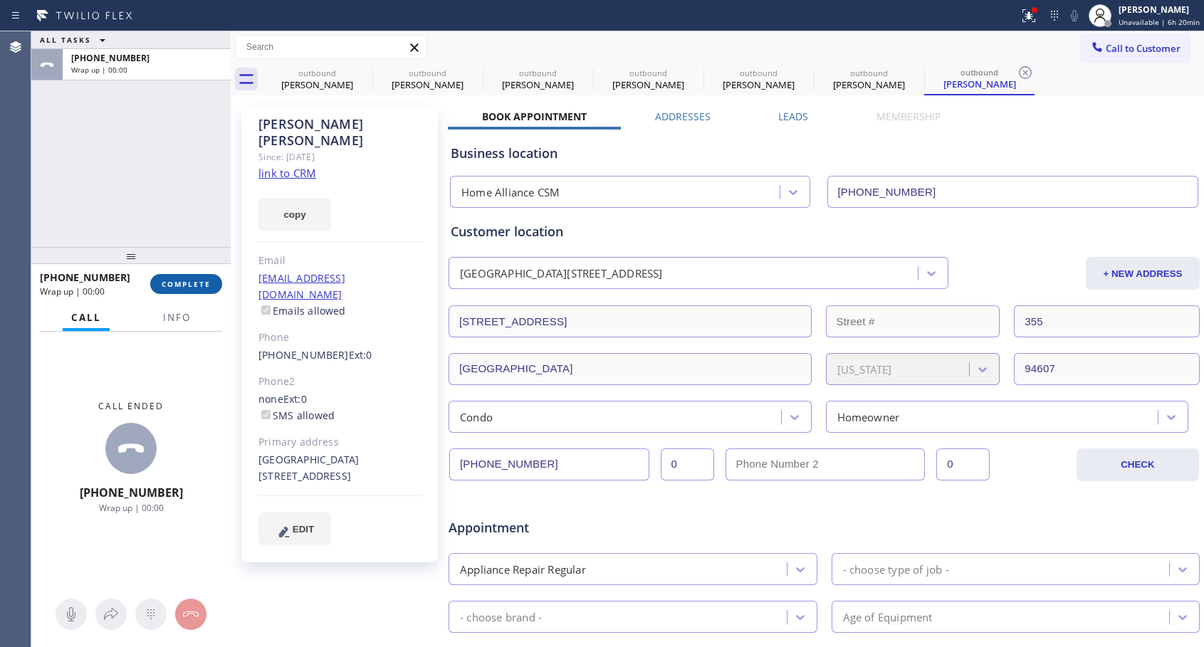
click at [187, 281] on span "COMPLETE" at bounding box center [186, 284] width 49 height 10
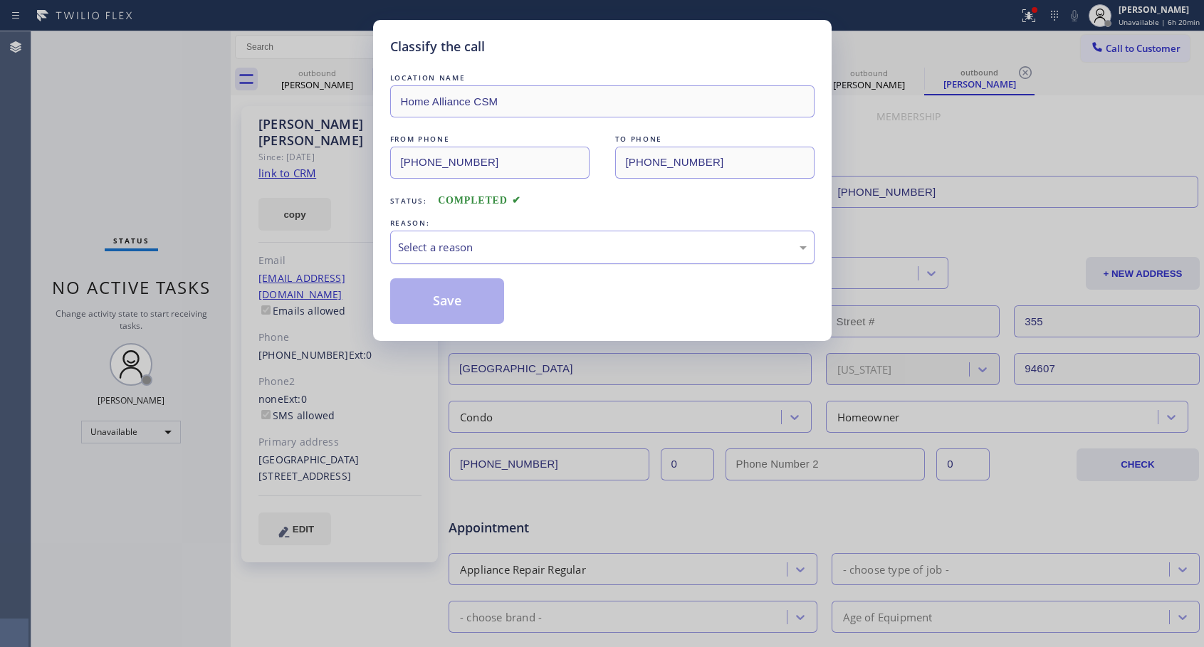
click at [509, 247] on div "Select a reason" at bounding box center [602, 247] width 409 height 16
click at [451, 300] on button "Save" at bounding box center [447, 301] width 115 height 46
